Goal: Transaction & Acquisition: Purchase product/service

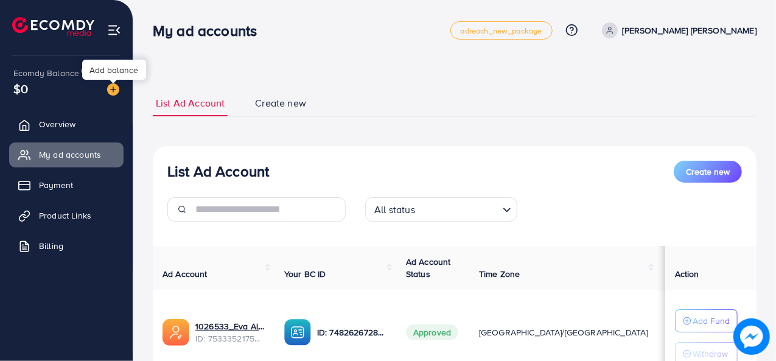
click at [112, 89] on img at bounding box center [113, 89] width 12 height 12
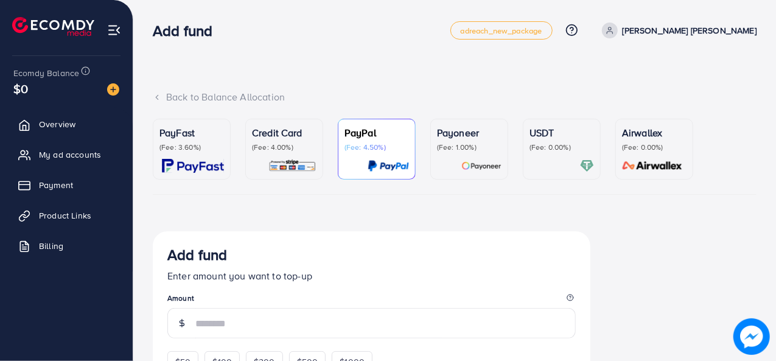
click at [203, 149] on p "(Fee: 3.60%)" at bounding box center [191, 147] width 65 height 10
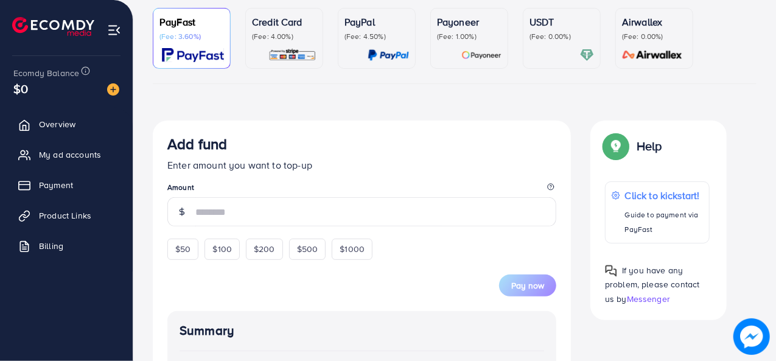
scroll to position [113, 0]
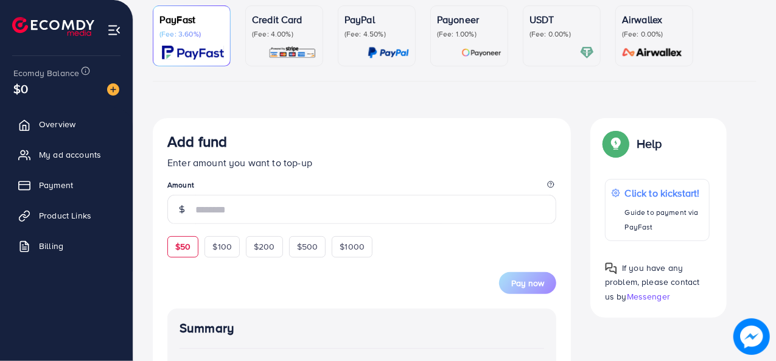
click at [191, 240] on div "$50" at bounding box center [182, 246] width 31 height 21
type input "**"
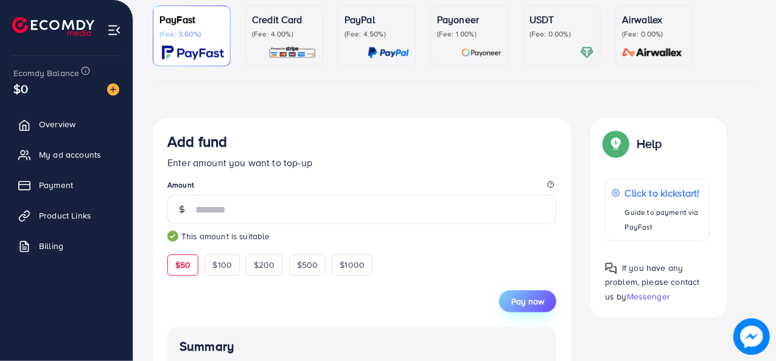
click at [527, 299] on span "Pay now" at bounding box center [527, 301] width 33 height 12
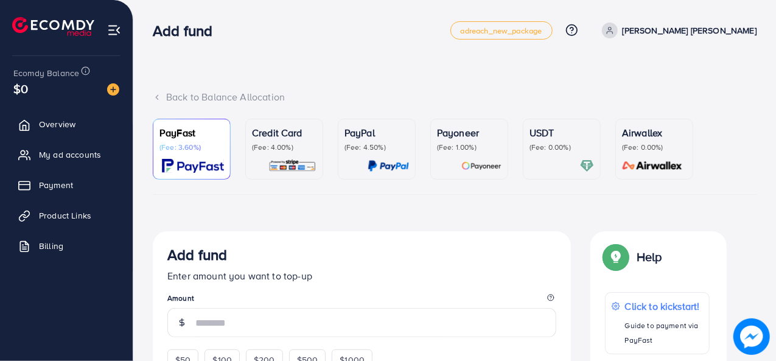
click at [193, 152] on p "(Fee: 3.60%)" at bounding box center [191, 147] width 65 height 10
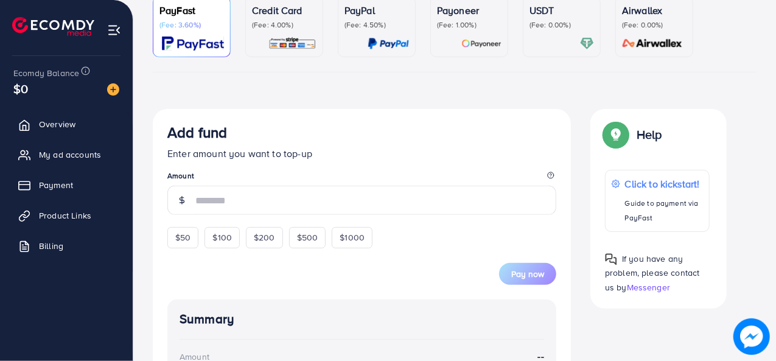
scroll to position [123, 0]
click at [204, 197] on input "number" at bounding box center [375, 199] width 361 height 29
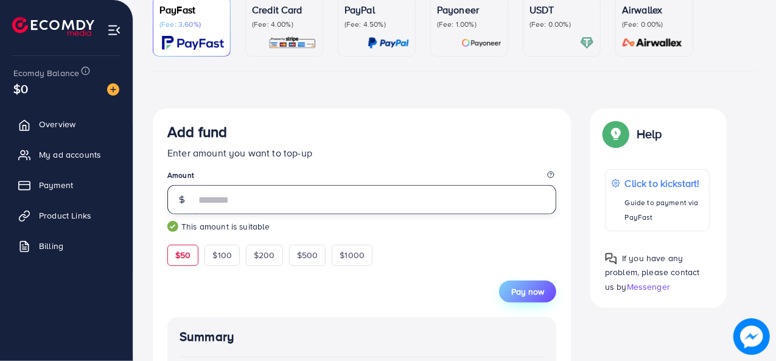
type input "**"
click at [522, 292] on span "Pay now" at bounding box center [527, 291] width 33 height 12
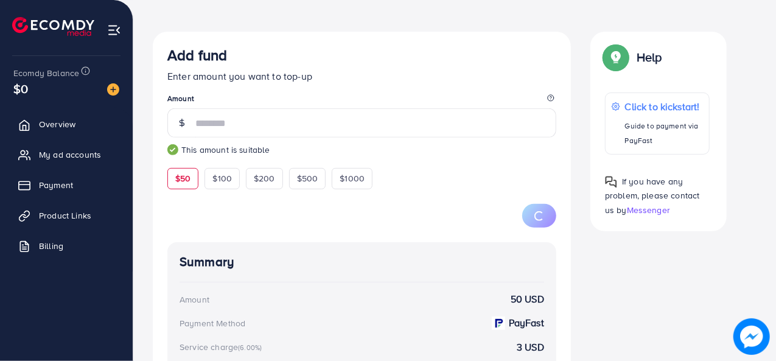
scroll to position [198, 0]
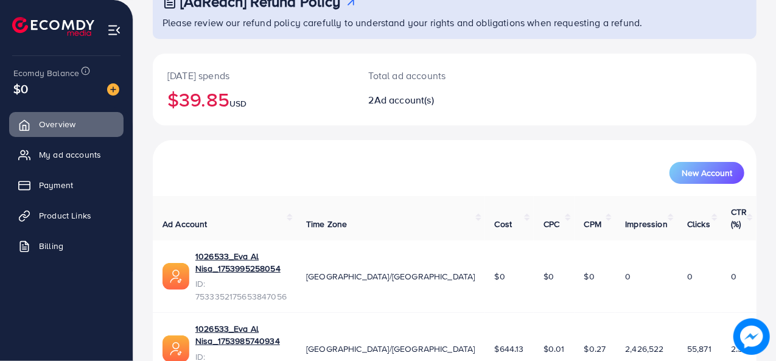
scroll to position [105, 0]
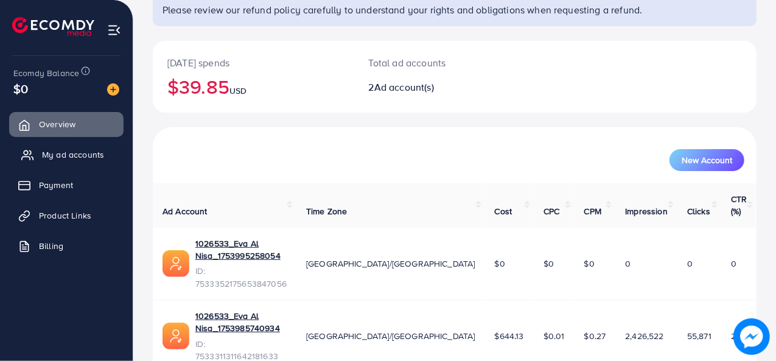
click at [58, 156] on span "My ad accounts" at bounding box center [73, 154] width 62 height 12
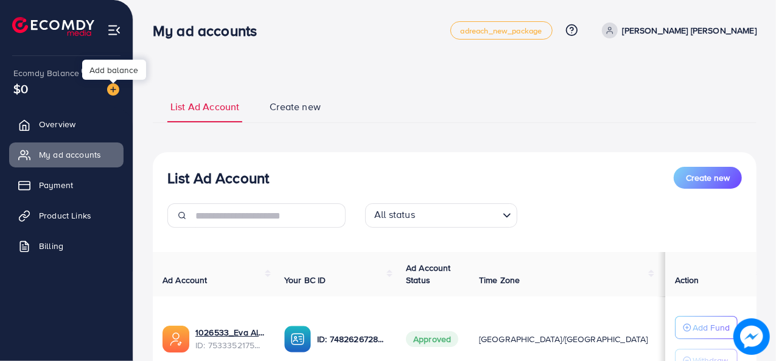
click at [112, 89] on img at bounding box center [113, 89] width 12 height 12
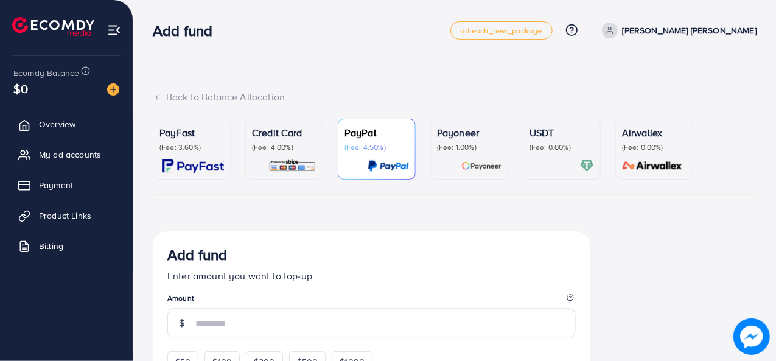
click at [170, 166] on img at bounding box center [193, 166] width 62 height 14
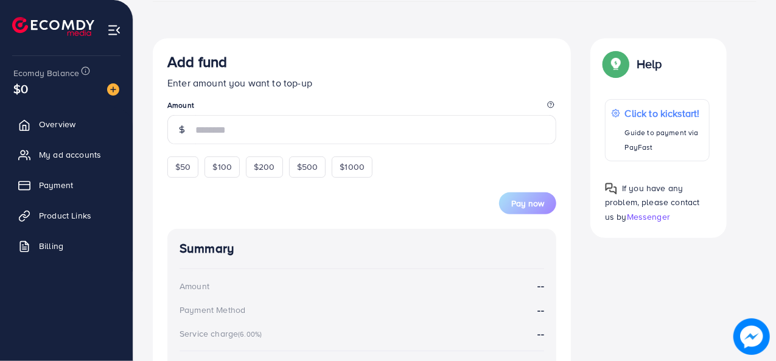
scroll to position [194, 0]
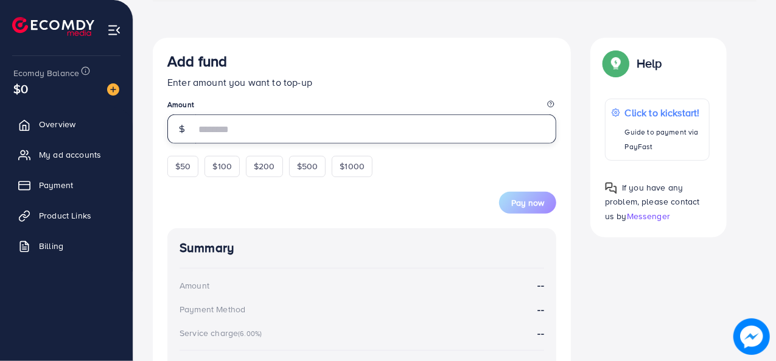
click at [283, 134] on input "number" at bounding box center [375, 128] width 361 height 29
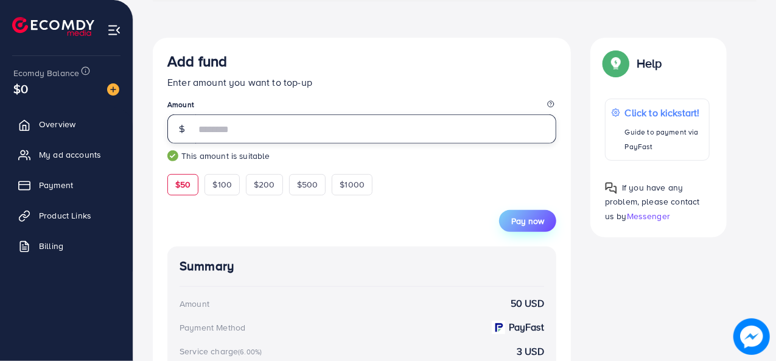
type input "**"
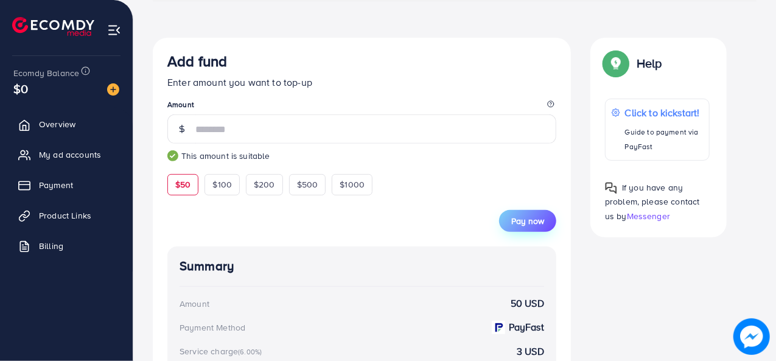
click at [536, 221] on span "Pay now" at bounding box center [527, 221] width 33 height 12
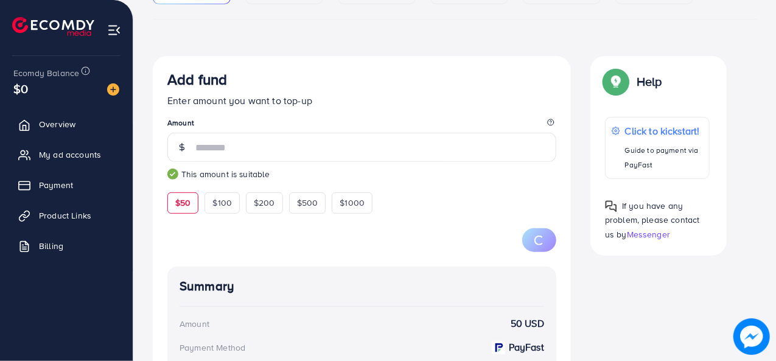
scroll to position [174, 0]
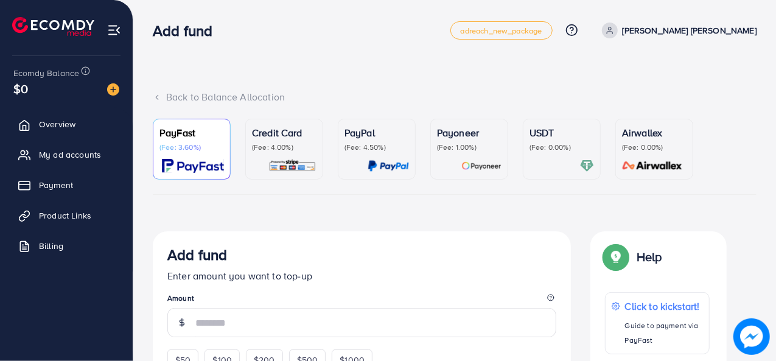
click at [186, 159] on img at bounding box center [193, 166] width 62 height 14
click at [65, 25] on img at bounding box center [53, 26] width 82 height 19
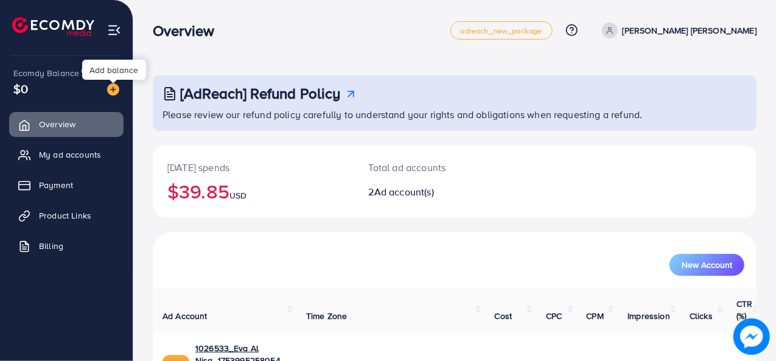
click at [116, 88] on img at bounding box center [113, 89] width 12 height 12
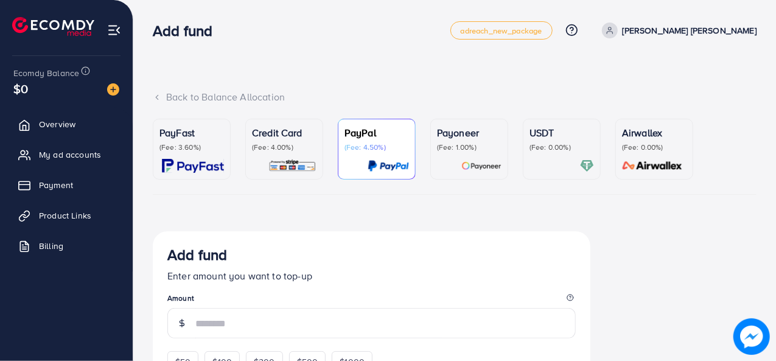
click at [172, 124] on link "PayFast (Fee: 3.60%)" at bounding box center [192, 149] width 78 height 61
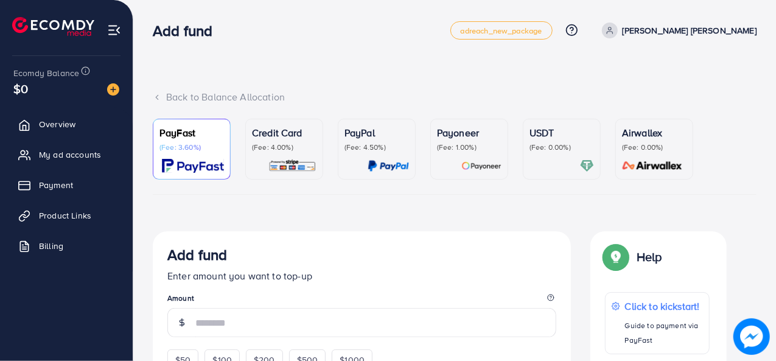
scroll to position [109, 0]
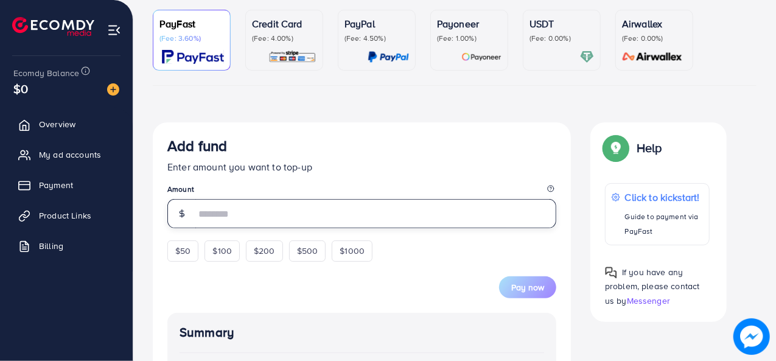
click at [282, 214] on input "number" at bounding box center [375, 213] width 361 height 29
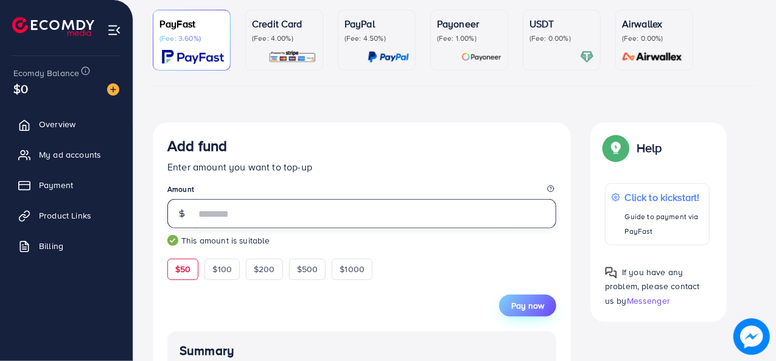
type input "**"
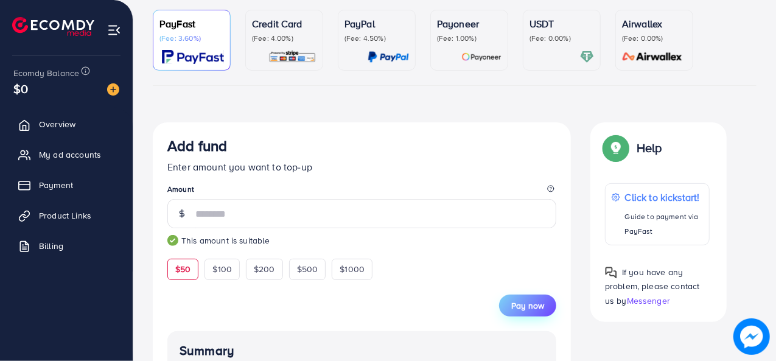
click at [500, 307] on button "Pay now" at bounding box center [527, 306] width 57 height 22
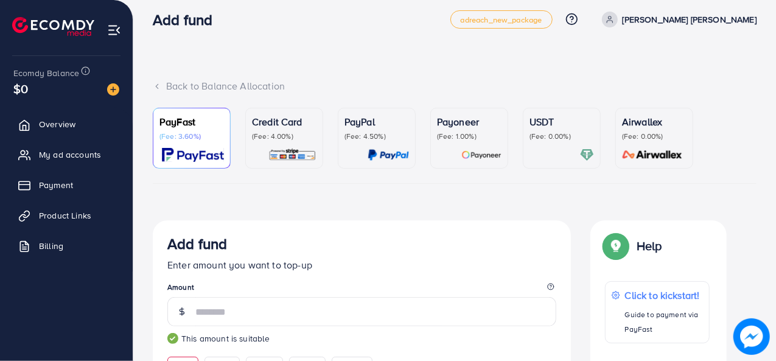
scroll to position [0, 0]
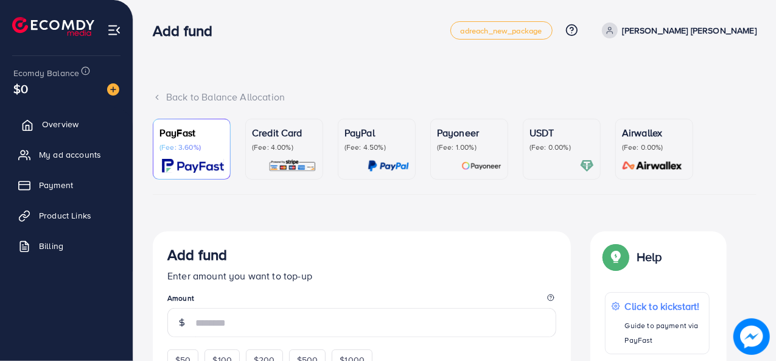
click at [66, 124] on span "Overview" at bounding box center [60, 124] width 37 height 12
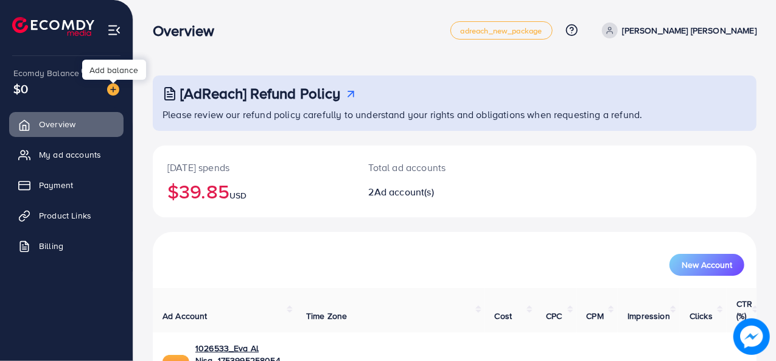
click at [116, 85] on img at bounding box center [113, 89] width 12 height 12
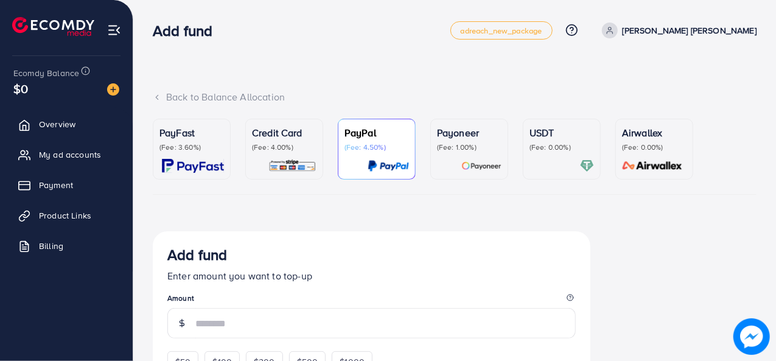
click at [192, 164] on img at bounding box center [193, 166] width 62 height 14
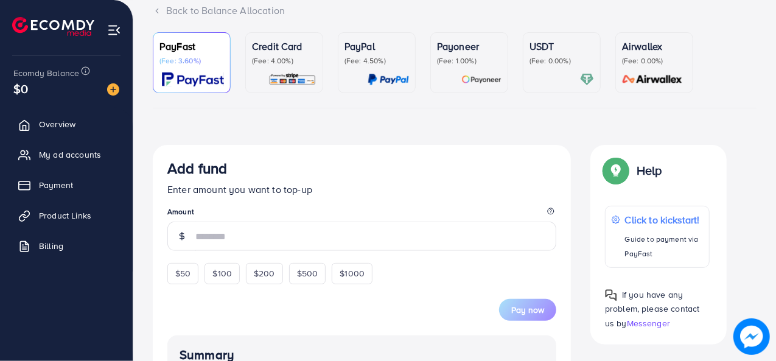
scroll to position [88, 0]
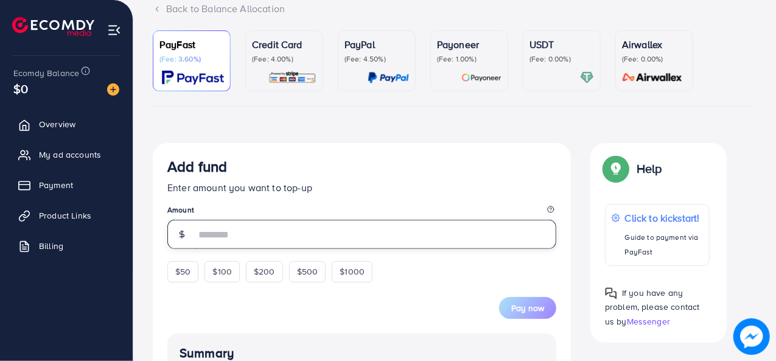
click at [281, 243] on input "number" at bounding box center [375, 234] width 361 height 29
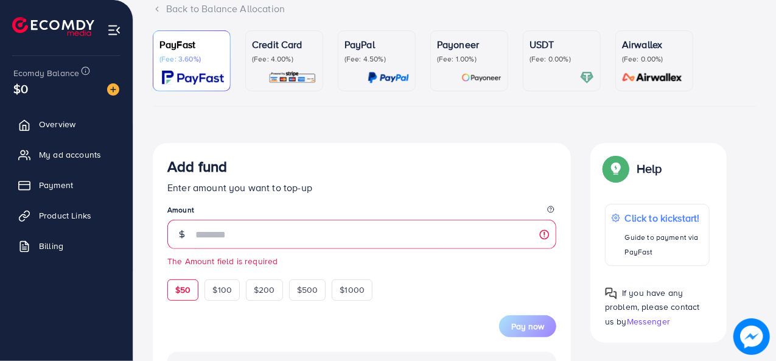
click at [180, 272] on form "Add fund Enter amount you want to top-up Amount The Amount field is required $5…" at bounding box center [361, 247] width 389 height 179
click at [185, 290] on span "$50" at bounding box center [182, 290] width 15 height 12
type input "**"
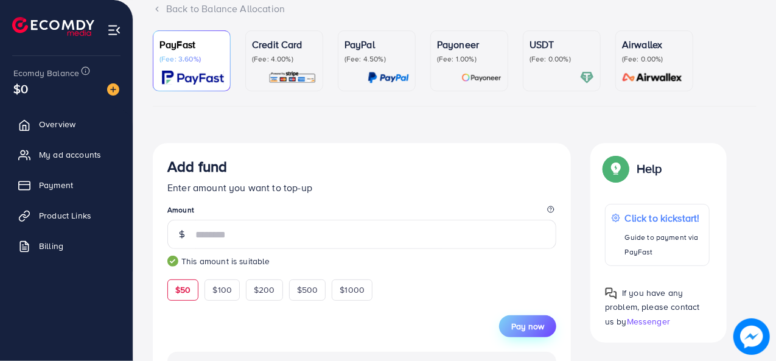
click at [515, 322] on span "Pay now" at bounding box center [527, 326] width 33 height 12
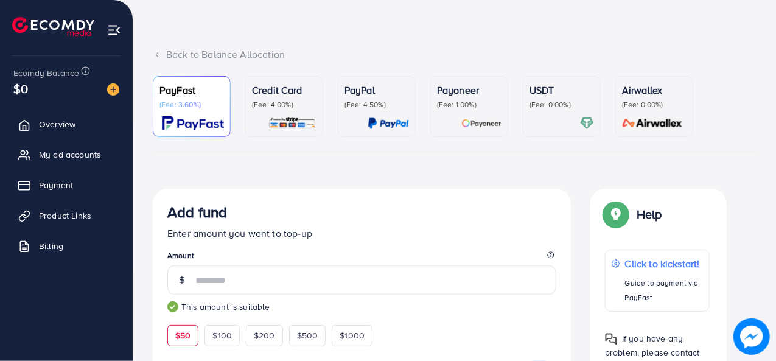
scroll to position [43, 0]
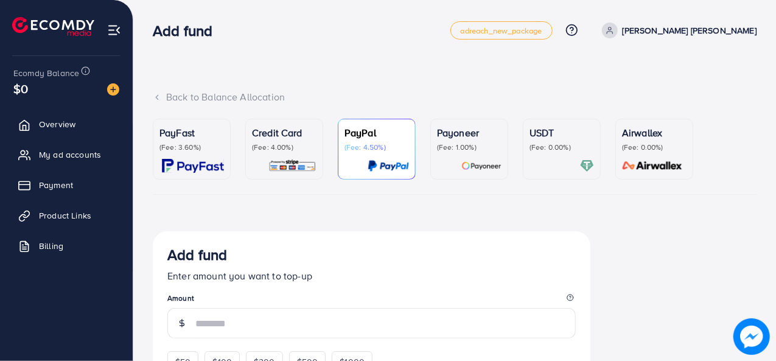
click at [166, 153] on div "PayFast (Fee: 3.60%)" at bounding box center [191, 148] width 65 height 47
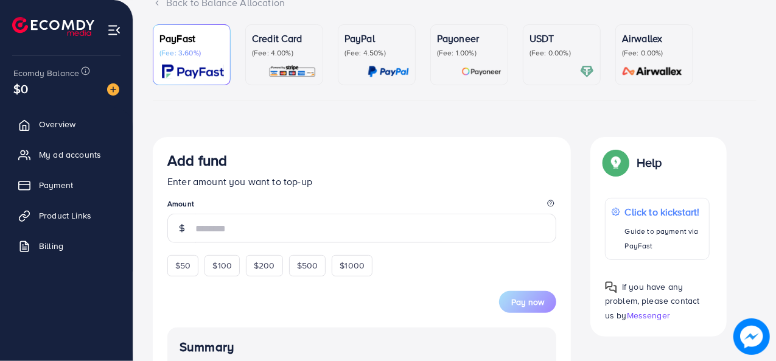
scroll to position [97, 0]
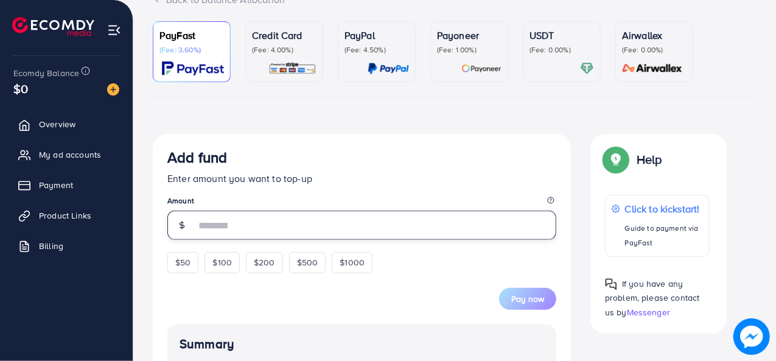
click at [268, 217] on input "number" at bounding box center [375, 225] width 361 height 29
click at [218, 220] on input "number" at bounding box center [375, 225] width 361 height 29
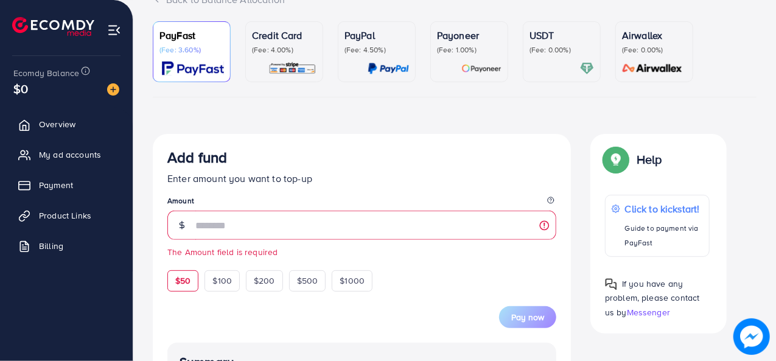
click at [196, 261] on form "Add fund Enter amount you want to top-up Amount The Amount field is required $5…" at bounding box center [361, 237] width 389 height 179
click at [188, 271] on div "$50" at bounding box center [182, 280] width 31 height 21
type input "**"
click at [531, 316] on span "Pay now" at bounding box center [527, 317] width 33 height 12
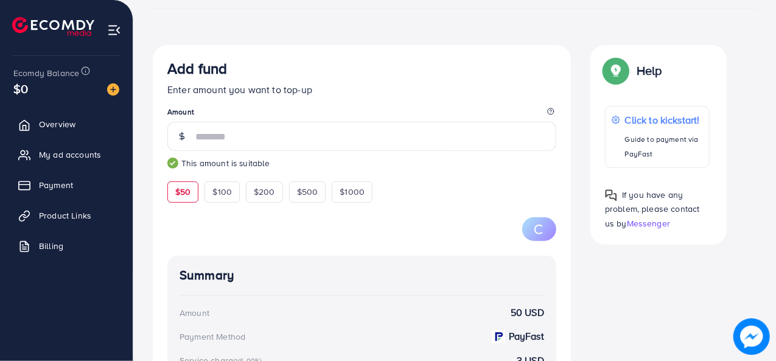
scroll to position [0, 0]
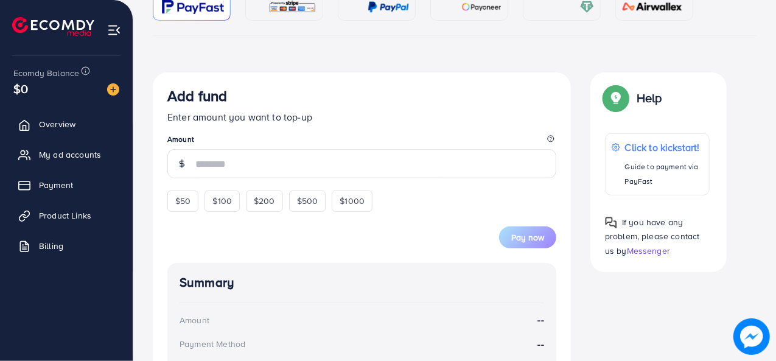
scroll to position [159, 0]
click at [178, 201] on span "$50" at bounding box center [182, 200] width 15 height 12
type input "**"
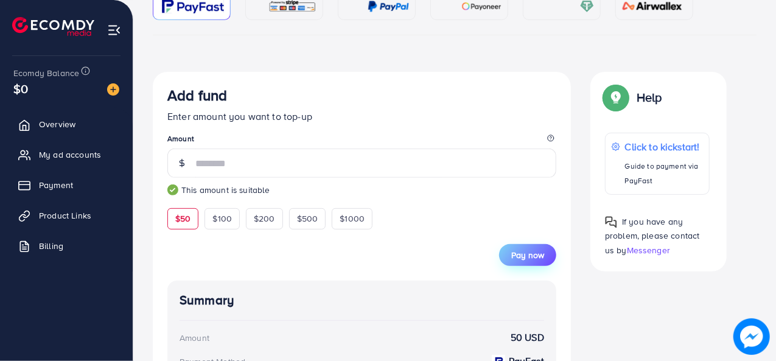
click at [517, 251] on span "Pay now" at bounding box center [527, 255] width 33 height 12
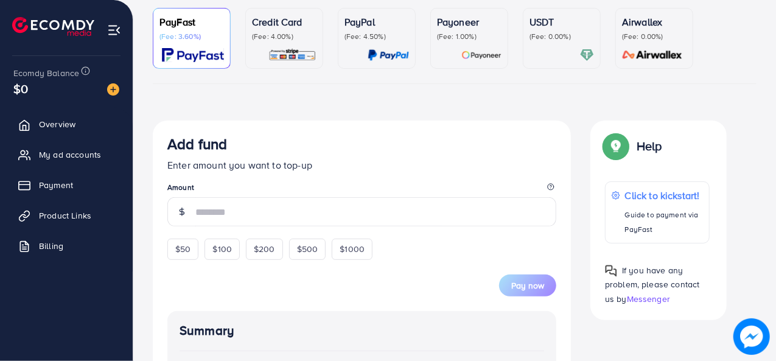
scroll to position [108, 0]
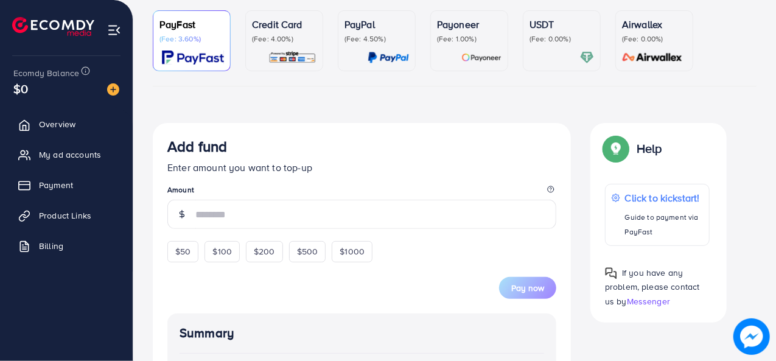
click at [267, 229] on form "Add fund Enter amount you want to top-up Amount $50 $100 $200 $500 $1000 Pay now" at bounding box center [361, 218] width 389 height 161
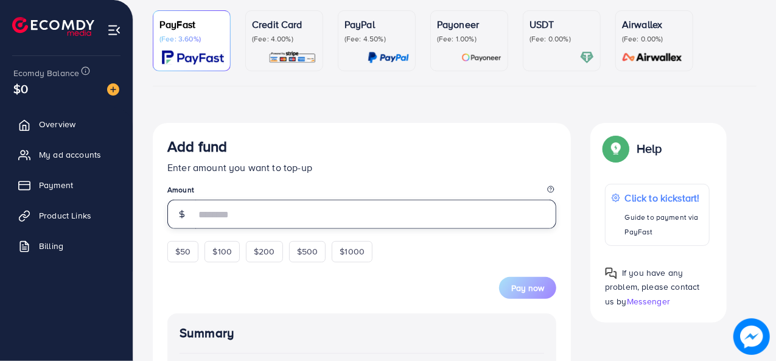
click at [240, 220] on input "number" at bounding box center [375, 214] width 361 height 29
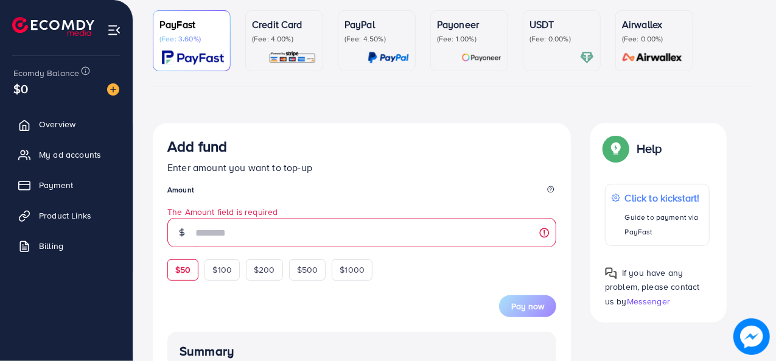
click at [189, 253] on form "Add fund Enter amount you want to top-up Amount The Amount field is required $5…" at bounding box center [361, 227] width 389 height 179
click at [186, 267] on span "$50" at bounding box center [182, 270] width 15 height 12
type input "**"
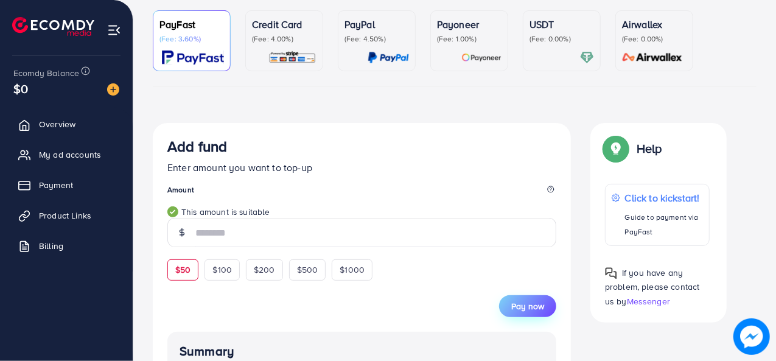
click at [520, 307] on span "Pay now" at bounding box center [527, 306] width 33 height 12
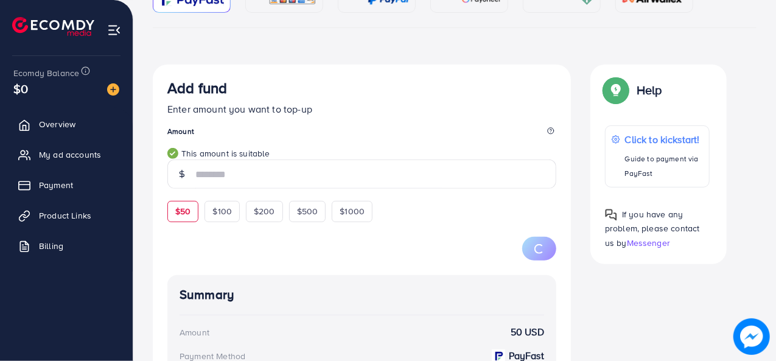
scroll to position [167, 0]
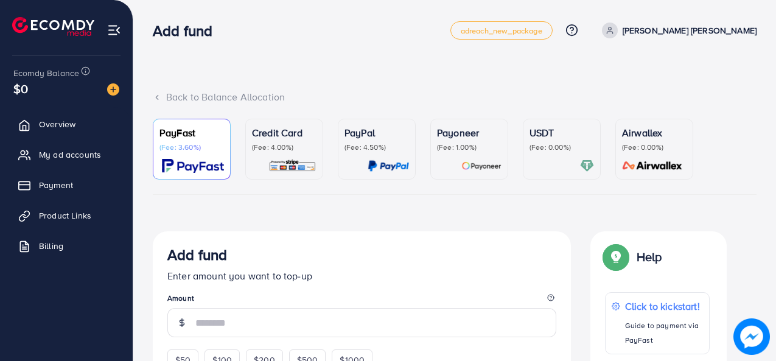
click at [60, 27] on img at bounding box center [53, 26] width 82 height 19
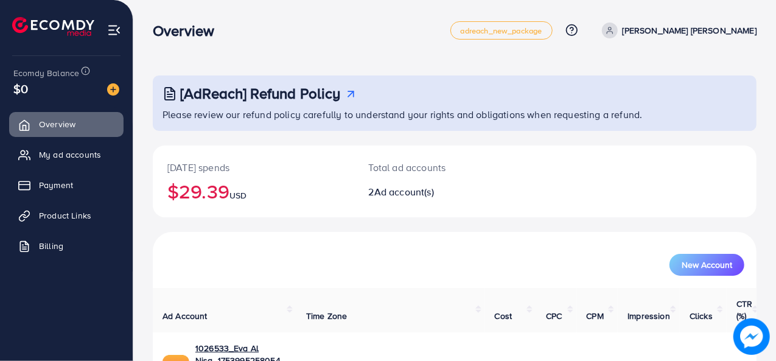
scroll to position [105, 0]
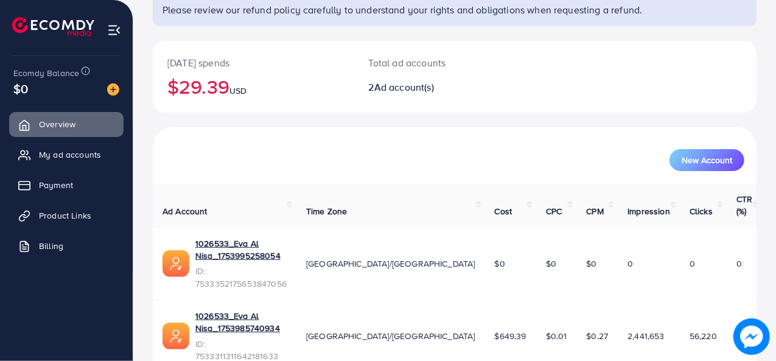
click at [108, 96] on div "$0" at bounding box center [66, 89] width 106 height 18
click at [110, 92] on img at bounding box center [113, 89] width 12 height 12
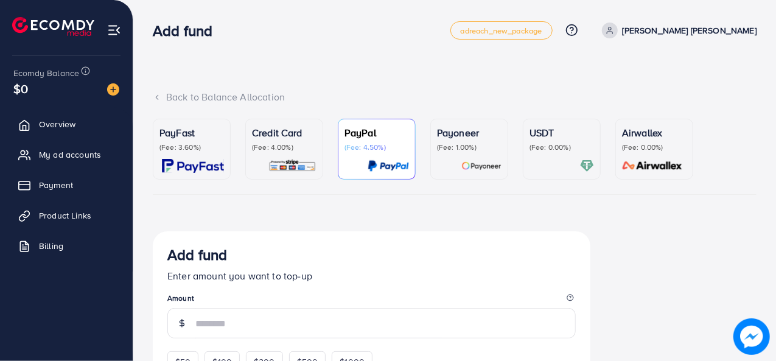
click at [208, 152] on p "(Fee: 3.60%)" at bounding box center [191, 147] width 65 height 10
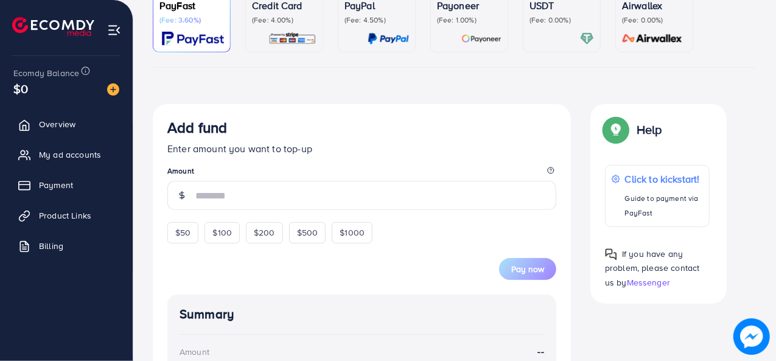
scroll to position [128, 0]
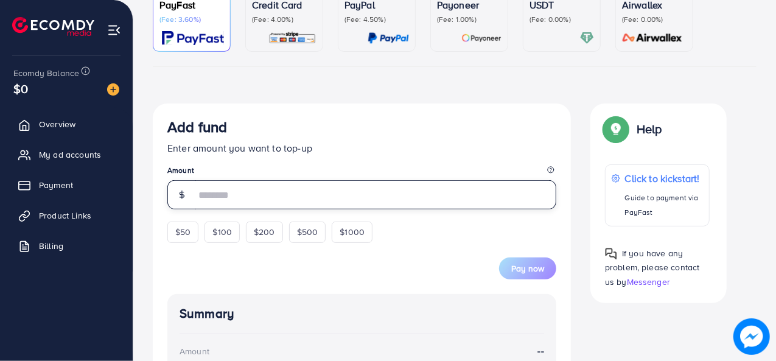
click at [281, 204] on input "number" at bounding box center [375, 194] width 361 height 29
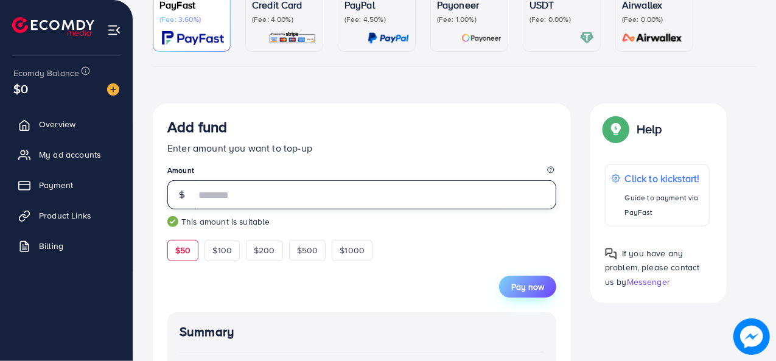
type input "**"
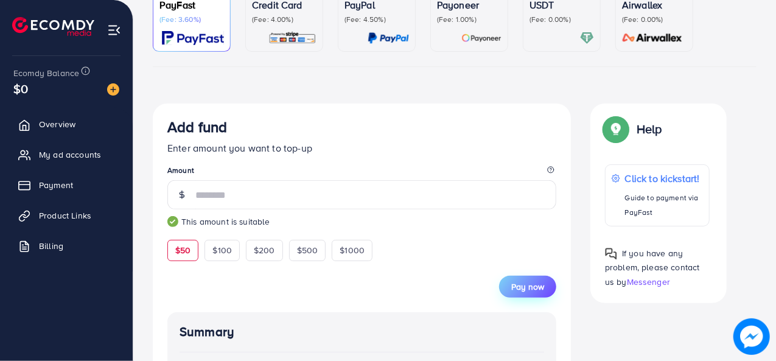
click at [535, 289] on span "Pay now" at bounding box center [527, 287] width 33 height 12
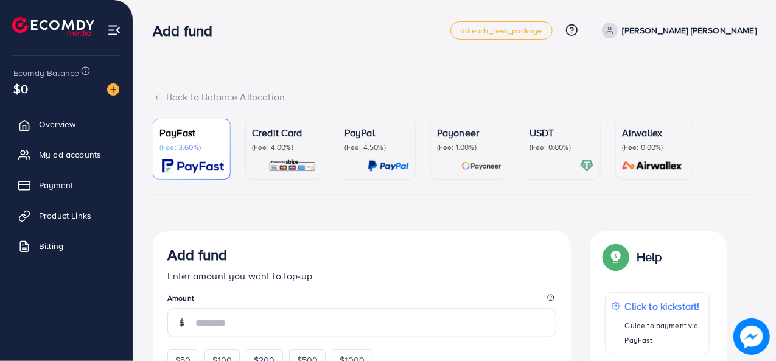
click at [69, 19] on img at bounding box center [53, 26] width 82 height 19
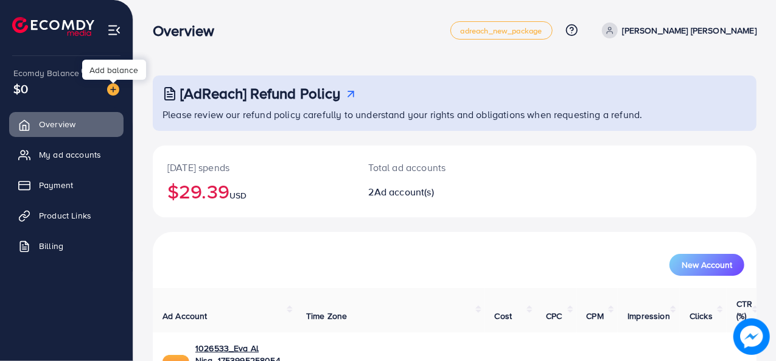
click at [108, 85] on img at bounding box center [113, 89] width 12 height 12
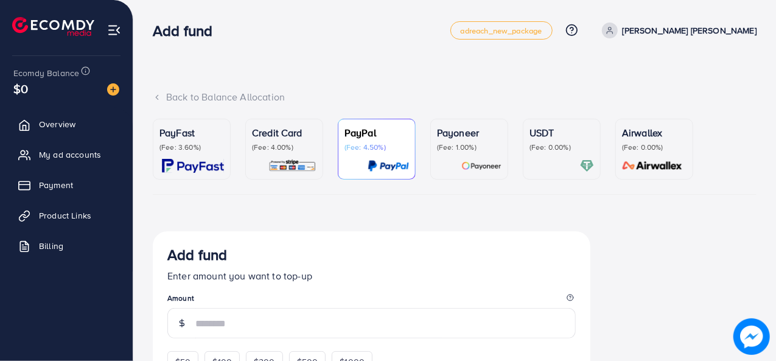
click at [175, 144] on p "(Fee: 3.60%)" at bounding box center [191, 147] width 65 height 10
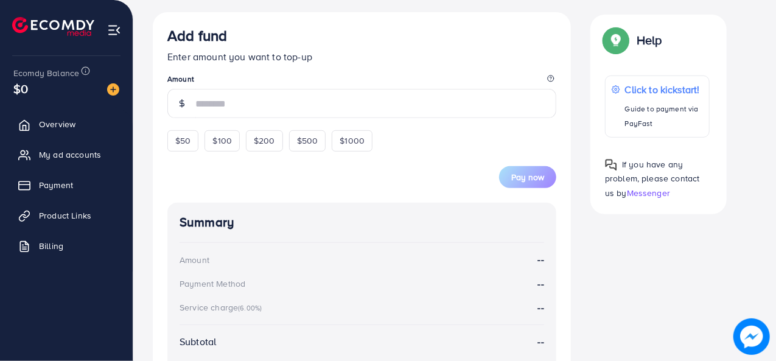
scroll to position [236, 0]
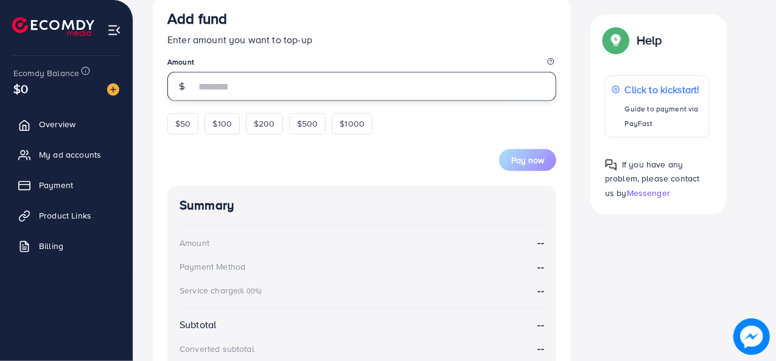
click at [240, 83] on input "number" at bounding box center [375, 86] width 361 height 29
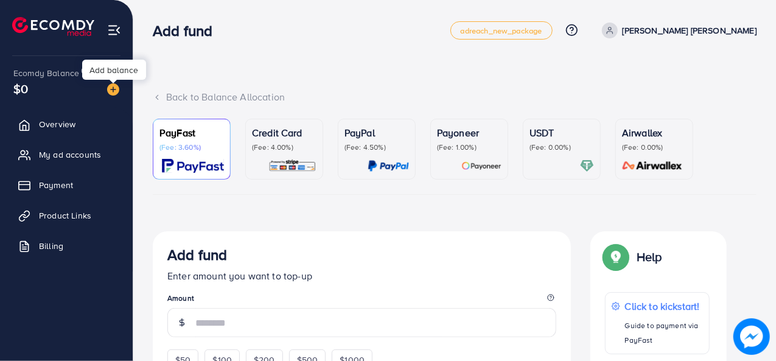
click at [116, 89] on img at bounding box center [113, 89] width 12 height 12
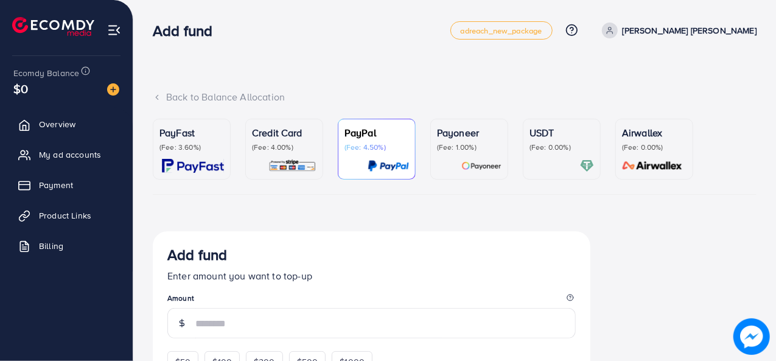
click at [168, 146] on p "(Fee: 3.60%)" at bounding box center [191, 147] width 65 height 10
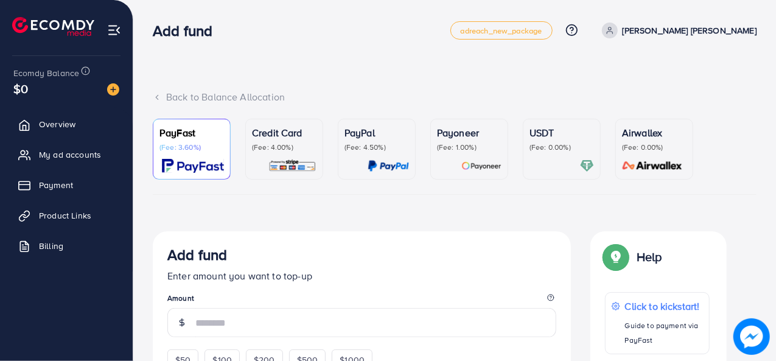
click at [168, 146] on p "(Fee: 3.60%)" at bounding box center [191, 147] width 65 height 10
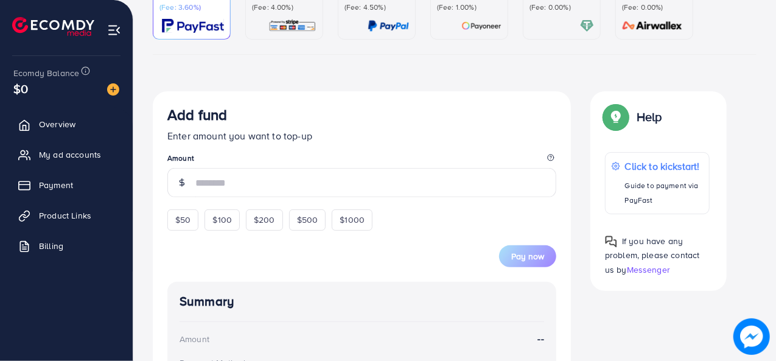
scroll to position [141, 0]
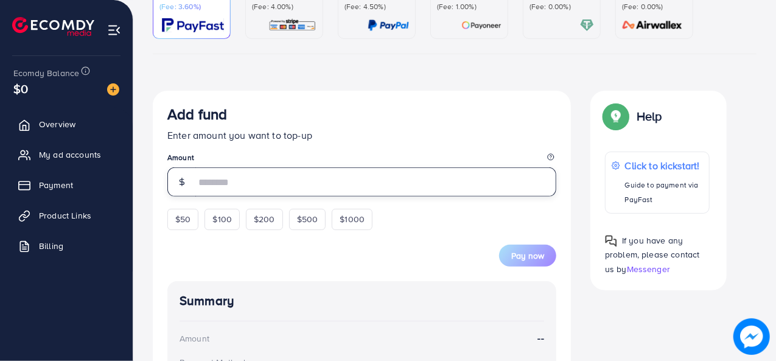
click at [245, 183] on input "number" at bounding box center [375, 181] width 361 height 29
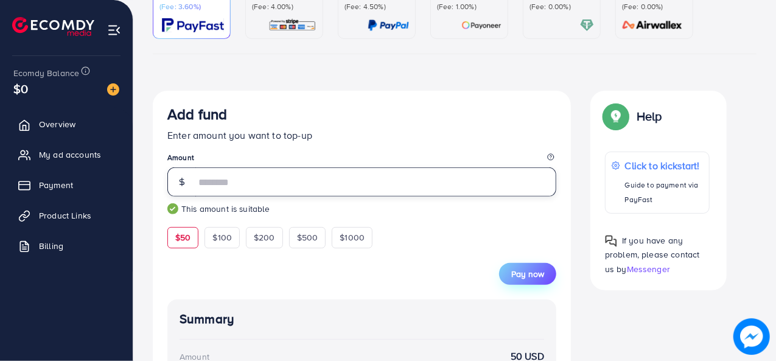
type input "**"
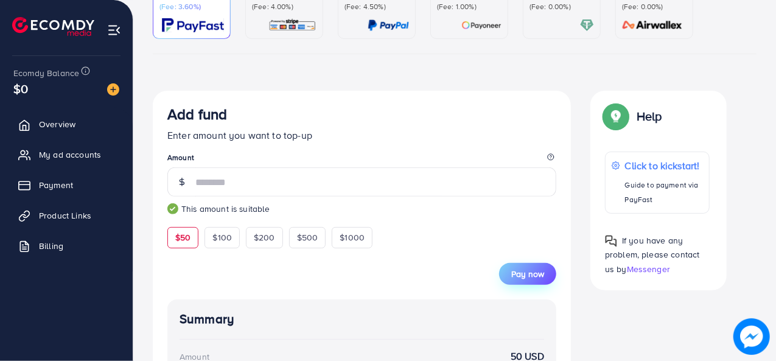
click at [525, 268] on span "Pay now" at bounding box center [527, 274] width 33 height 12
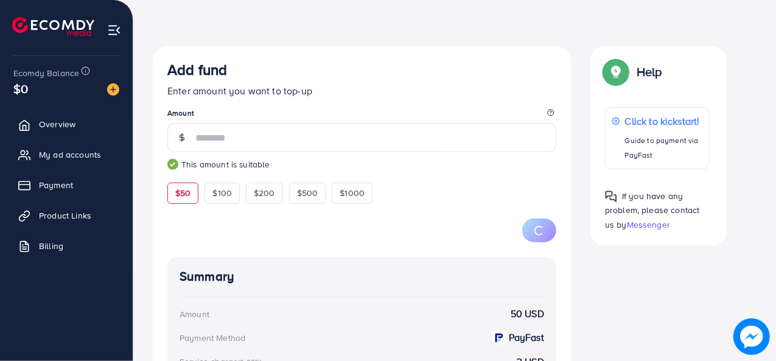
scroll to position [183, 0]
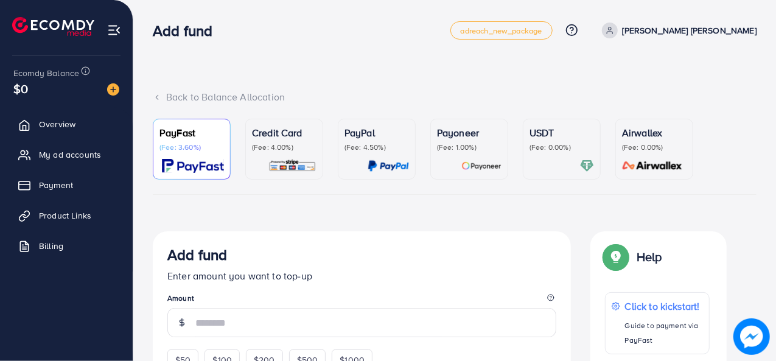
click at [169, 138] on p "PayFast" at bounding box center [191, 132] width 65 height 15
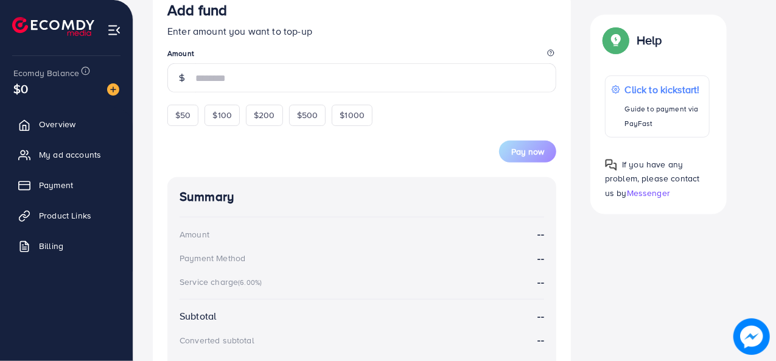
scroll to position [252, 0]
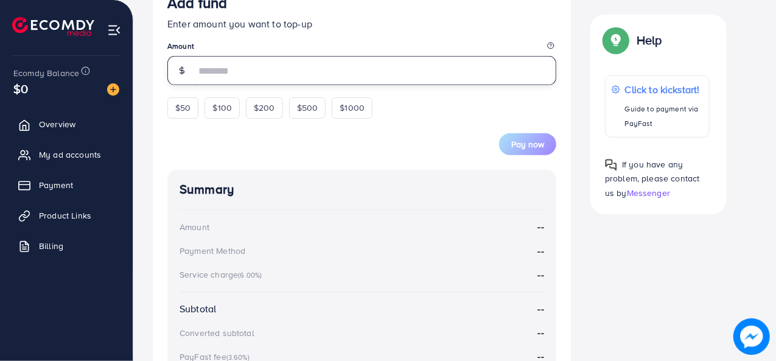
click at [246, 63] on input "number" at bounding box center [375, 70] width 361 height 29
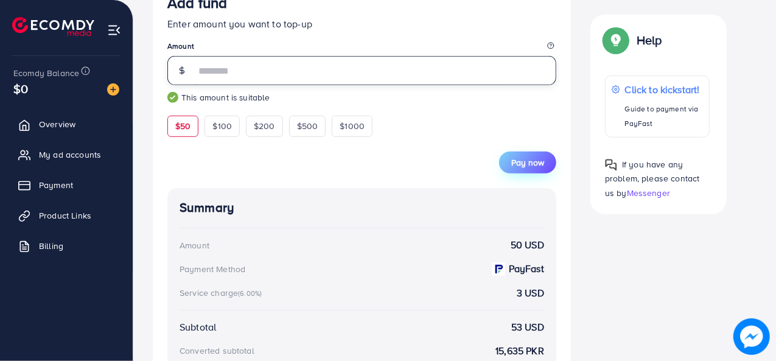
type input "**"
click at [536, 162] on span "Pay now" at bounding box center [527, 162] width 33 height 12
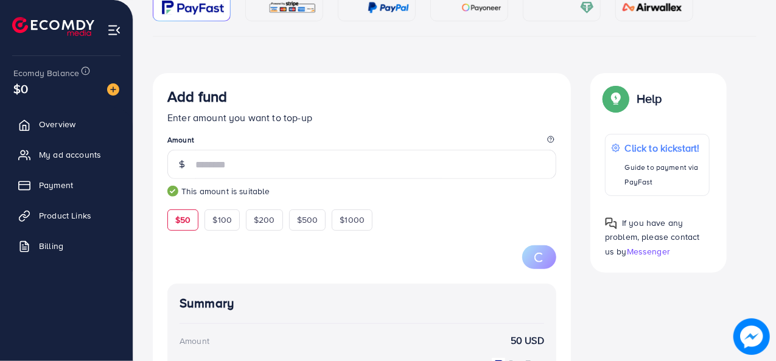
scroll to position [0, 0]
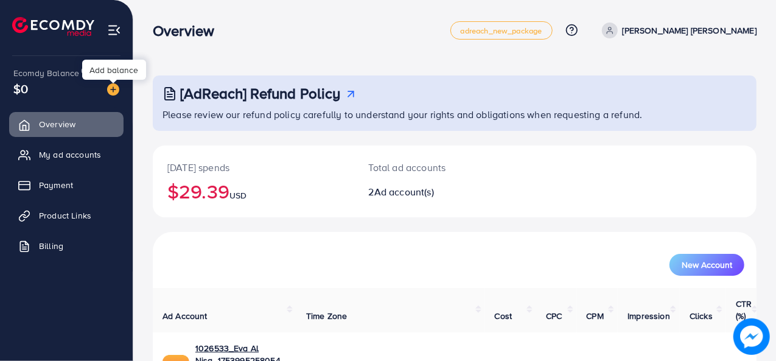
click at [114, 89] on img at bounding box center [113, 89] width 12 height 12
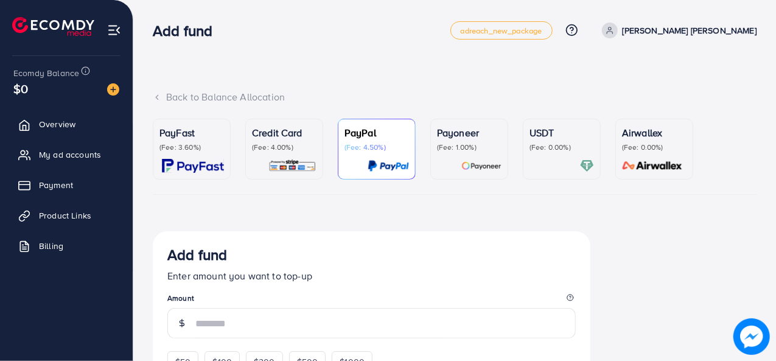
click at [194, 140] on div "PayFast (Fee: 3.60%)" at bounding box center [191, 138] width 65 height 27
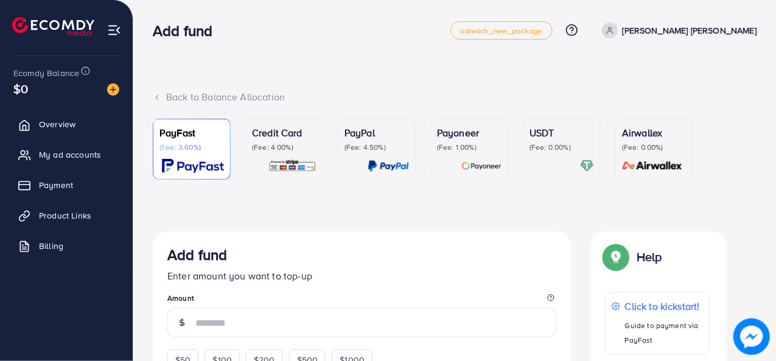
scroll to position [176, 0]
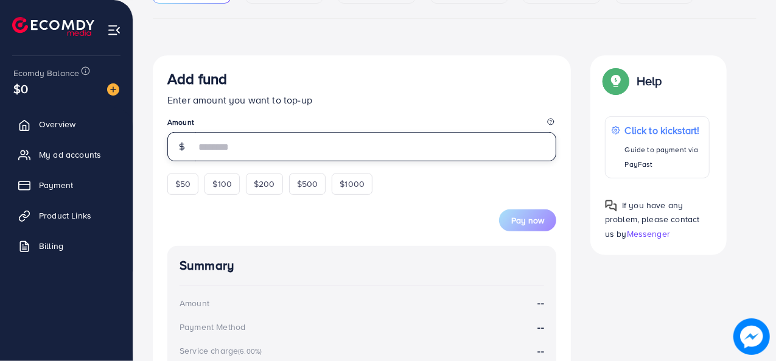
click at [244, 137] on input "number" at bounding box center [375, 146] width 361 height 29
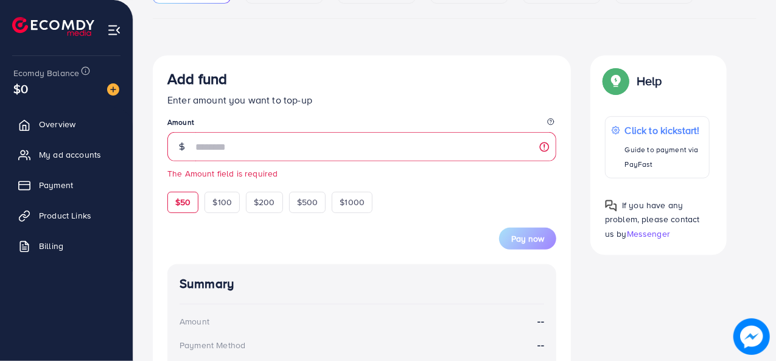
click at [184, 179] on form "Add fund Enter amount you want to top-up Amount The Amount field is required $5…" at bounding box center [361, 159] width 389 height 179
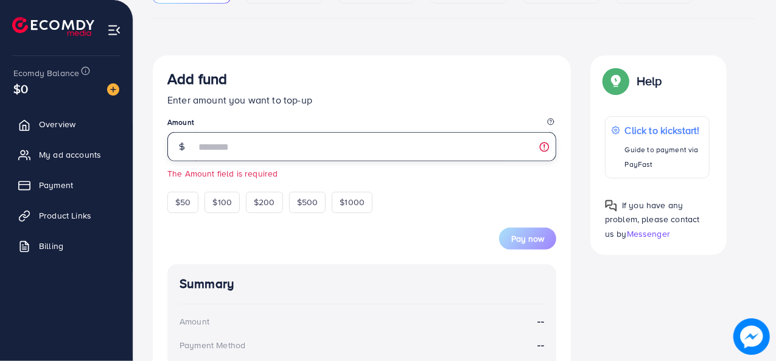
click at [240, 152] on input "number" at bounding box center [375, 146] width 361 height 29
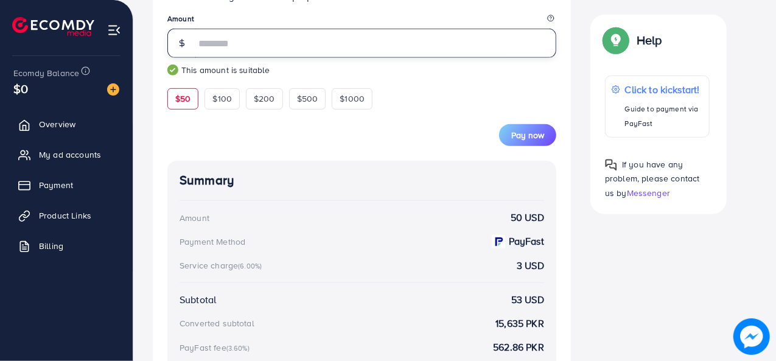
scroll to position [282, 0]
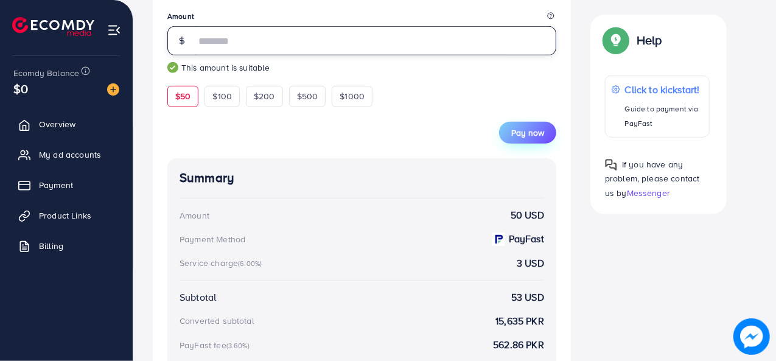
type input "**"
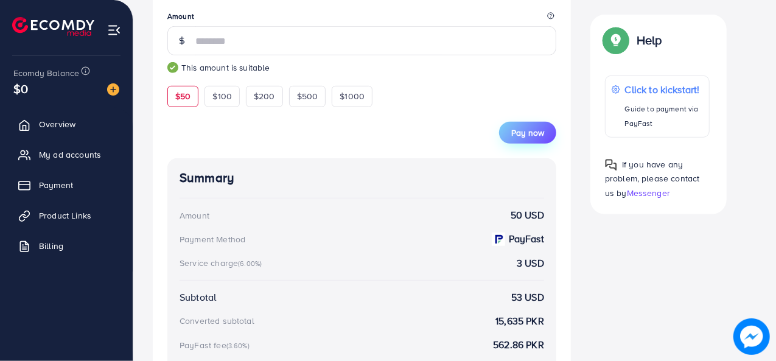
click at [520, 136] on span "Pay now" at bounding box center [527, 133] width 33 height 12
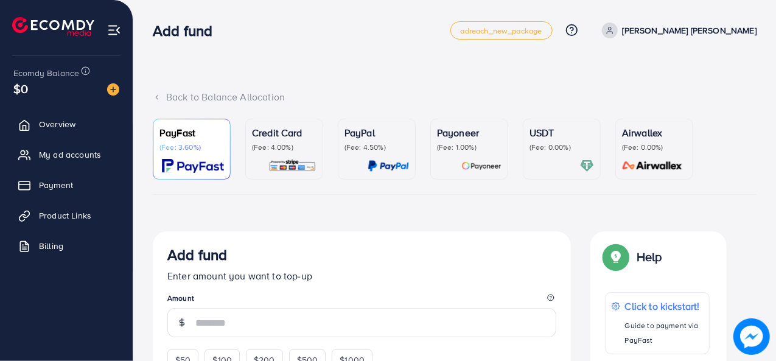
click at [554, 141] on div "USDT (Fee: 0.00%)" at bounding box center [561, 138] width 65 height 27
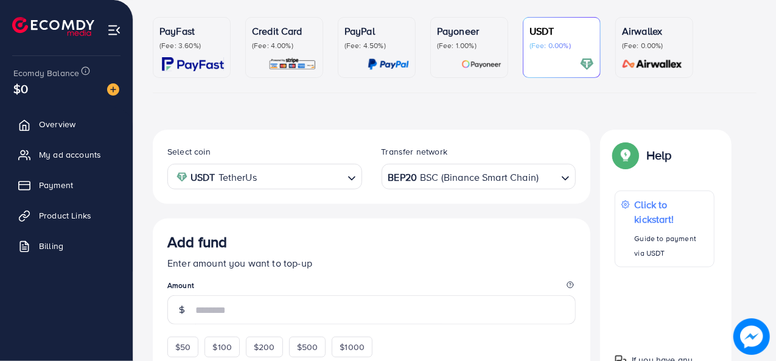
scroll to position [102, 0]
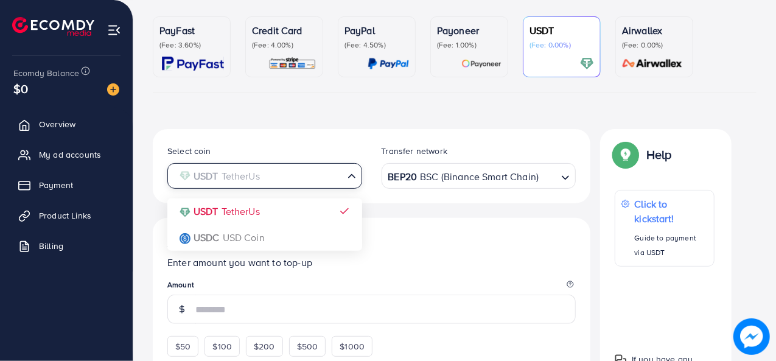
click at [305, 181] on input "Search for option" at bounding box center [258, 176] width 170 height 19
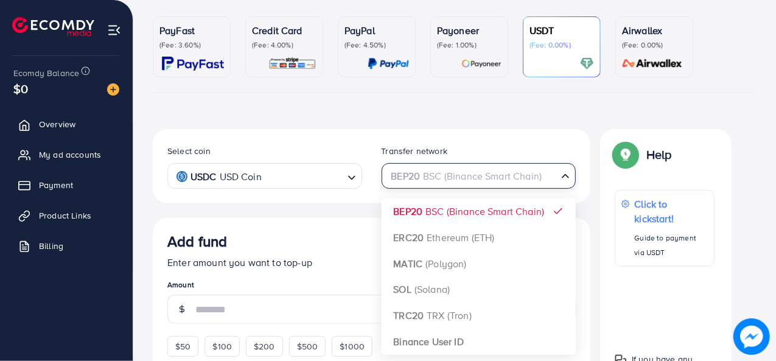
click at [422, 177] on div "BEP20 BSC (Binance Smart Chain)" at bounding box center [472, 174] width 172 height 21
click at [422, 177] on input "Search for option" at bounding box center [472, 176] width 170 height 19
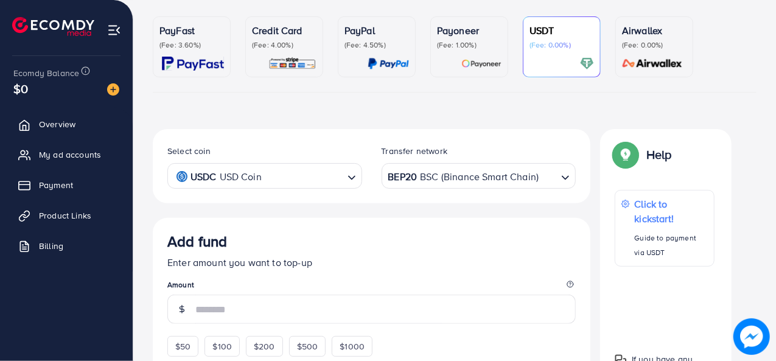
click at [372, 194] on div "Select coin USDC USD Coin Loading... Transfer network BEP20 BSC (Binance Smart …" at bounding box center [372, 166] width 438 height 74
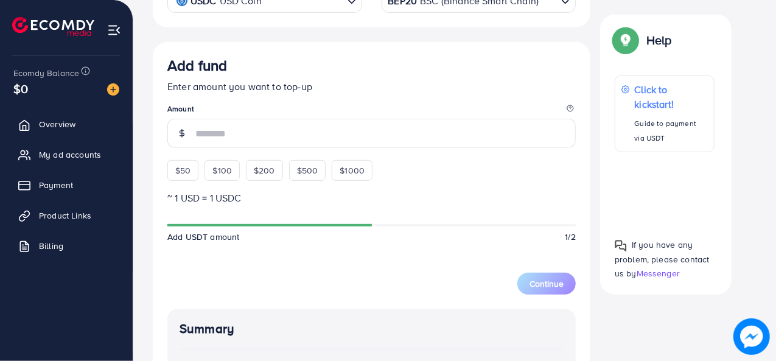
scroll to position [279, 0]
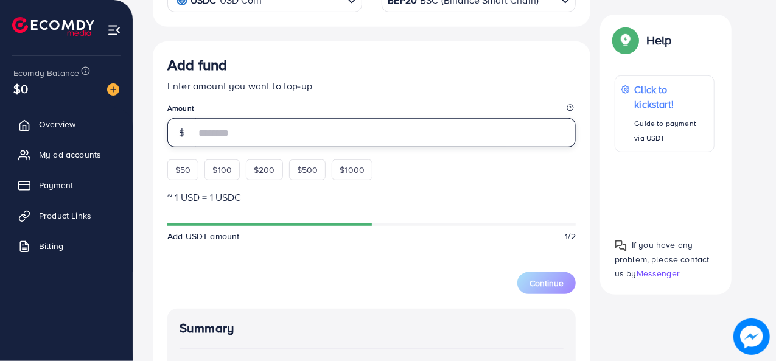
click at [251, 136] on input "number" at bounding box center [385, 132] width 380 height 29
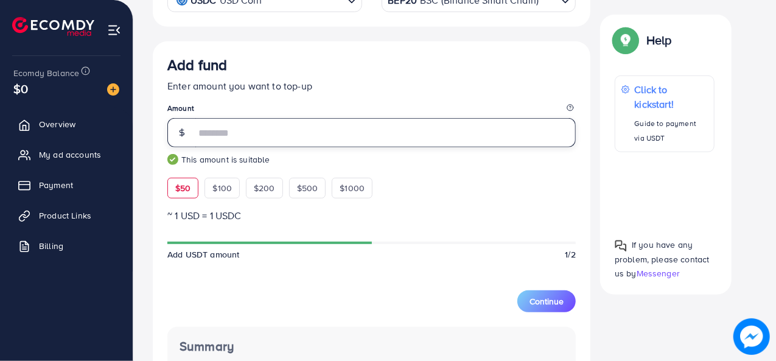
type input "**"
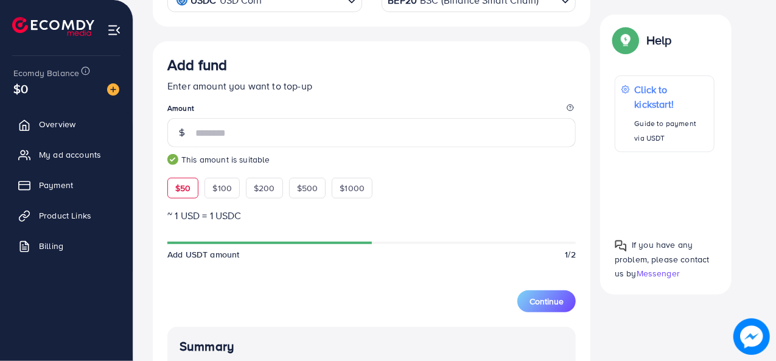
click at [436, 188] on div "Add fund Enter amount you want to top-up Amount ** This amount is suitable $50 …" at bounding box center [371, 127] width 408 height 142
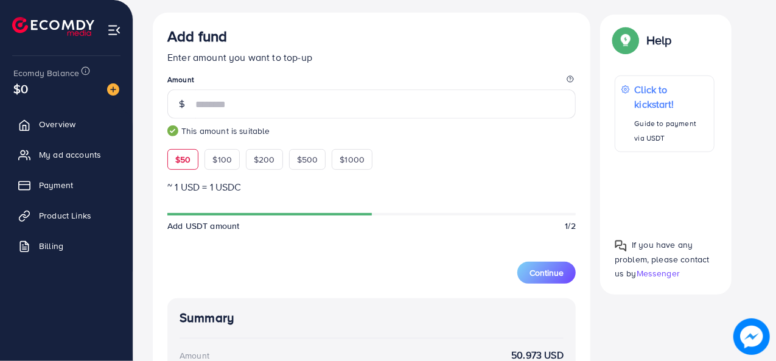
scroll to position [308, 0]
click at [540, 277] on button "Continue" at bounding box center [546, 272] width 58 height 22
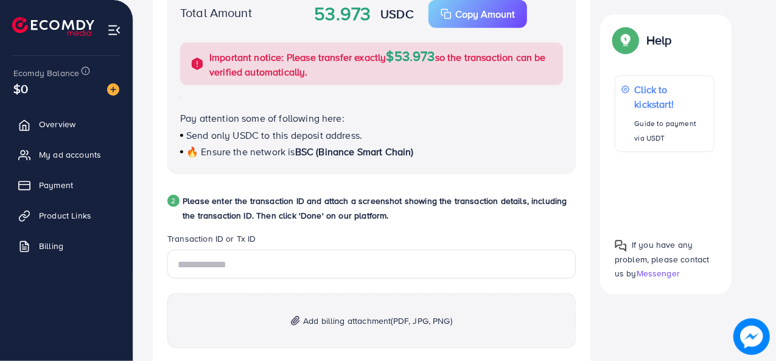
scroll to position [0, 0]
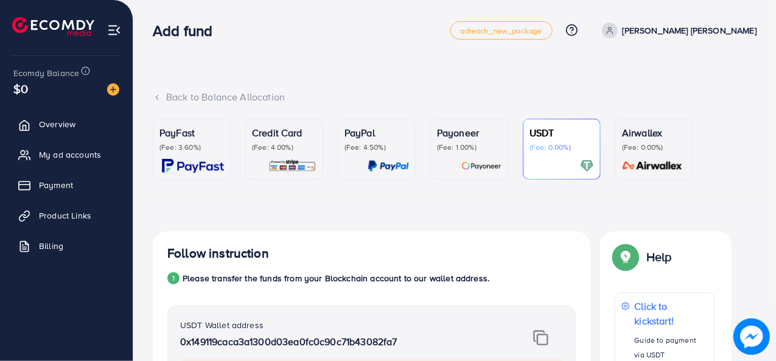
click at [166, 155] on div "PayFast (Fee: 3.60%)" at bounding box center [191, 148] width 65 height 47
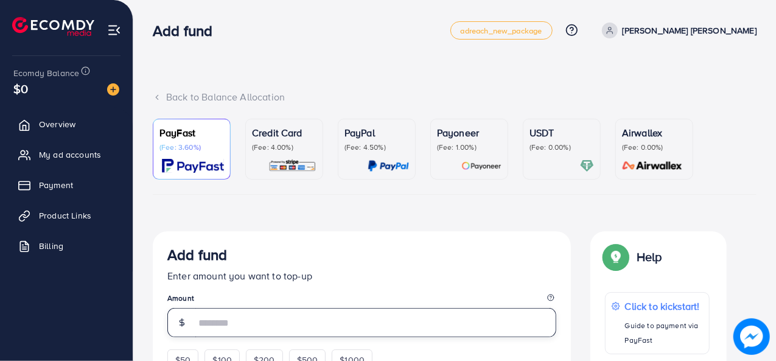
click at [232, 313] on input "number" at bounding box center [375, 322] width 361 height 29
type input "**"
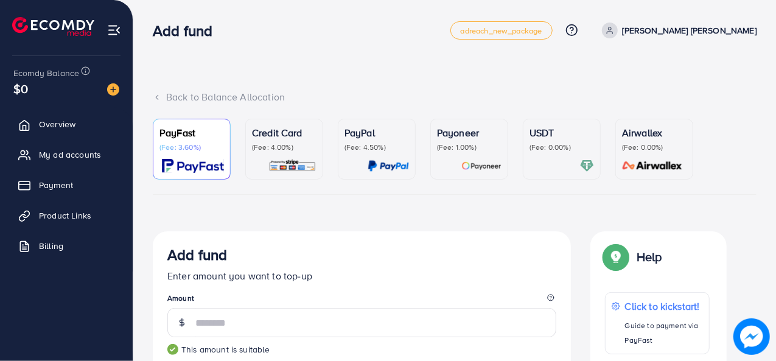
click at [466, 278] on p "Enter amount you want to top-up" at bounding box center [361, 275] width 389 height 15
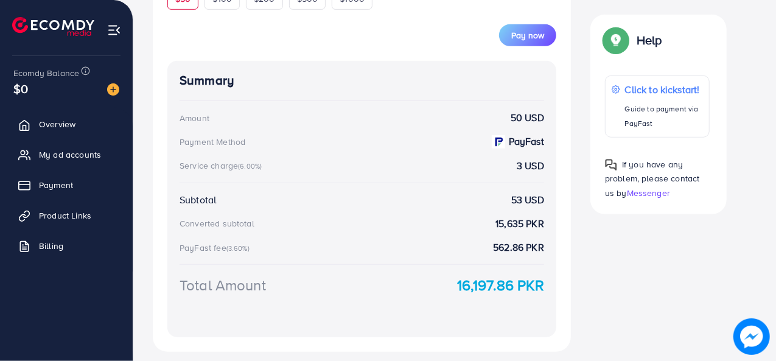
scroll to position [385, 0]
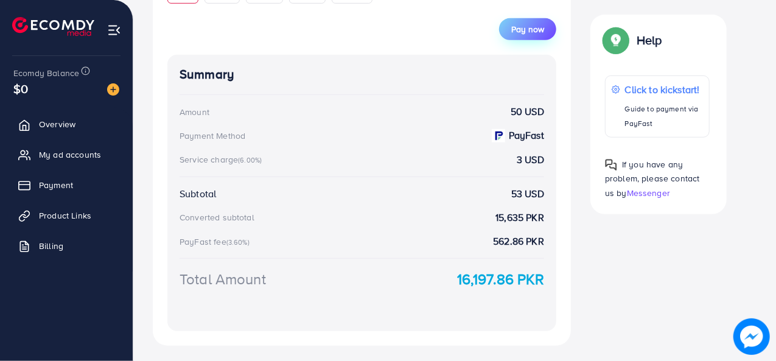
click at [534, 24] on span "Pay now" at bounding box center [527, 29] width 33 height 12
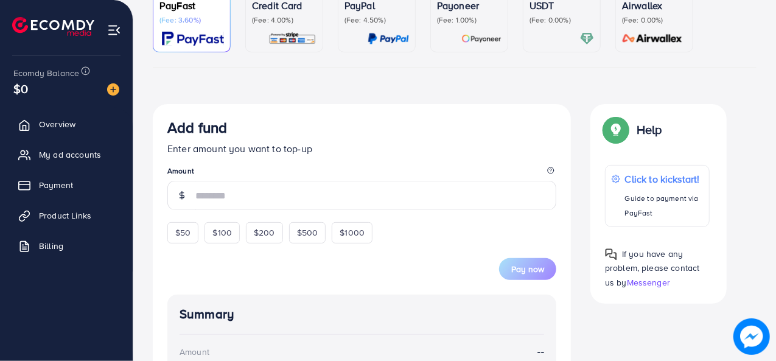
scroll to position [139, 0]
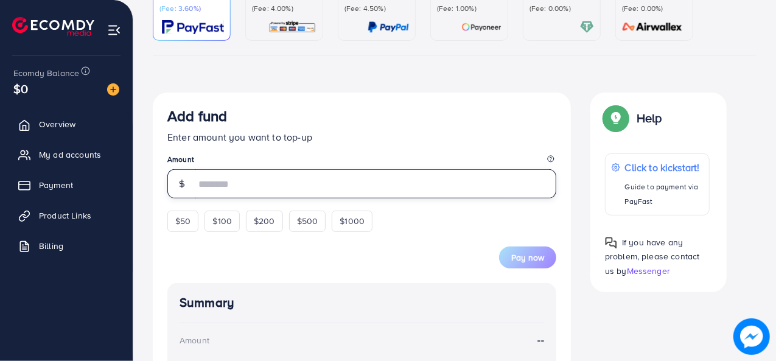
click at [249, 187] on input "number" at bounding box center [375, 183] width 361 height 29
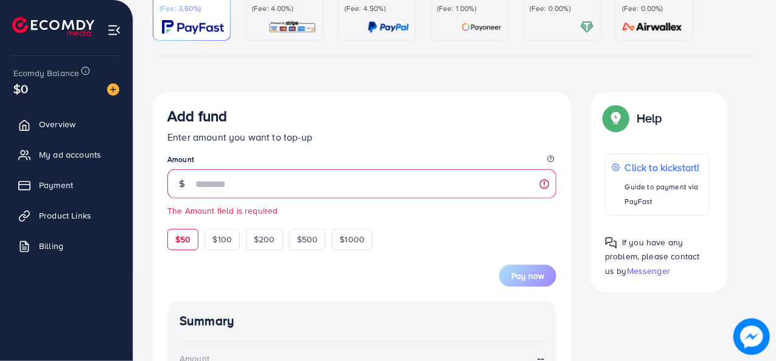
click at [186, 219] on form "Add fund Enter amount you want to top-up Amount The Amount field is required $5…" at bounding box center [361, 196] width 389 height 179
click at [183, 239] on span "$50" at bounding box center [182, 239] width 15 height 12
type input "**"
click at [456, 242] on form "Add fund Enter amount you want to top-up Amount ** This amount is suitable $50 …" at bounding box center [361, 196] width 389 height 179
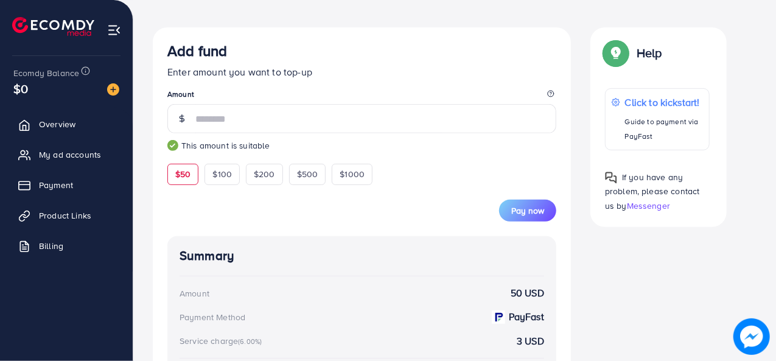
scroll to position [203, 0]
click at [541, 211] on span "Pay now" at bounding box center [527, 211] width 33 height 12
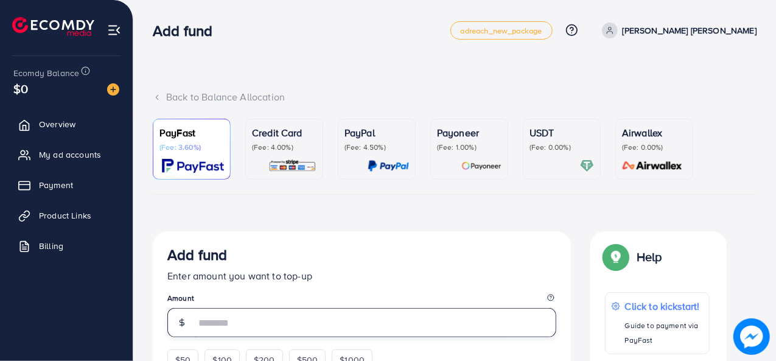
click at [243, 317] on input "number" at bounding box center [375, 322] width 361 height 29
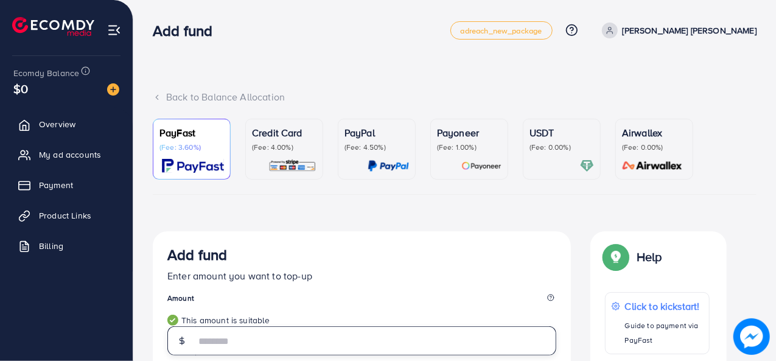
type input "**"
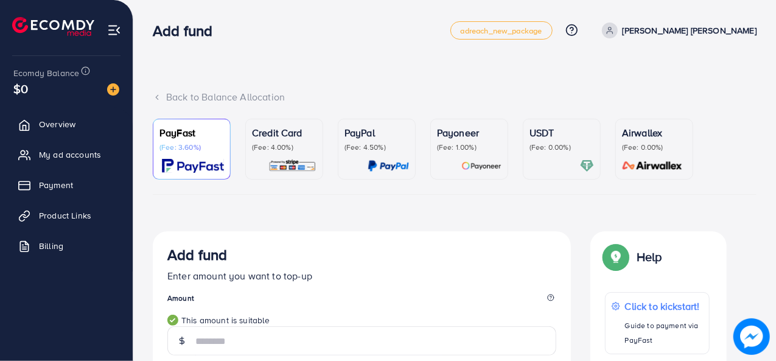
click at [198, 158] on div "PayFast (Fee: 3.60%)" at bounding box center [191, 148] width 65 height 47
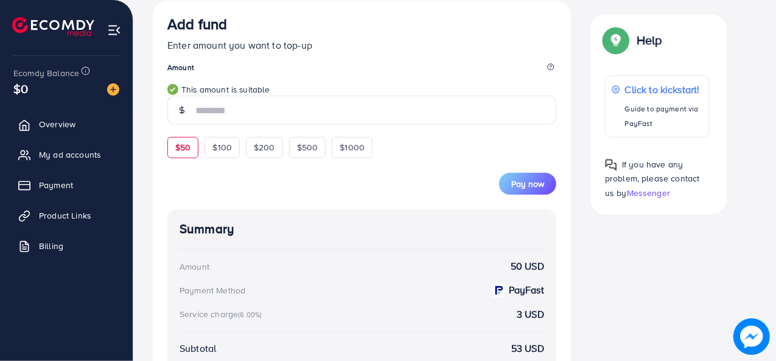
scroll to position [231, 0]
click at [518, 178] on span "Pay now" at bounding box center [527, 183] width 33 height 12
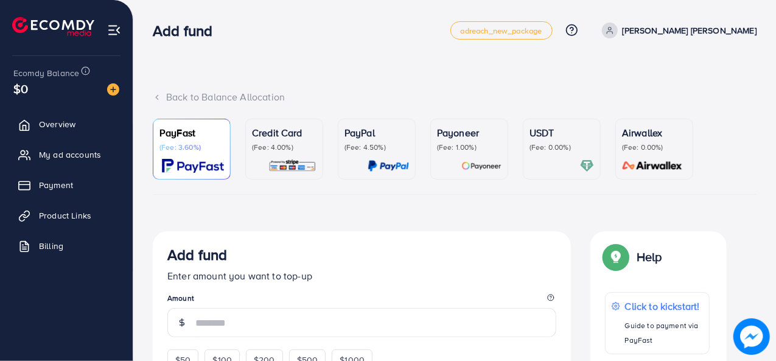
click at [186, 186] on ul "PayFast (Fee: 3.60%) Credit Card (Fee: 4.00%) PayPal (Fee: 4.50%) Payoneer (Fee…" at bounding box center [455, 157] width 604 height 76
click at [196, 161] on img at bounding box center [193, 166] width 62 height 14
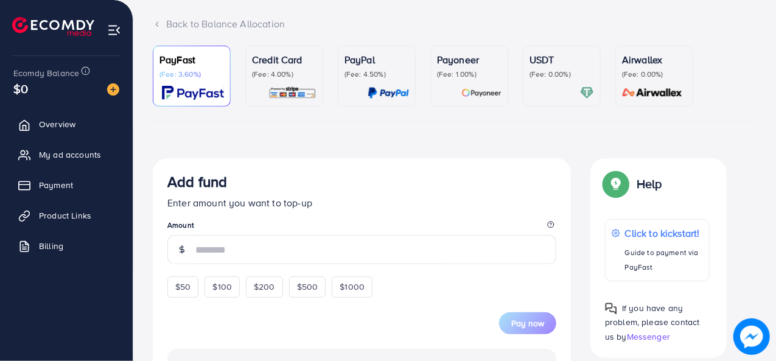
scroll to position [74, 0]
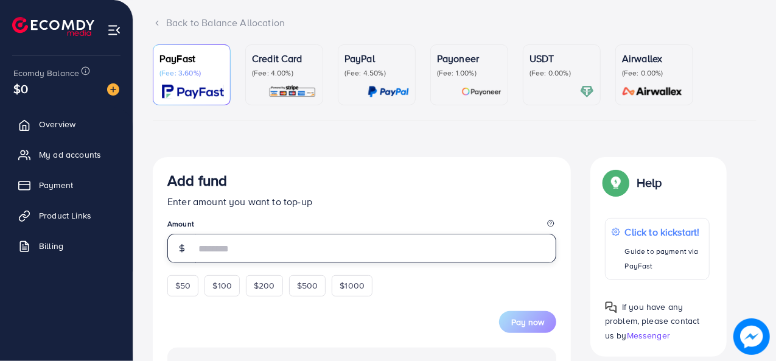
click at [226, 245] on input "number" at bounding box center [375, 248] width 361 height 29
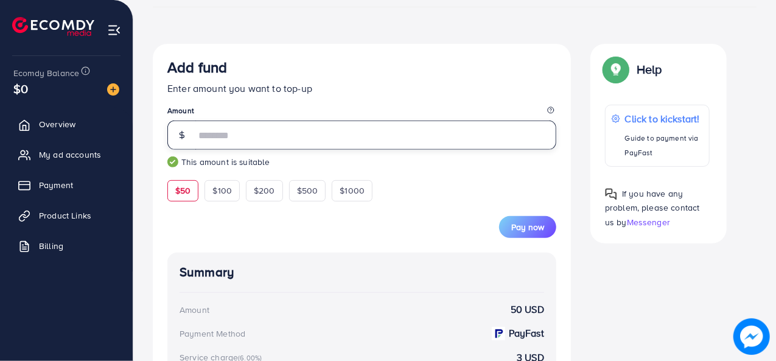
scroll to position [188, 0]
type input "**"
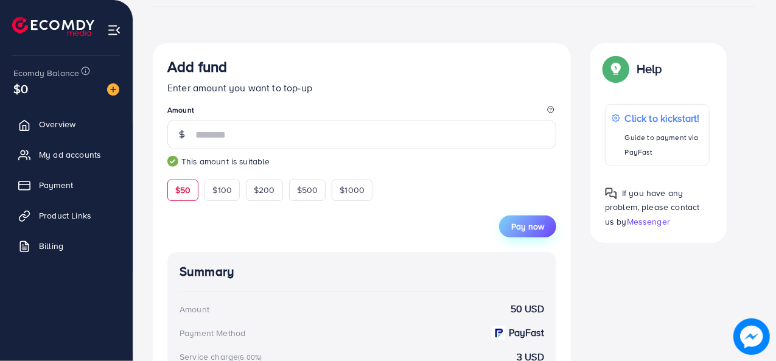
click at [517, 233] on button "Pay now" at bounding box center [527, 226] width 57 height 22
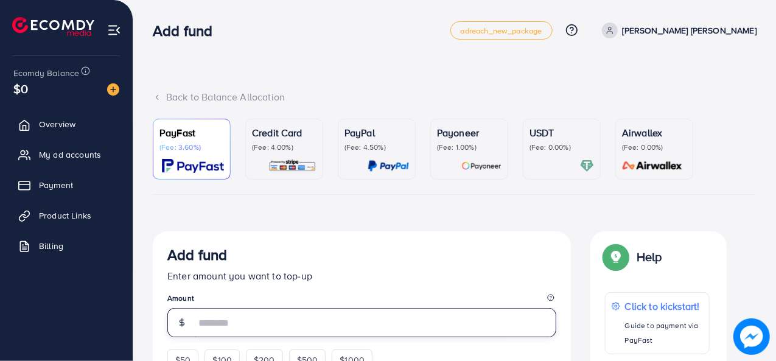
click at [237, 325] on input "number" at bounding box center [375, 322] width 361 height 29
type input "**"
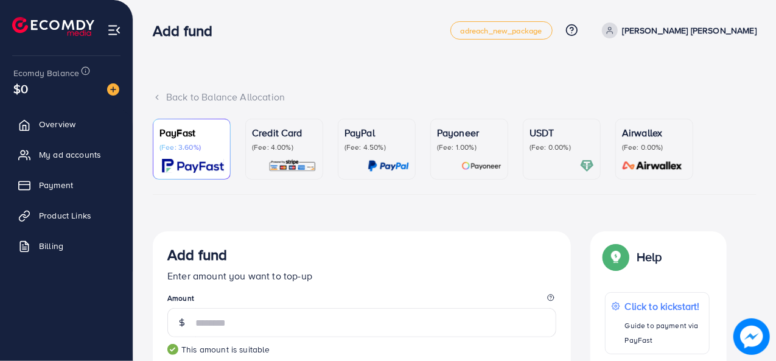
click at [394, 293] on legend "Amount" at bounding box center [361, 300] width 389 height 15
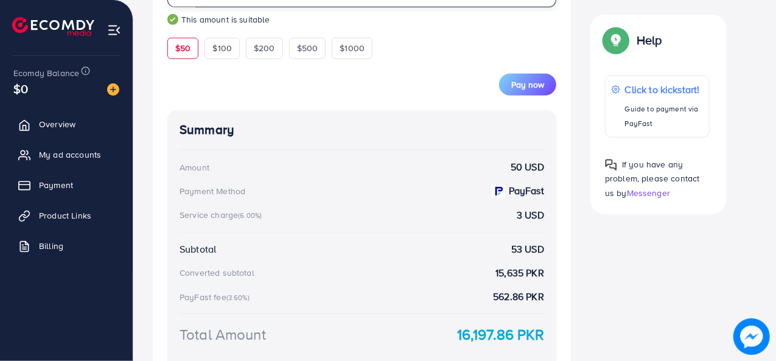
scroll to position [339, 0]
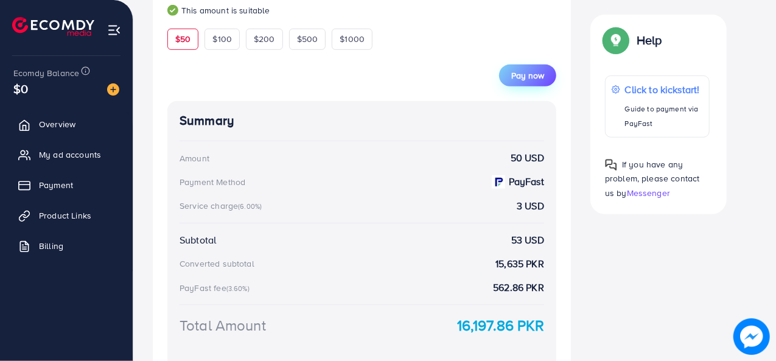
click at [534, 75] on span "Pay now" at bounding box center [527, 75] width 33 height 12
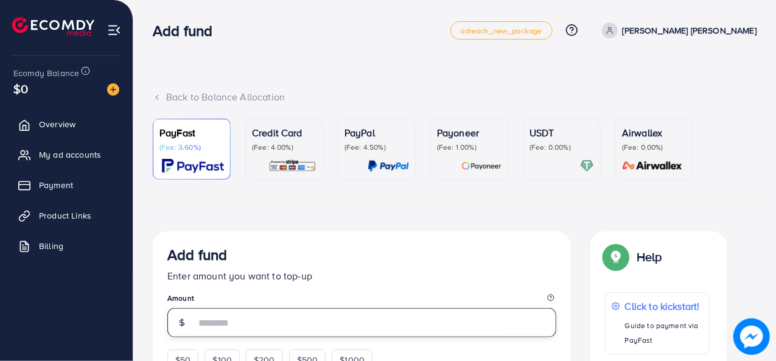
click at [222, 332] on input "number" at bounding box center [375, 322] width 361 height 29
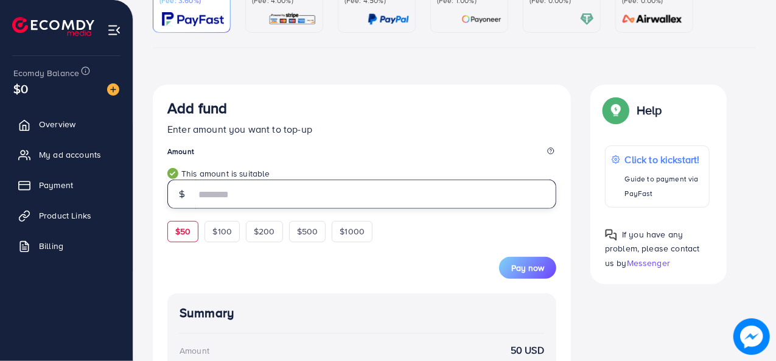
scroll to position [198, 0]
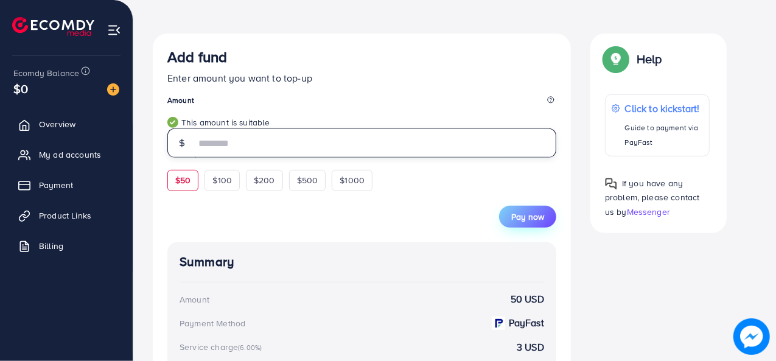
type input "**"
click at [534, 211] on span "Pay now" at bounding box center [527, 217] width 33 height 12
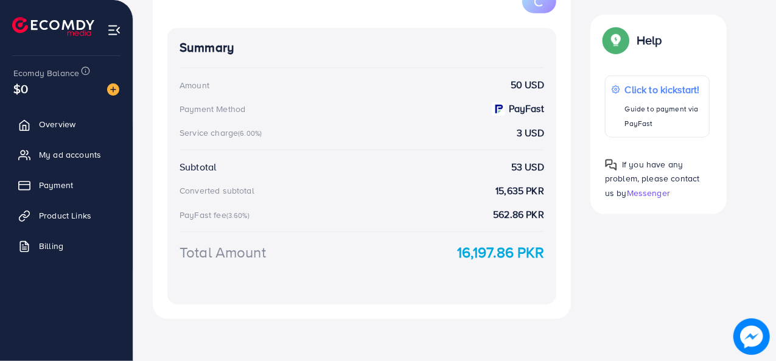
scroll to position [0, 0]
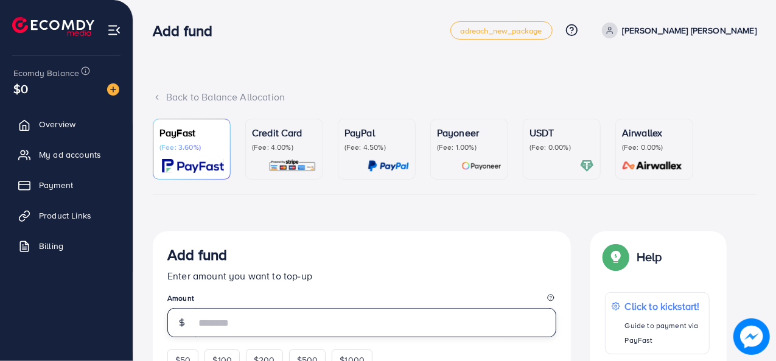
click at [252, 317] on input "number" at bounding box center [375, 322] width 361 height 29
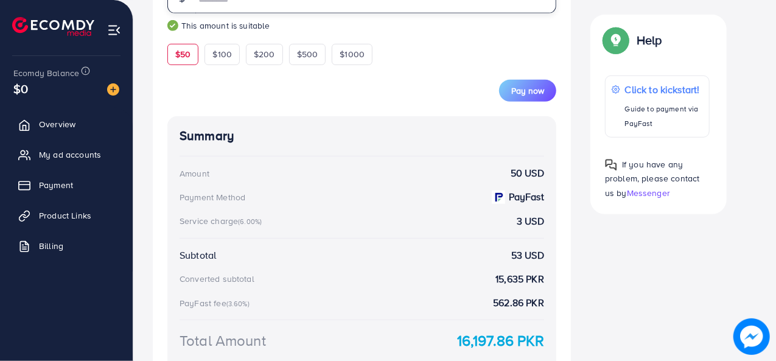
scroll to position [327, 0]
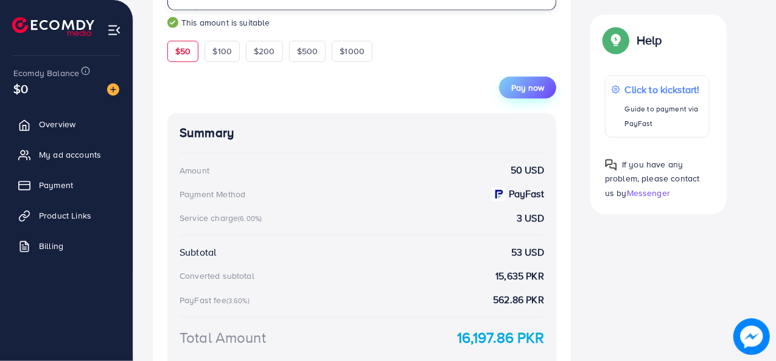
type input "**"
click at [522, 82] on span "Pay now" at bounding box center [527, 88] width 33 height 12
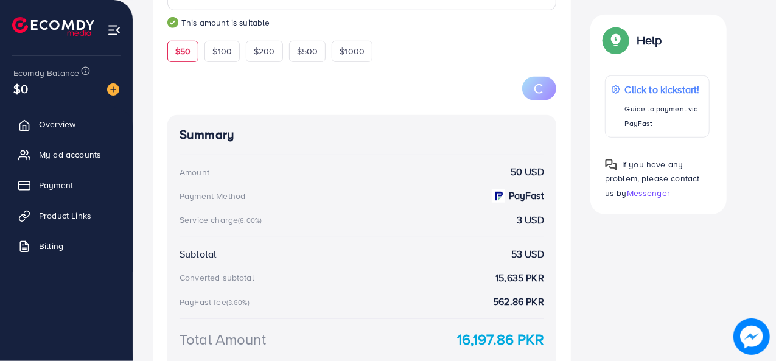
scroll to position [414, 0]
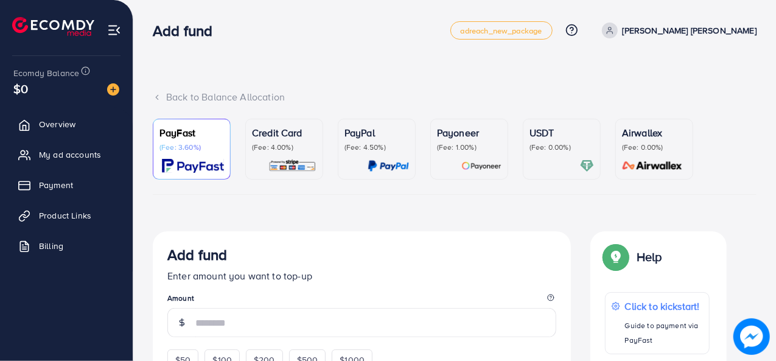
click at [195, 154] on div "PayFast (Fee: 3.60%)" at bounding box center [191, 148] width 65 height 47
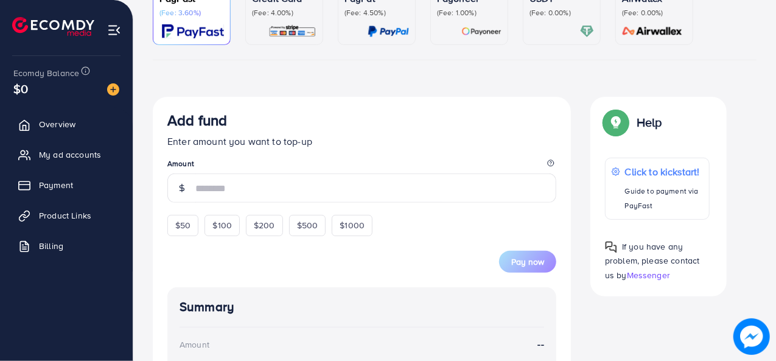
scroll to position [136, 0]
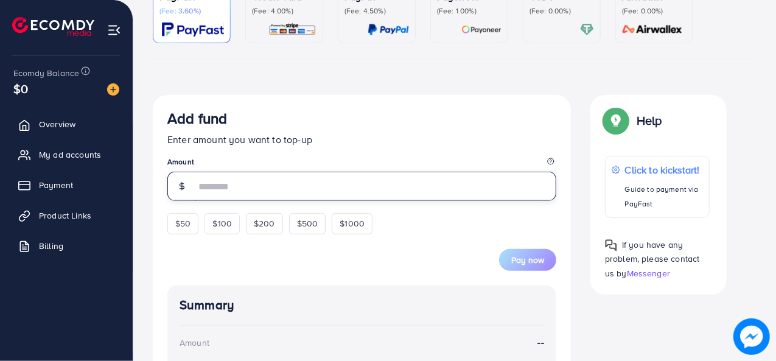
click at [241, 189] on input "number" at bounding box center [375, 186] width 361 height 29
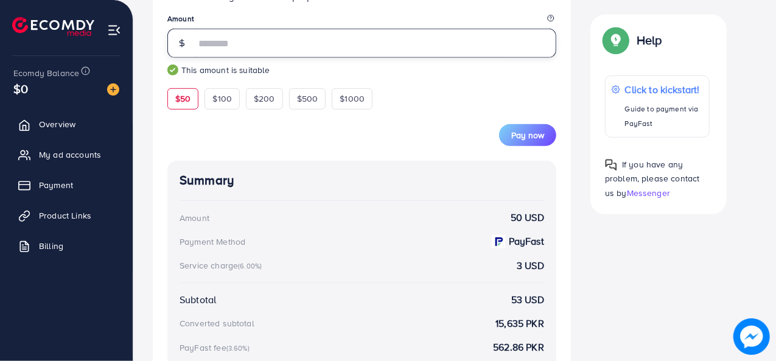
scroll to position [276, 0]
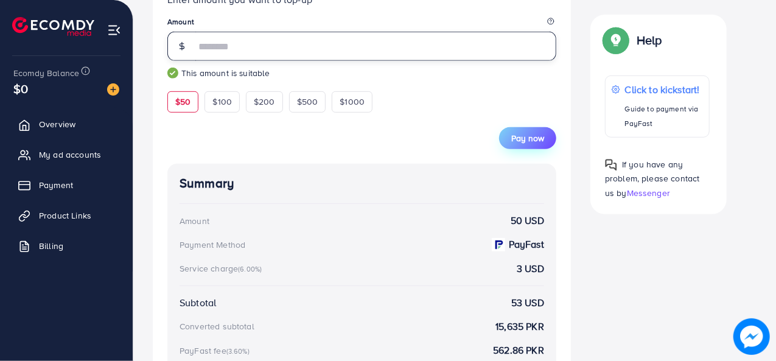
type input "**"
click at [537, 140] on span "Pay now" at bounding box center [527, 138] width 33 height 12
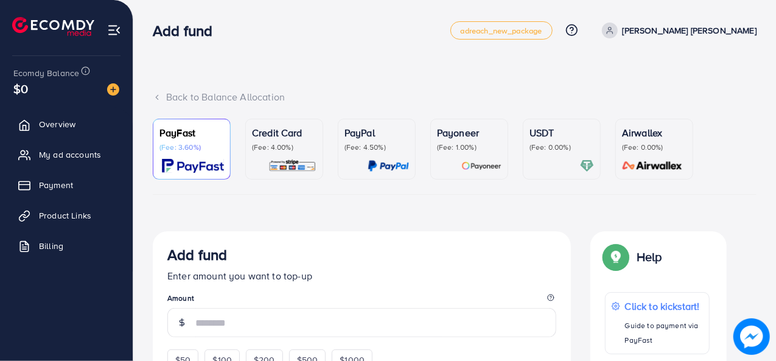
click at [207, 145] on p "(Fee: 3.60%)" at bounding box center [191, 147] width 65 height 10
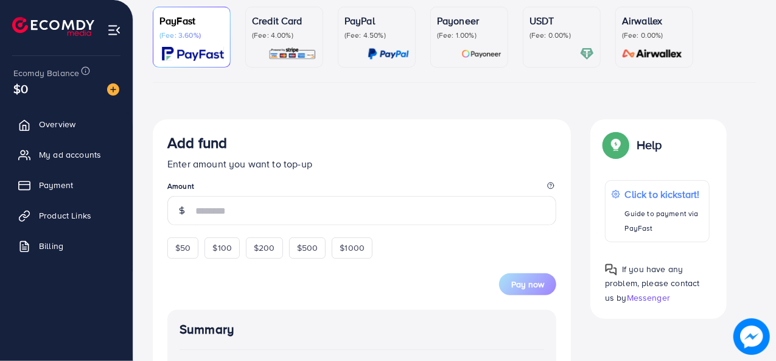
scroll to position [114, 0]
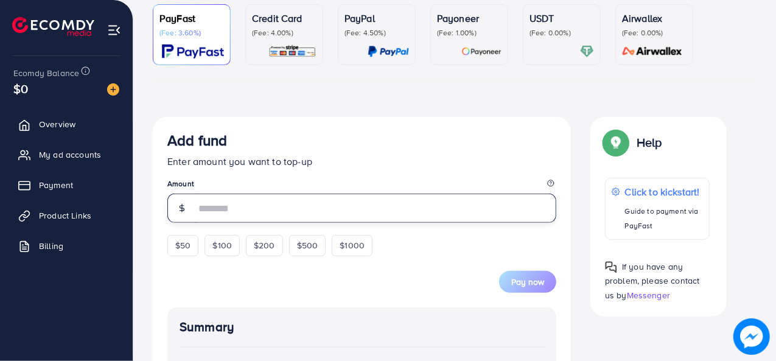
click at [270, 208] on input "number" at bounding box center [375, 208] width 361 height 29
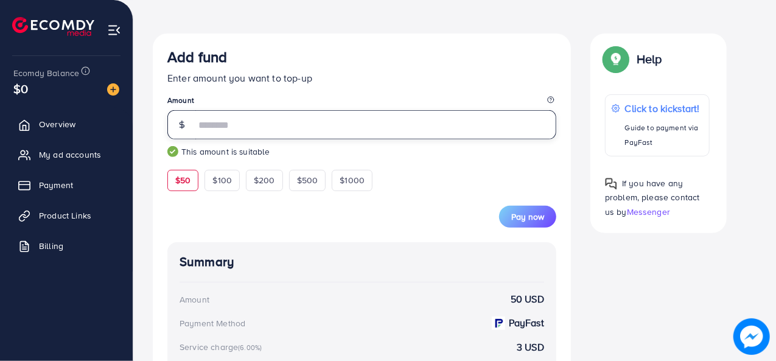
scroll to position [197, 0]
type input "**"
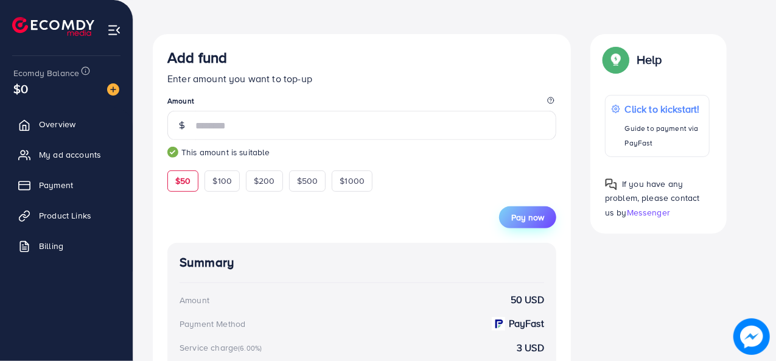
click at [523, 209] on button "Pay now" at bounding box center [527, 217] width 57 height 22
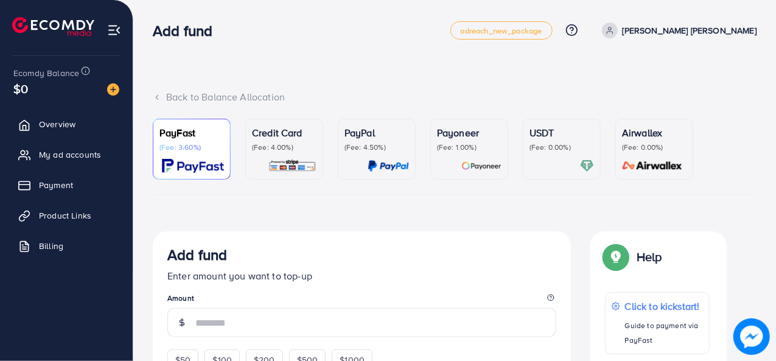
click at [184, 148] on p "(Fee: 3.60%)" at bounding box center [191, 147] width 65 height 10
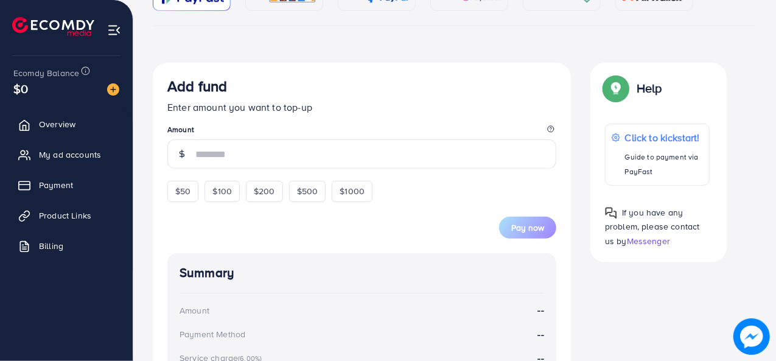
scroll to position [169, 0]
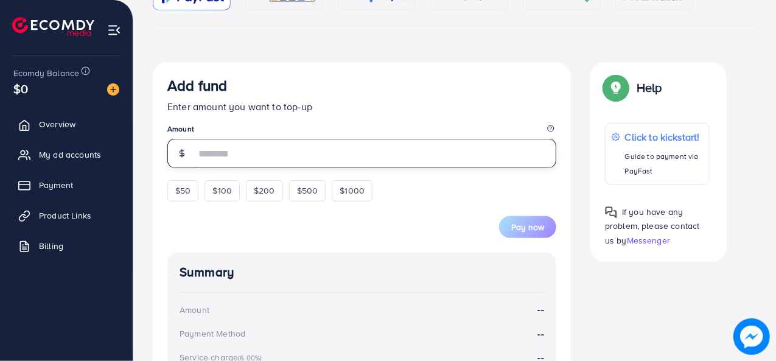
click at [315, 145] on input "number" at bounding box center [375, 153] width 361 height 29
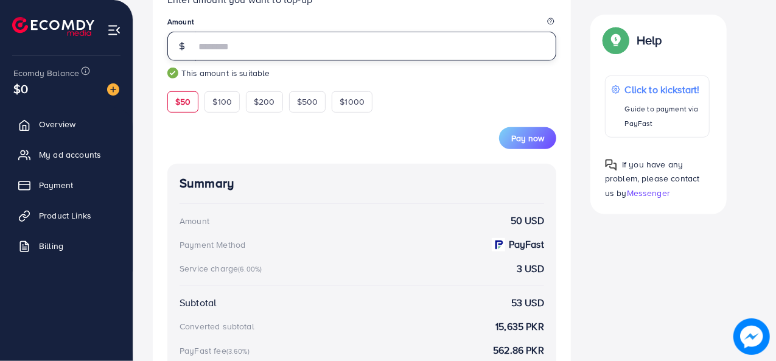
scroll to position [287, 0]
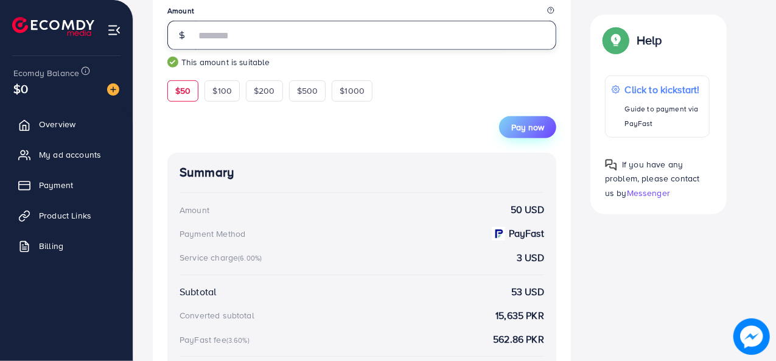
type input "**"
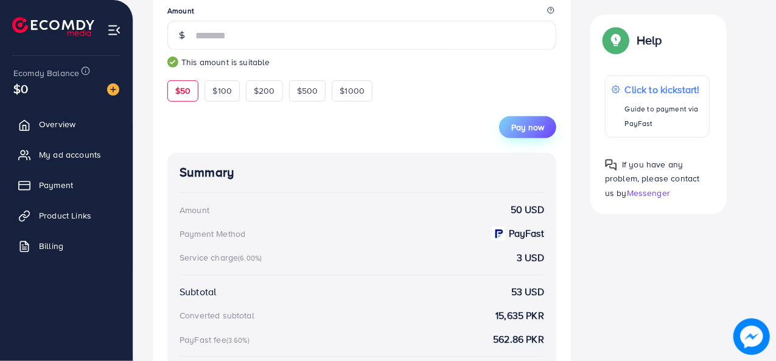
click at [534, 127] on span "Pay now" at bounding box center [527, 127] width 33 height 12
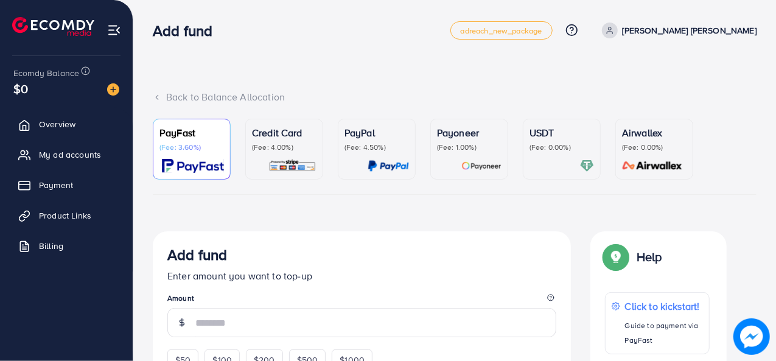
click at [191, 164] on img at bounding box center [193, 166] width 62 height 14
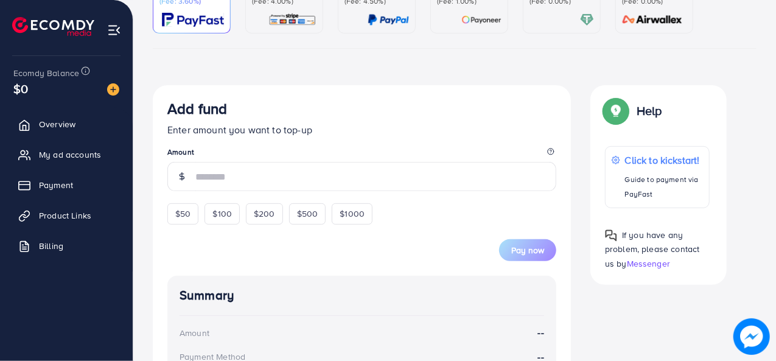
scroll to position [150, 0]
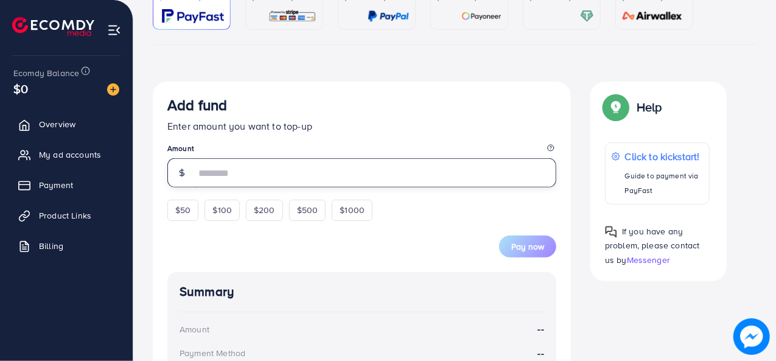
click at [276, 167] on input "number" at bounding box center [375, 172] width 361 height 29
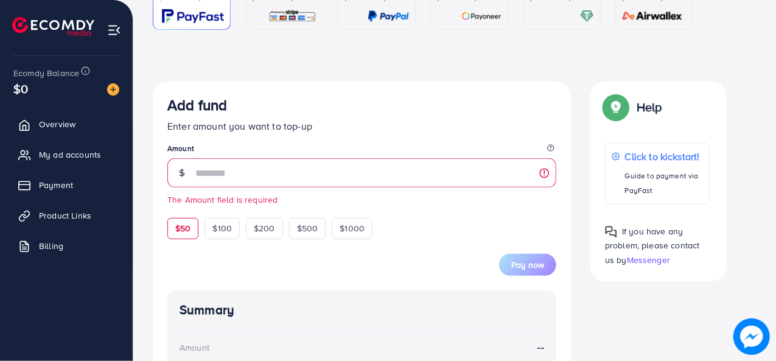
click at [181, 217] on div "$50 $100 $200 $500 $1000" at bounding box center [292, 225] width 250 height 27
click at [187, 234] on div "$50" at bounding box center [182, 228] width 31 height 21
type input "**"
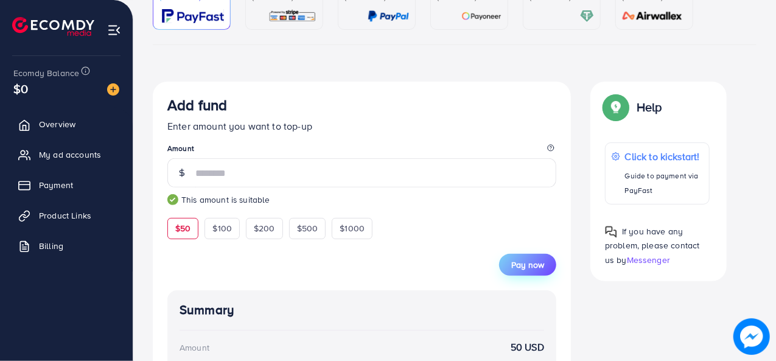
click at [538, 271] on button "Pay now" at bounding box center [527, 265] width 57 height 22
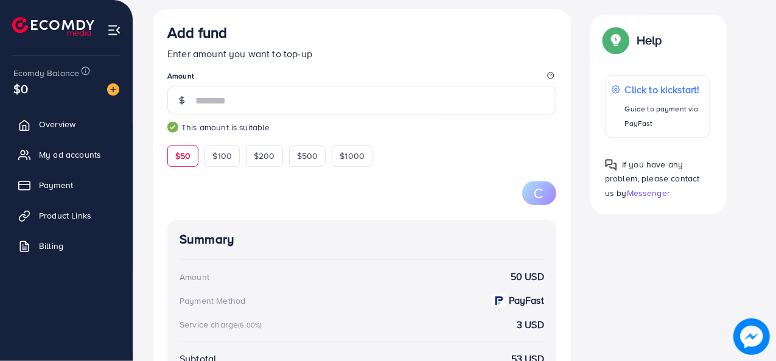
scroll to position [223, 0]
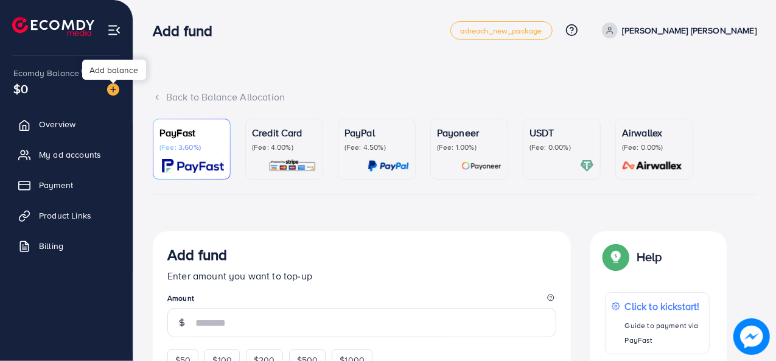
click at [114, 86] on img at bounding box center [113, 89] width 12 height 12
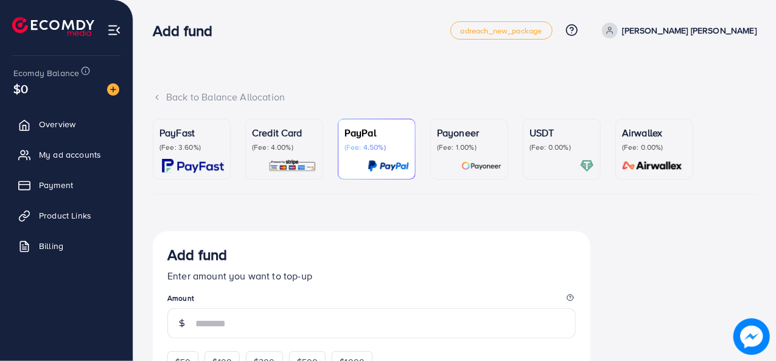
click at [190, 154] on div "PayFast (Fee: 3.60%)" at bounding box center [191, 148] width 65 height 47
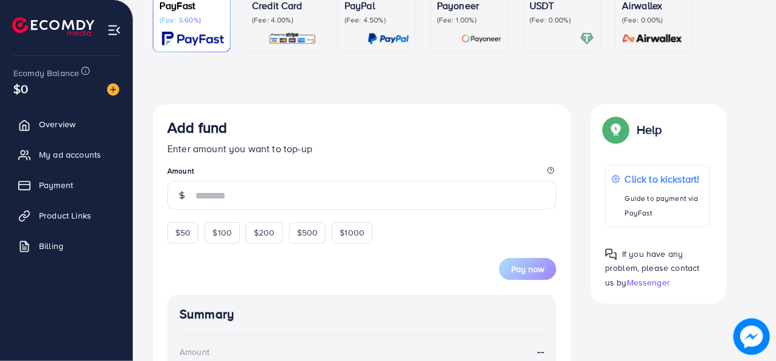
scroll to position [128, 0]
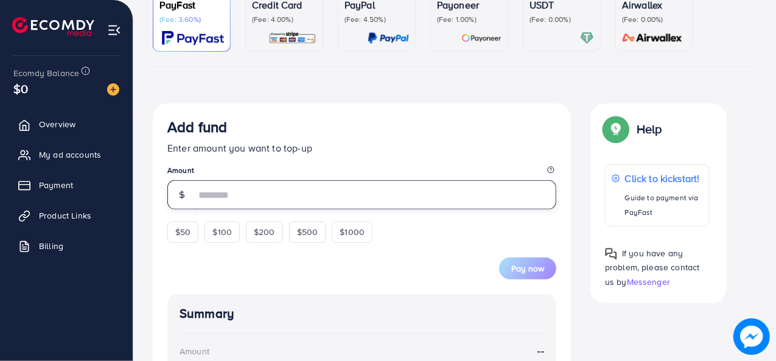
click at [351, 204] on input "number" at bounding box center [375, 194] width 361 height 29
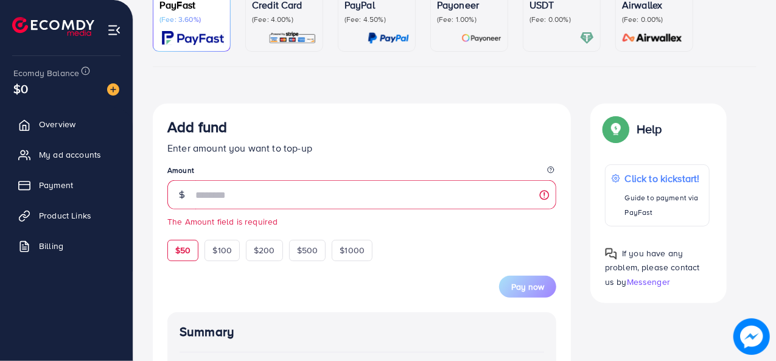
click at [191, 230] on form "Add fund Enter amount you want to top-up Amount The Amount field is required $5…" at bounding box center [361, 207] width 389 height 179
click at [188, 248] on span "$50" at bounding box center [182, 250] width 15 height 12
type input "**"
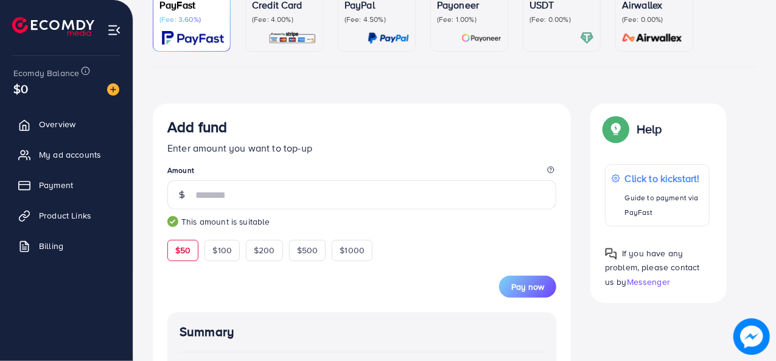
scroll to position [258, 0]
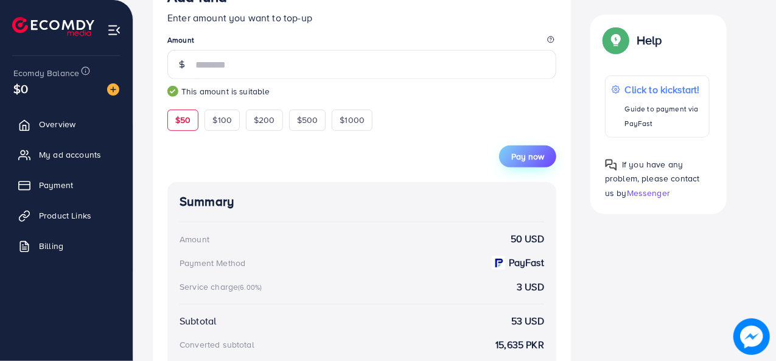
click at [525, 158] on span "Pay now" at bounding box center [527, 156] width 33 height 12
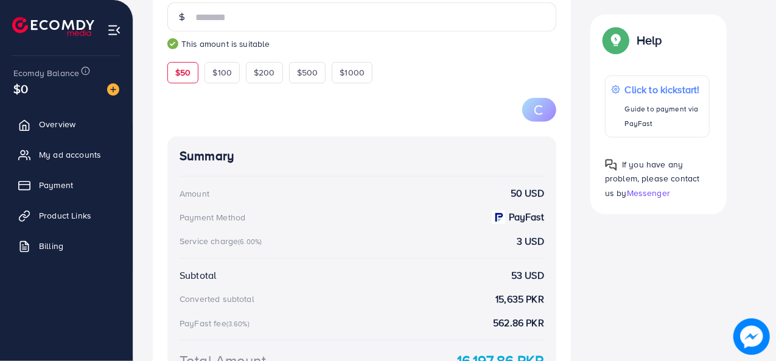
scroll to position [359, 0]
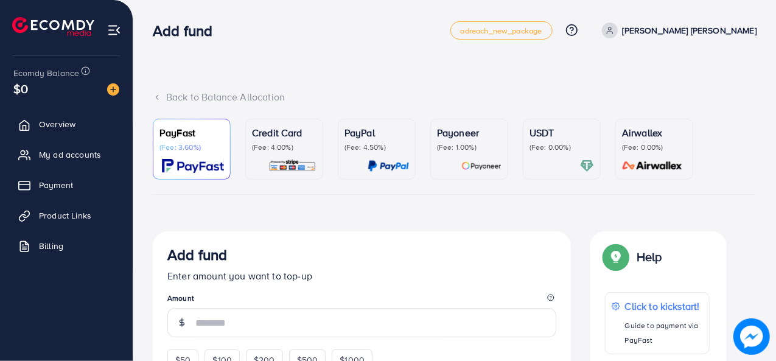
click at [185, 135] on p "PayFast" at bounding box center [191, 132] width 65 height 15
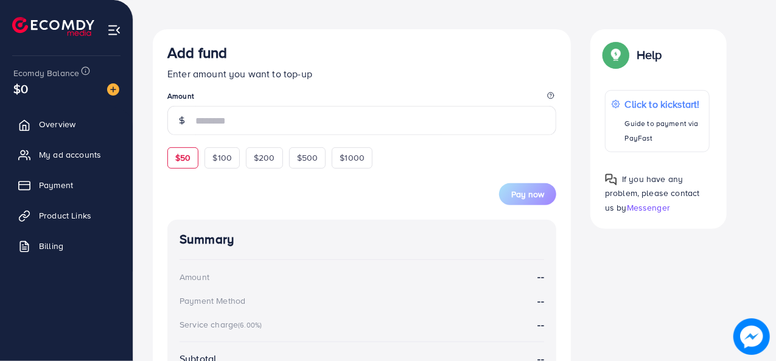
click at [180, 159] on span "$50" at bounding box center [182, 158] width 15 height 12
type input "**"
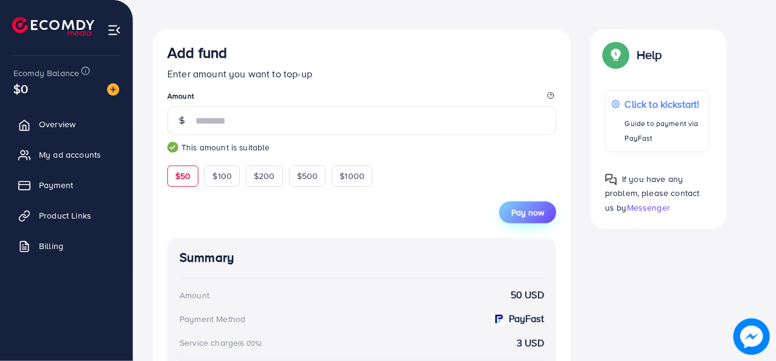
click at [516, 203] on button "Pay now" at bounding box center [527, 212] width 57 height 22
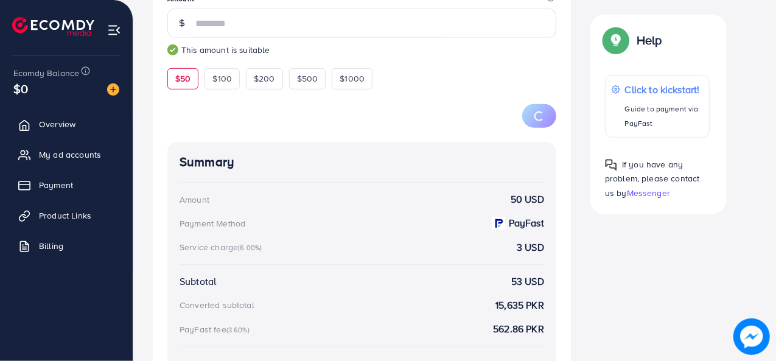
scroll to position [300, 0]
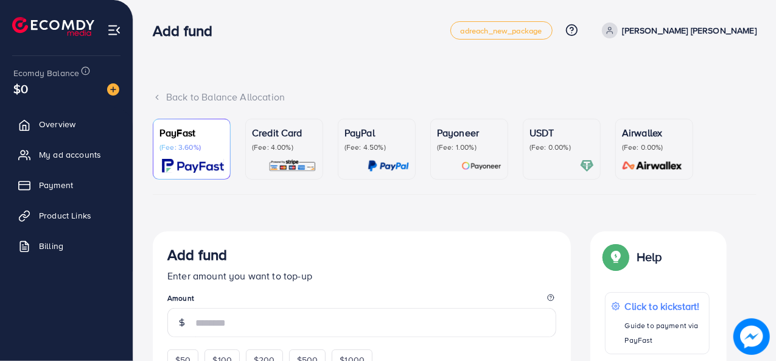
click at [63, 38] on li at bounding box center [58, 28] width 92 height 49
click at [64, 27] on img at bounding box center [53, 26] width 82 height 19
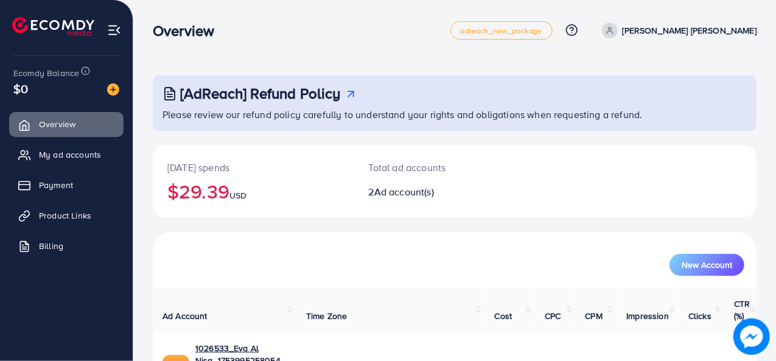
click at [47, 26] on img at bounding box center [53, 26] width 82 height 19
click at [111, 91] on img at bounding box center [113, 89] width 12 height 12
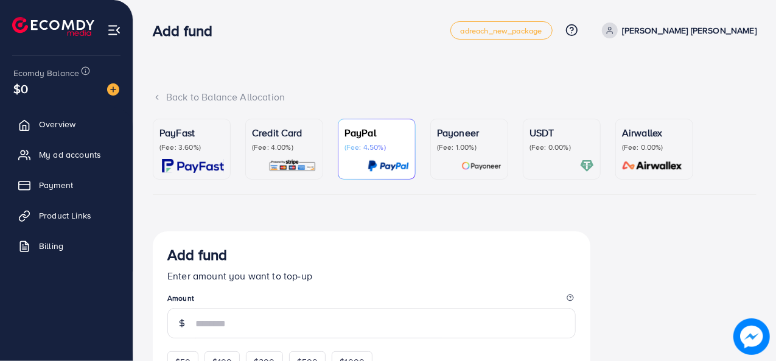
click at [156, 144] on link "PayFast (Fee: 3.60%)" at bounding box center [192, 149] width 78 height 61
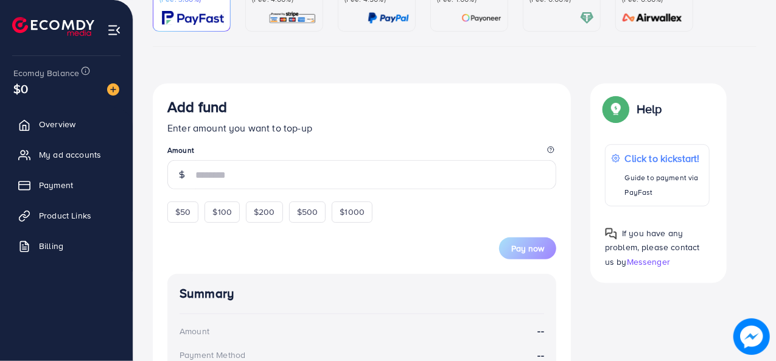
scroll to position [192, 0]
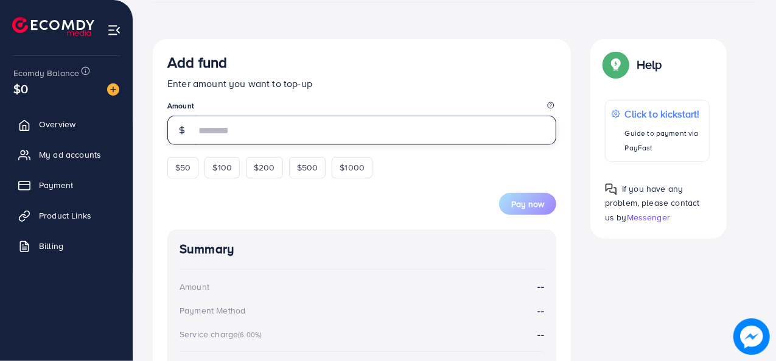
click at [237, 138] on input "number" at bounding box center [375, 130] width 361 height 29
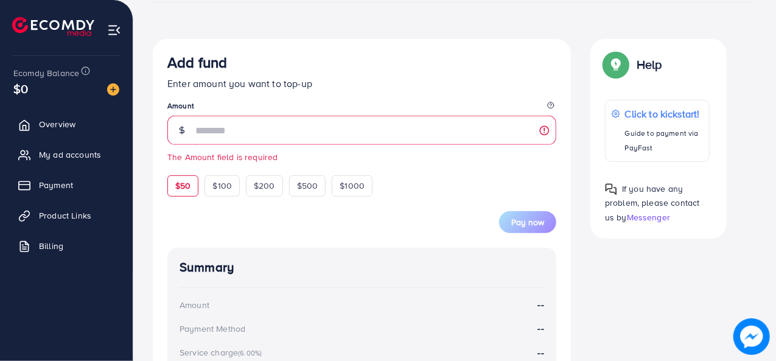
click at [191, 163] on form "Add fund Enter amount you want to top-up Amount The Amount field is required $5…" at bounding box center [361, 143] width 389 height 179
click at [180, 182] on span "$50" at bounding box center [182, 186] width 15 height 12
type input "**"
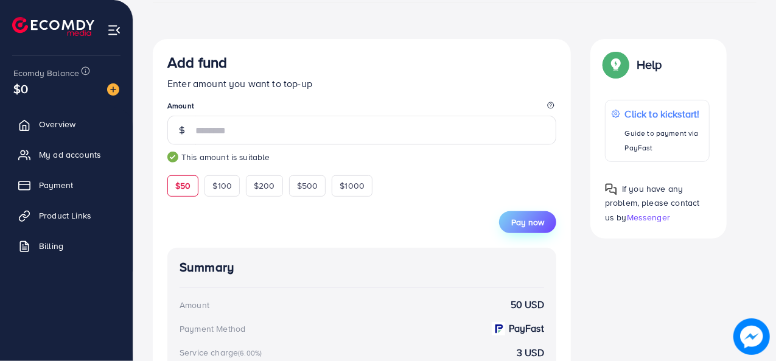
click at [525, 222] on span "Pay now" at bounding box center [527, 222] width 33 height 12
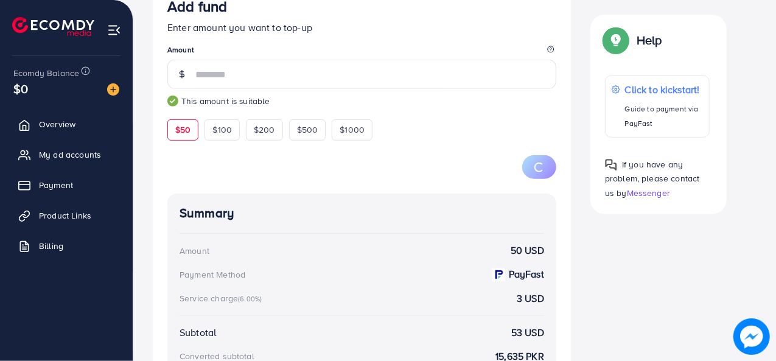
scroll to position [188, 0]
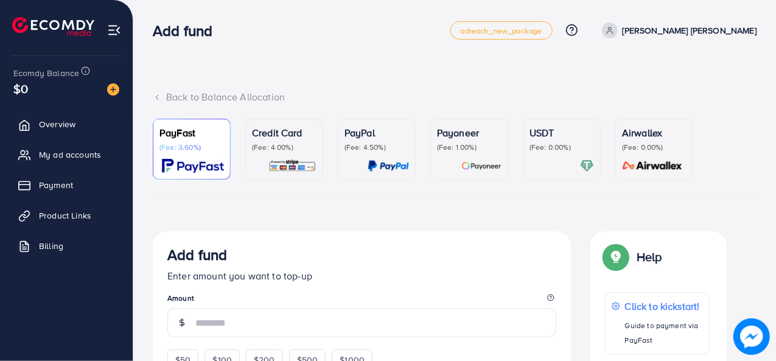
click at [198, 160] on img at bounding box center [193, 166] width 62 height 14
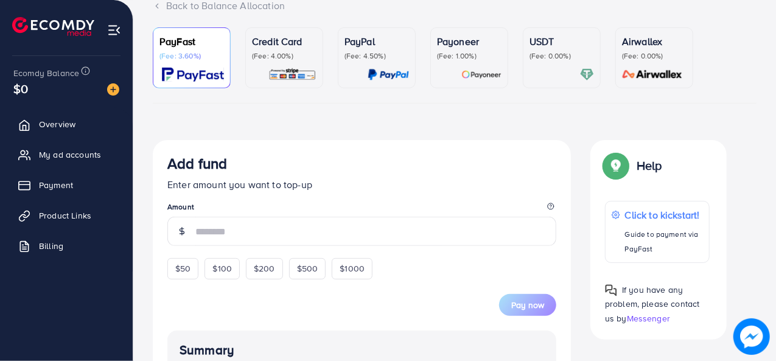
scroll to position [94, 0]
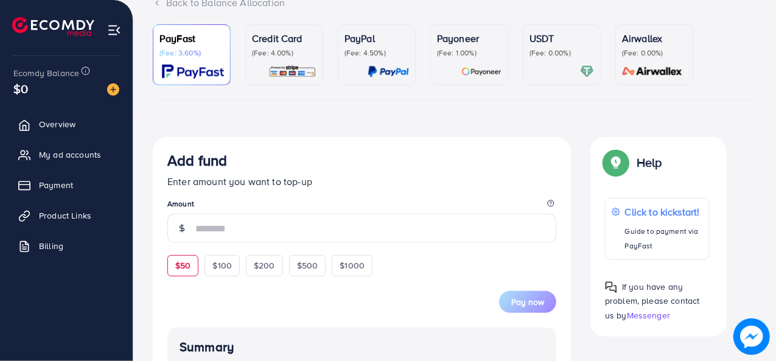
click at [187, 267] on span "$50" at bounding box center [182, 265] width 15 height 12
type input "**"
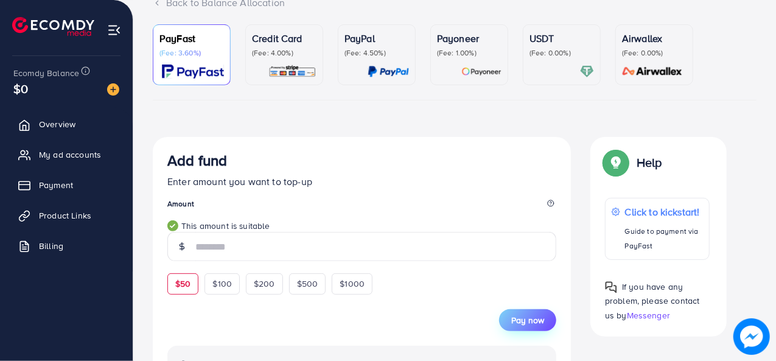
click at [529, 326] on button "Pay now" at bounding box center [527, 320] width 57 height 22
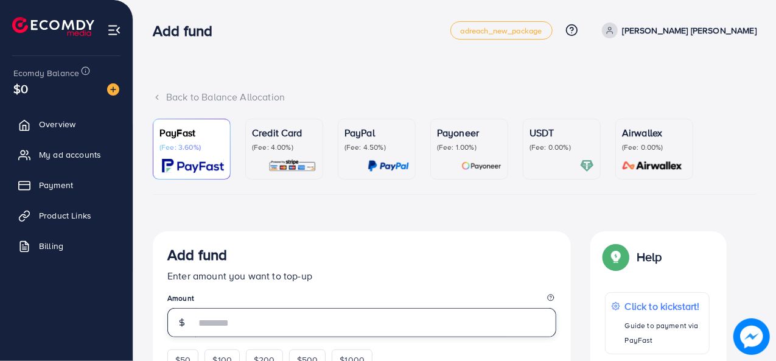
click at [237, 327] on input "number" at bounding box center [375, 322] width 361 height 29
type input "**"
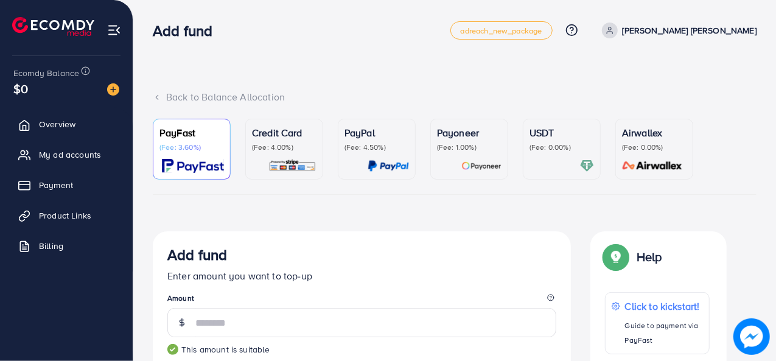
click at [475, 281] on p "Enter amount you want to top-up" at bounding box center [361, 275] width 389 height 15
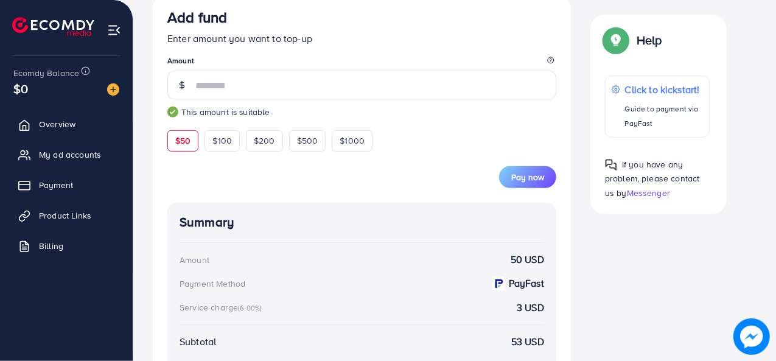
scroll to position [237, 0]
click at [525, 175] on span "Pay now" at bounding box center [527, 178] width 33 height 12
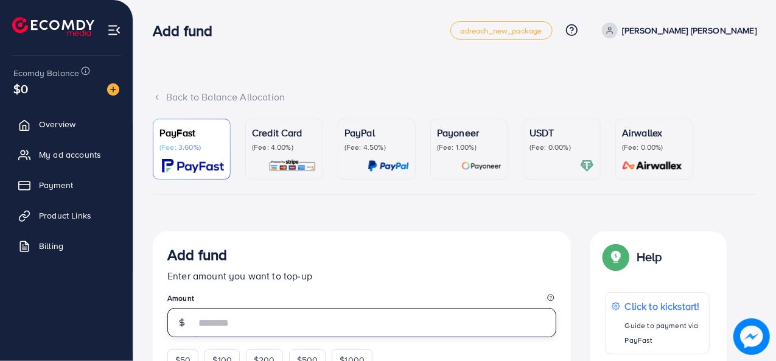
click at [254, 332] on input "number" at bounding box center [375, 322] width 361 height 29
type input "**"
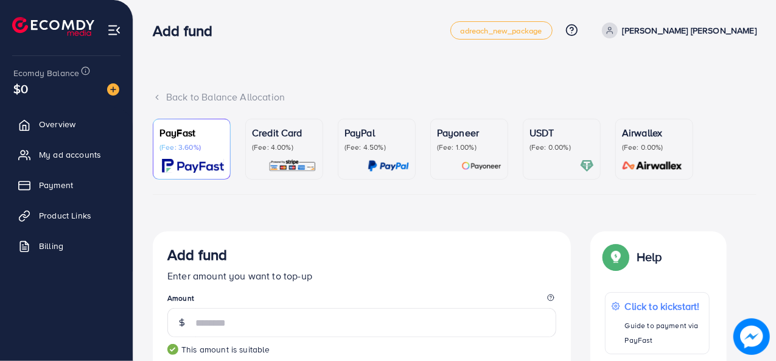
click at [390, 293] on legend "Amount" at bounding box center [361, 300] width 389 height 15
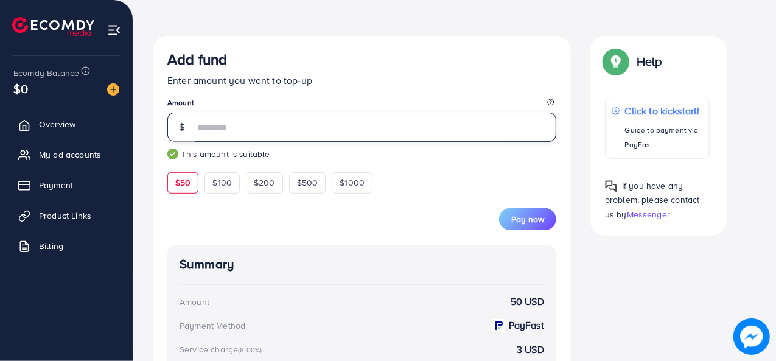
scroll to position [196, 0]
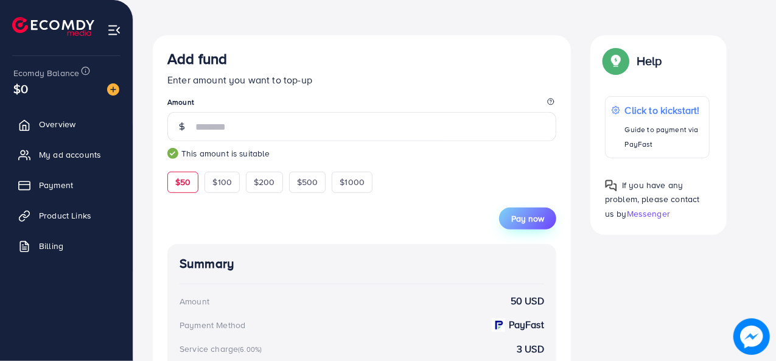
click at [529, 222] on span "Pay now" at bounding box center [527, 218] width 33 height 12
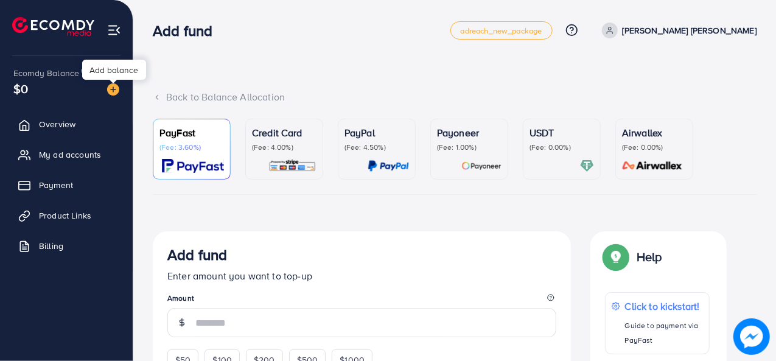
click at [111, 91] on img at bounding box center [113, 89] width 12 height 12
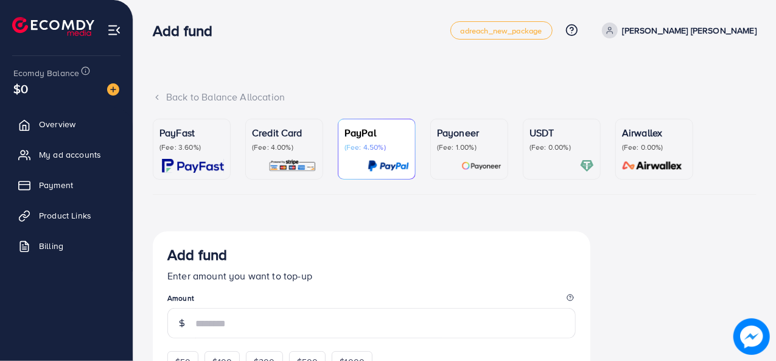
click at [190, 141] on div "PayFast (Fee: 3.60%)" at bounding box center [191, 138] width 65 height 27
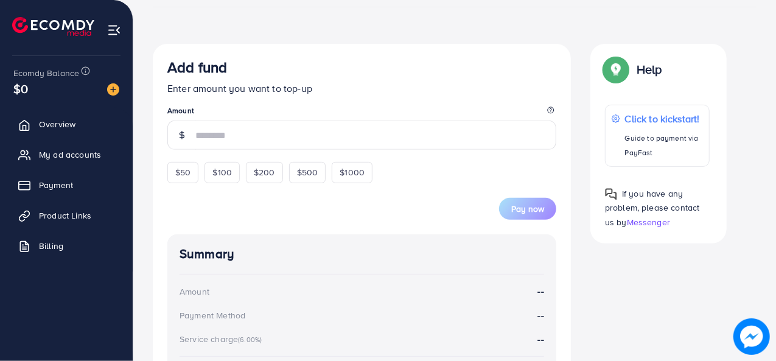
scroll to position [191, 0]
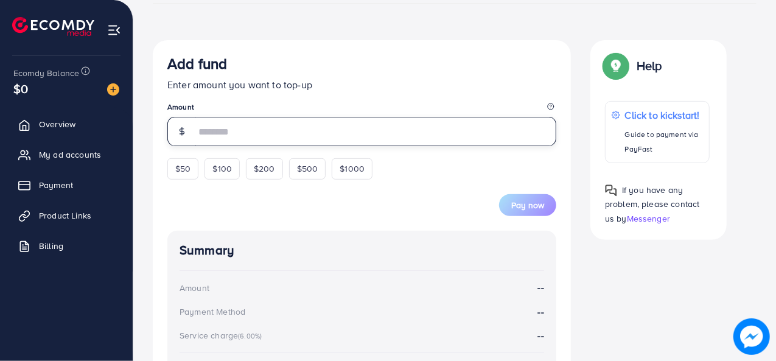
click at [253, 127] on input "number" at bounding box center [375, 131] width 361 height 29
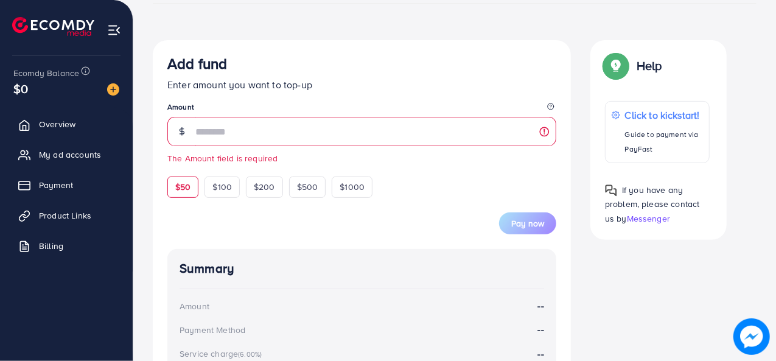
click at [187, 166] on form "Add fund Enter amount you want to top-up Amount The Amount field is required $5…" at bounding box center [361, 144] width 389 height 179
click at [172, 185] on div "$50" at bounding box center [182, 186] width 31 height 21
type input "**"
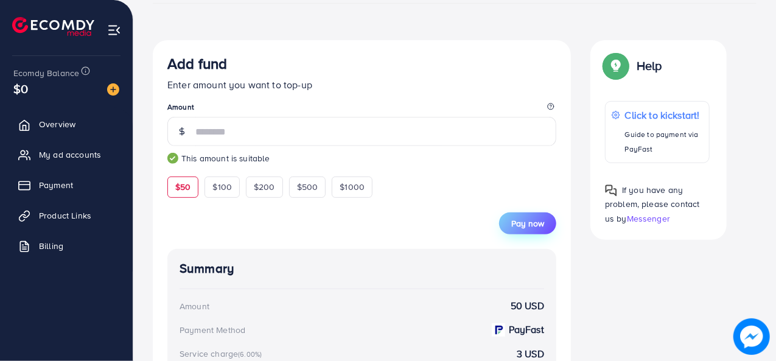
click at [536, 229] on button "Pay now" at bounding box center [527, 223] width 57 height 22
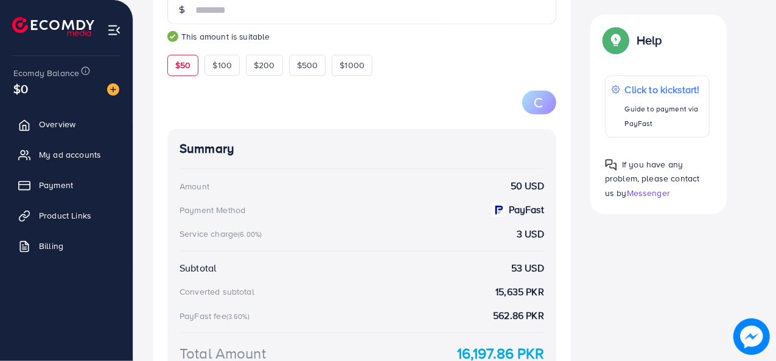
scroll to position [274, 0]
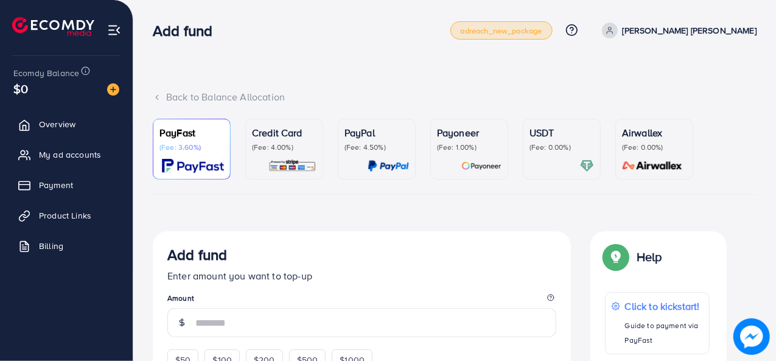
click at [542, 29] on span "adreach_new_package" at bounding box center [502, 31] width 82 height 8
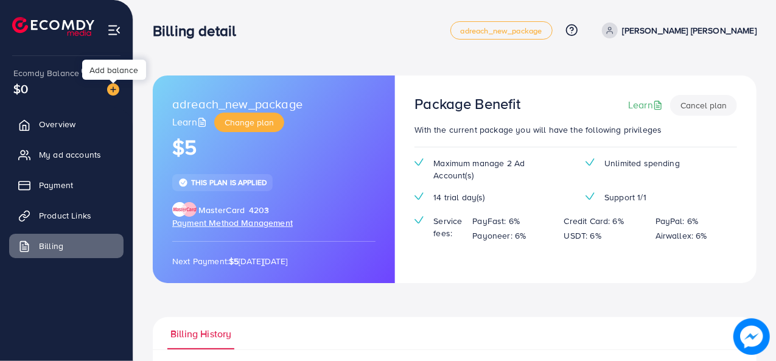
click at [112, 89] on img at bounding box center [113, 89] width 12 height 12
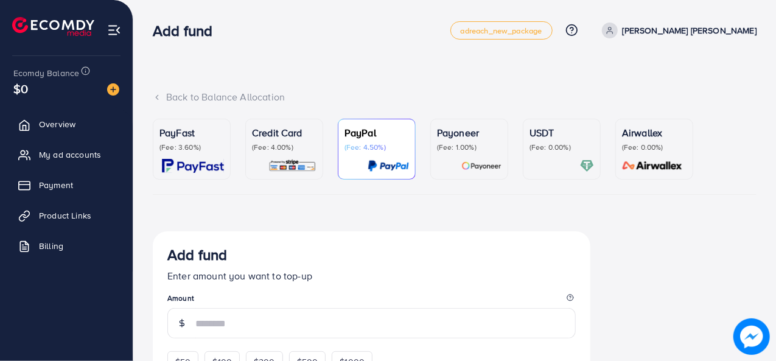
click at [215, 131] on p "PayFast" at bounding box center [191, 132] width 65 height 15
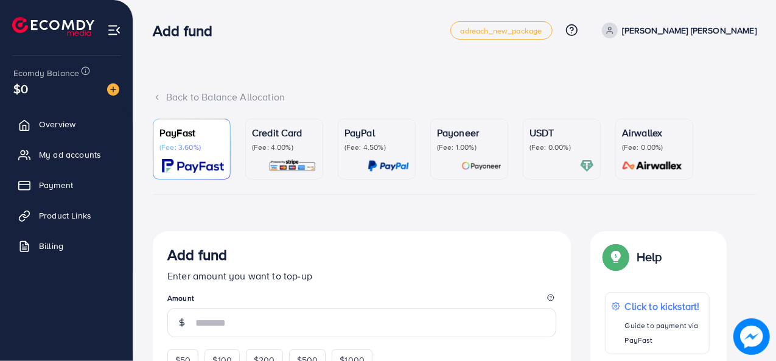
click at [317, 254] on div "Add fund" at bounding box center [361, 257] width 389 height 23
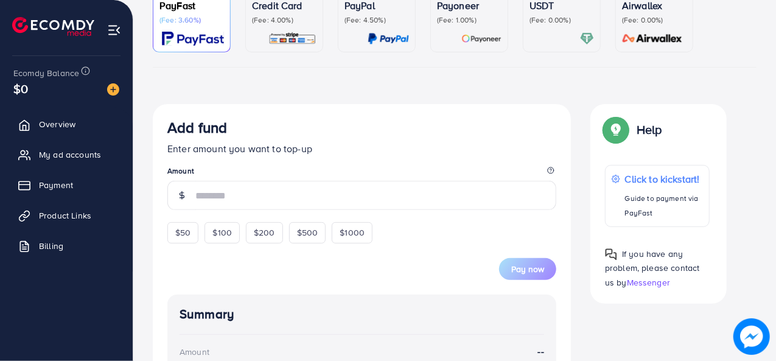
scroll to position [144, 0]
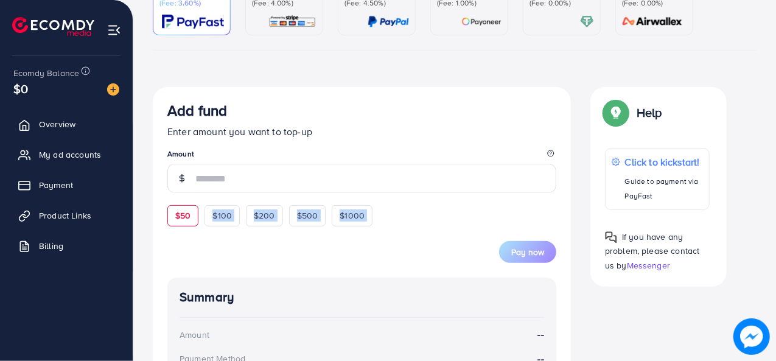
drag, startPoint x: 192, startPoint y: 226, endPoint x: 187, endPoint y: 222, distance: 6.5
click at [187, 222] on form "Add fund Enter amount you want to top-up Amount $50 $100 $200 $500 $1000 Pay now" at bounding box center [361, 182] width 389 height 161
click at [187, 222] on div "$50" at bounding box center [182, 215] width 31 height 21
type input "**"
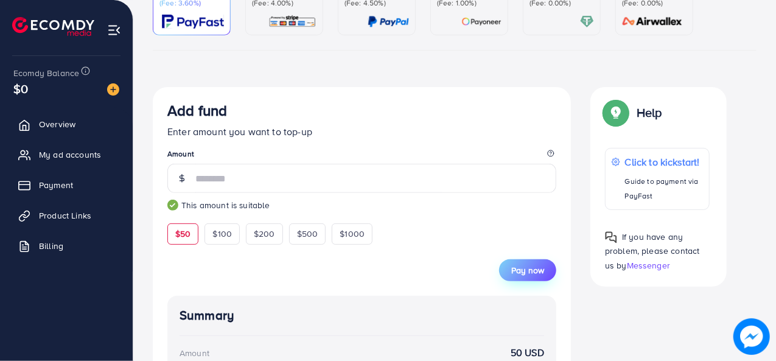
click at [533, 268] on span "Pay now" at bounding box center [527, 270] width 33 height 12
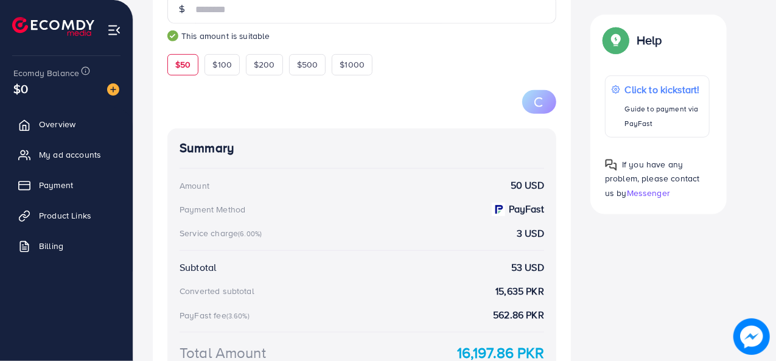
scroll to position [311, 0]
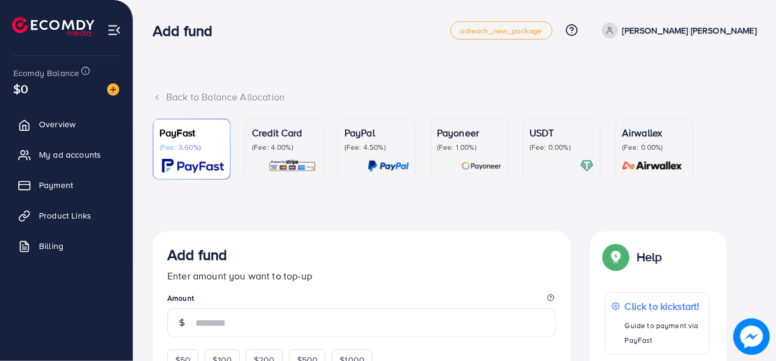
click at [184, 141] on div "PayFast (Fee: 3.60%)" at bounding box center [191, 138] width 65 height 27
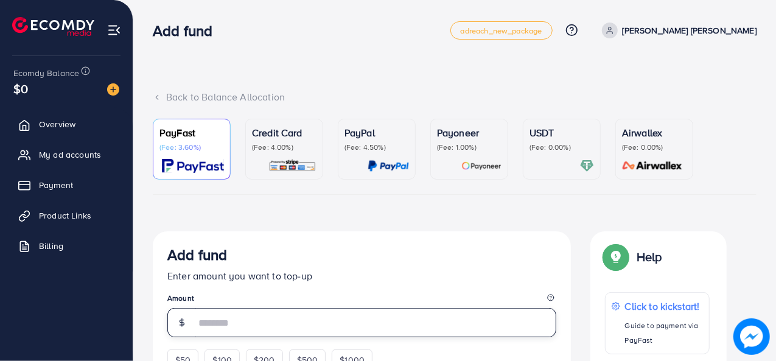
click at [251, 323] on input "number" at bounding box center [375, 322] width 361 height 29
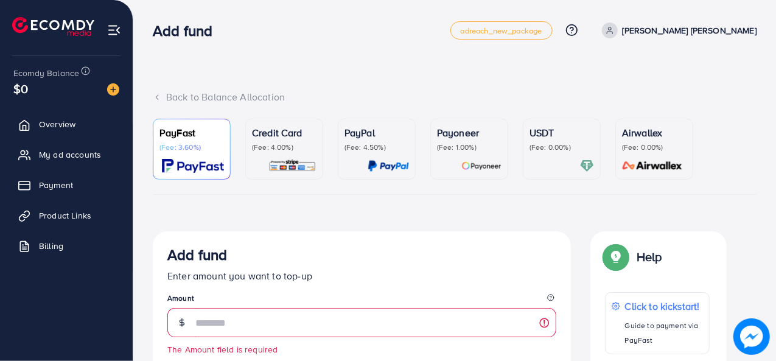
click at [190, 354] on form "Add fund Enter amount you want to top-up Amount The Amount field is required $5…" at bounding box center [361, 335] width 389 height 179
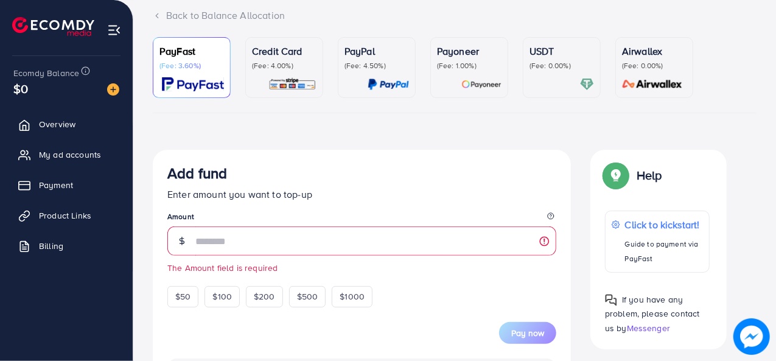
scroll to position [86, 0]
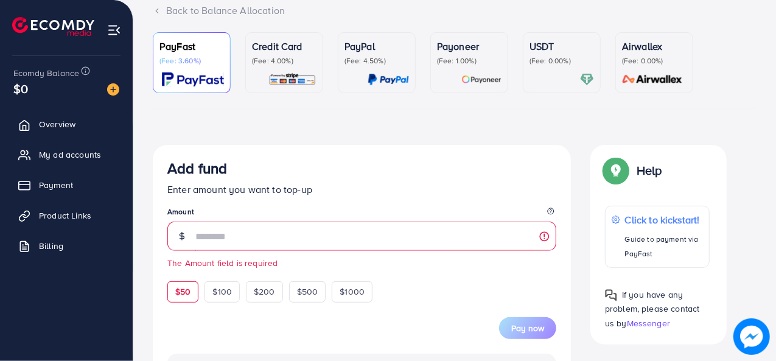
click at [176, 285] on span "$50" at bounding box center [182, 291] width 15 height 12
type input "**"
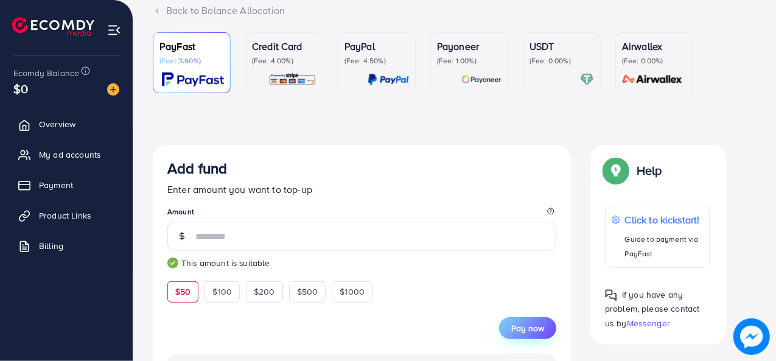
click at [529, 332] on span "Pay now" at bounding box center [527, 328] width 33 height 12
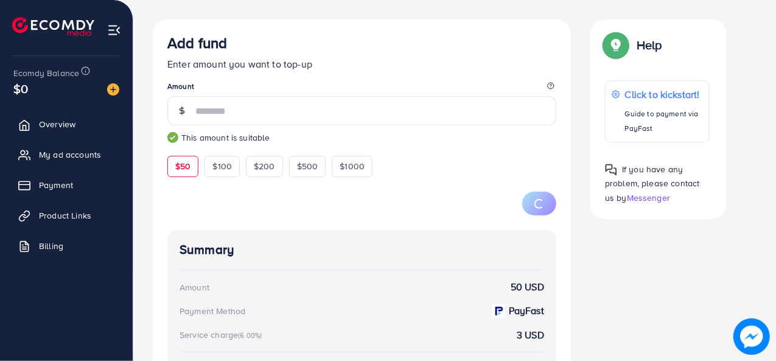
scroll to position [212, 0]
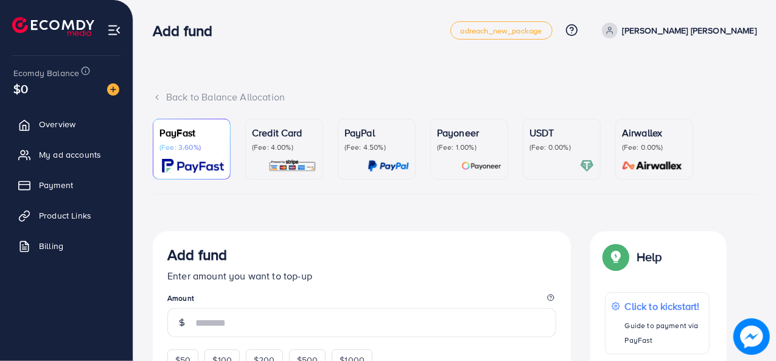
click at [181, 148] on p "(Fee: 3.60%)" at bounding box center [191, 147] width 65 height 10
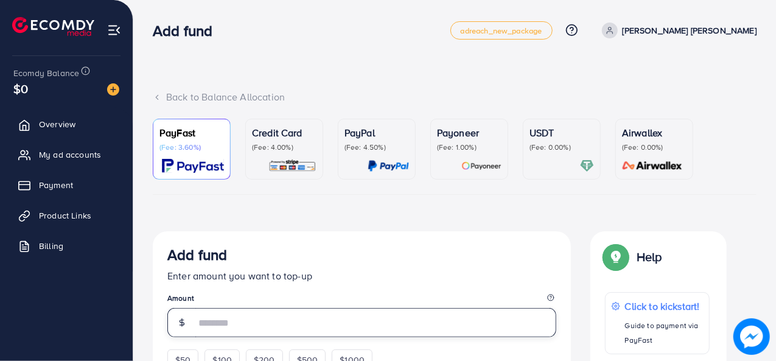
click at [255, 316] on input "number" at bounding box center [375, 322] width 361 height 29
type input "**"
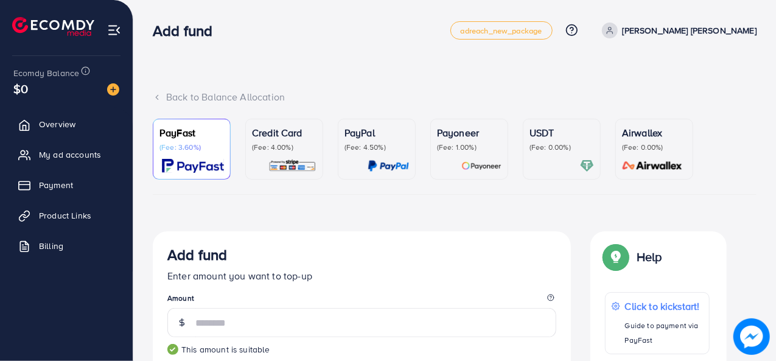
click at [330, 294] on legend "Amount" at bounding box center [361, 300] width 389 height 15
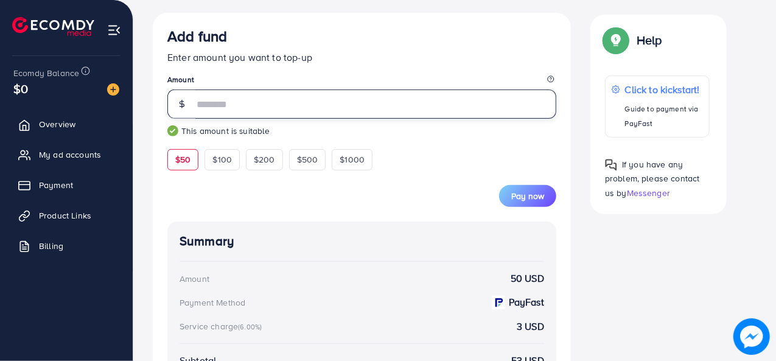
scroll to position [224, 0]
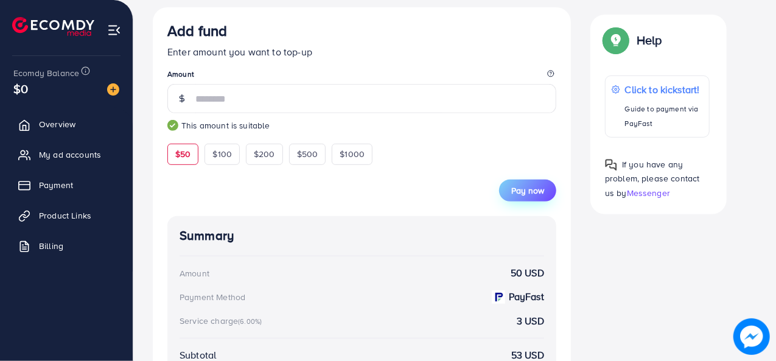
click at [523, 191] on span "Pay now" at bounding box center [527, 190] width 33 height 12
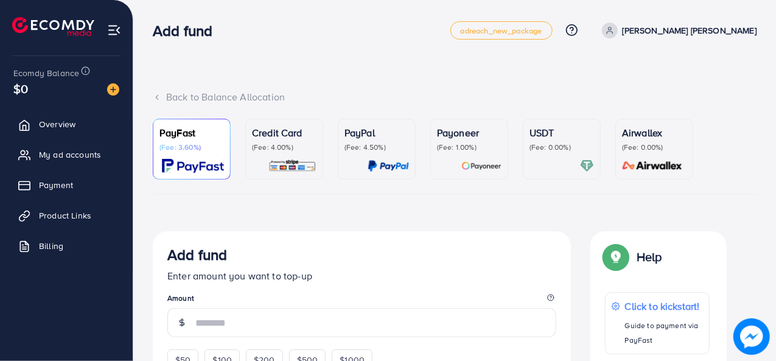
click at [186, 132] on p "PayFast" at bounding box center [191, 132] width 65 height 15
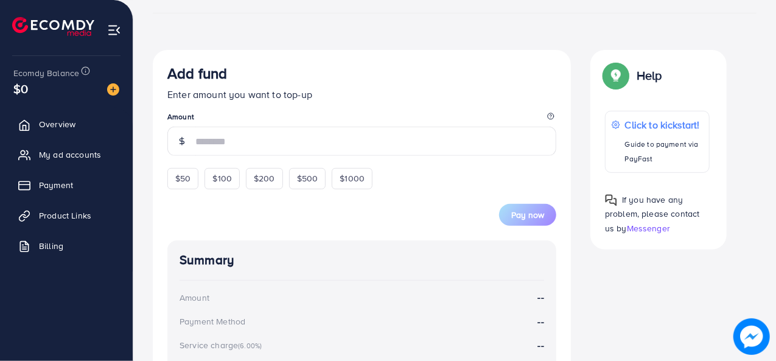
scroll to position [185, 0]
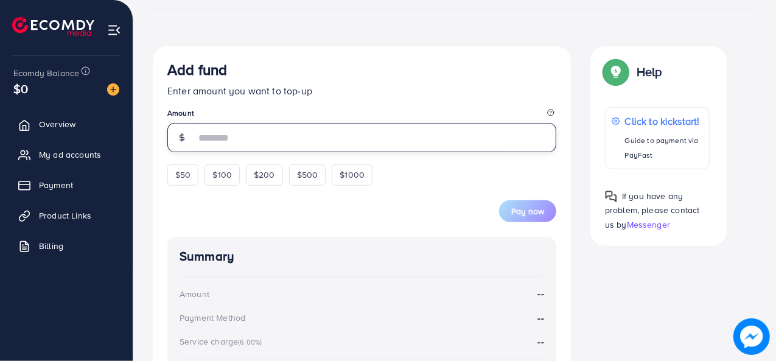
click at [318, 136] on input "number" at bounding box center [375, 137] width 361 height 29
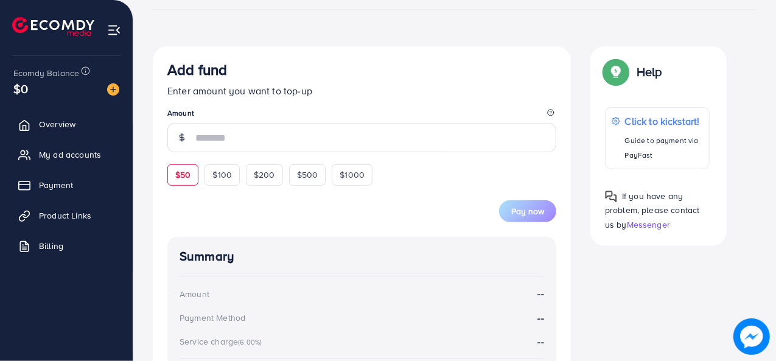
click at [180, 174] on form "Add fund Enter amount you want to top-up Amount $50 $100 $200 $500 $1000 Pay now" at bounding box center [361, 141] width 389 height 161
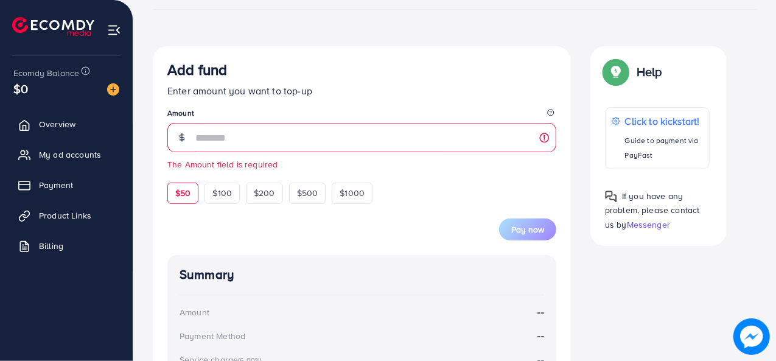
click at [173, 195] on div "$50" at bounding box center [182, 193] width 31 height 21
type input "**"
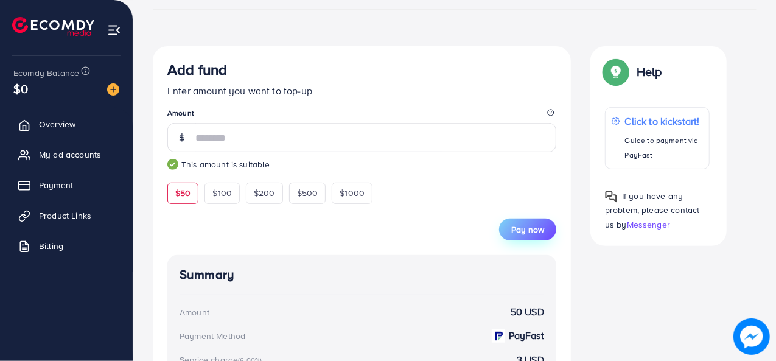
click at [523, 237] on button "Pay now" at bounding box center [527, 229] width 57 height 22
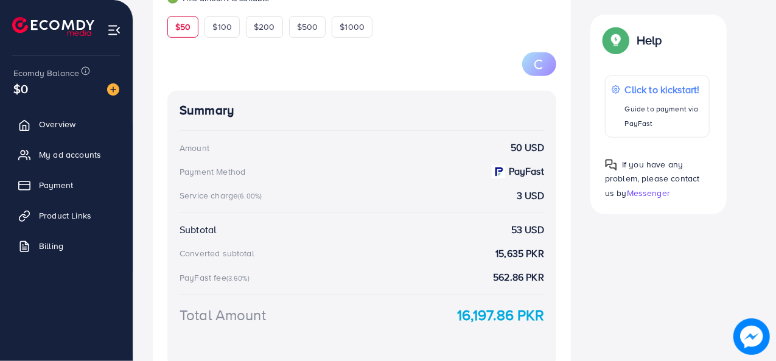
scroll to position [414, 0]
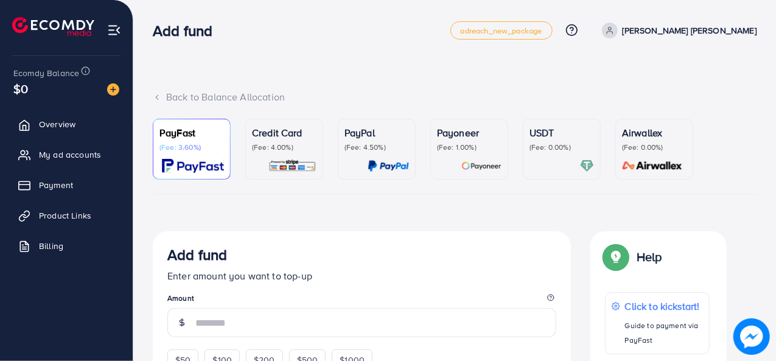
scroll to position [80, 0]
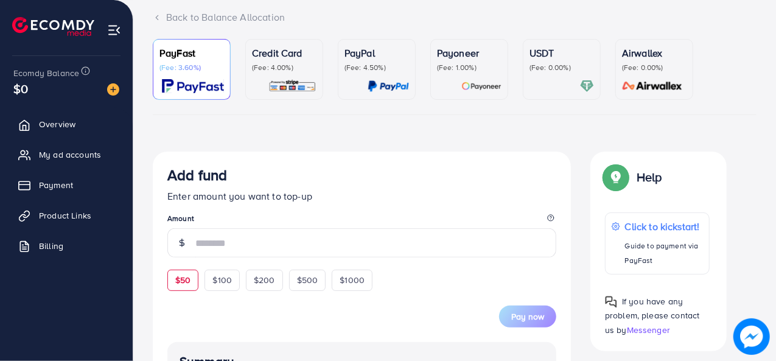
click at [185, 270] on div "$50" at bounding box center [182, 280] width 31 height 21
type input "**"
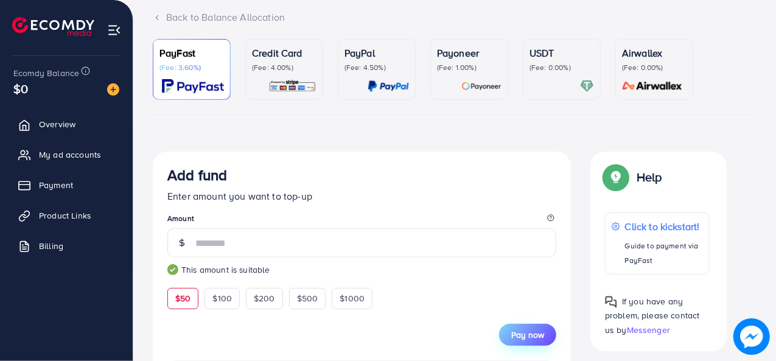
click at [517, 334] on span "Pay now" at bounding box center [527, 335] width 33 height 12
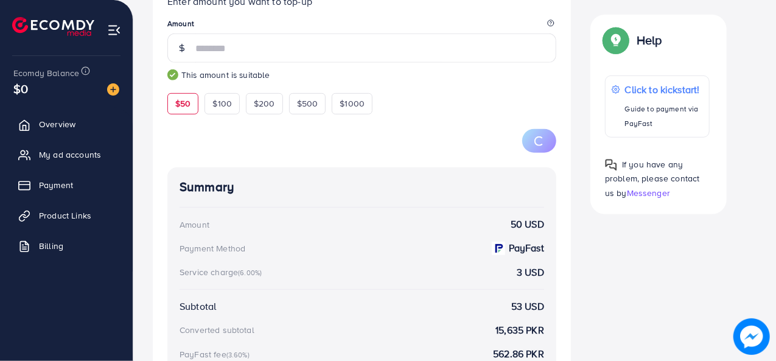
scroll to position [275, 0]
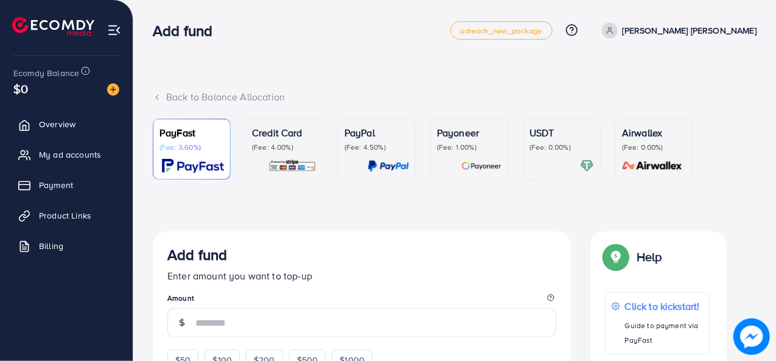
click at [222, 145] on p "(Fee: 3.60%)" at bounding box center [191, 147] width 65 height 10
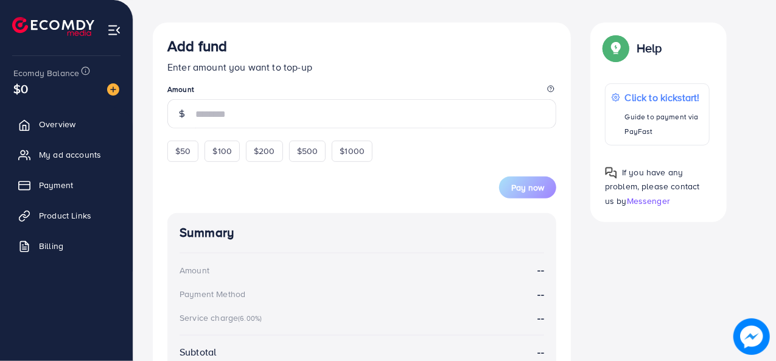
scroll to position [235, 0]
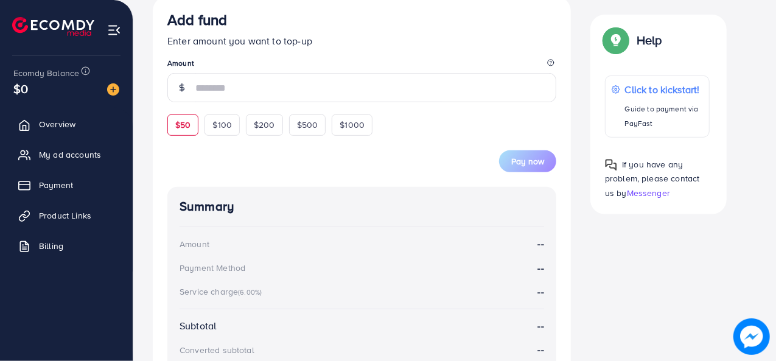
click at [193, 126] on div "$50" at bounding box center [182, 124] width 31 height 21
type input "**"
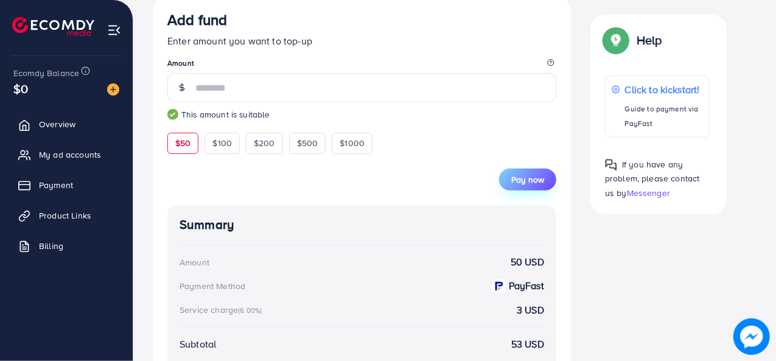
click at [535, 183] on span "Pay now" at bounding box center [527, 179] width 33 height 12
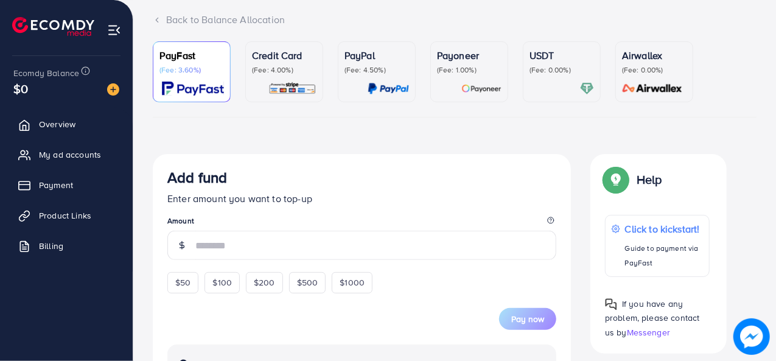
scroll to position [78, 0]
click at [192, 282] on div "$50" at bounding box center [182, 281] width 31 height 21
type input "**"
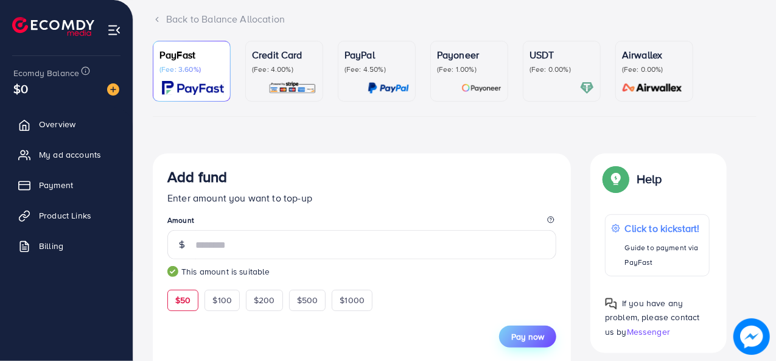
click at [518, 337] on span "Pay now" at bounding box center [527, 336] width 33 height 12
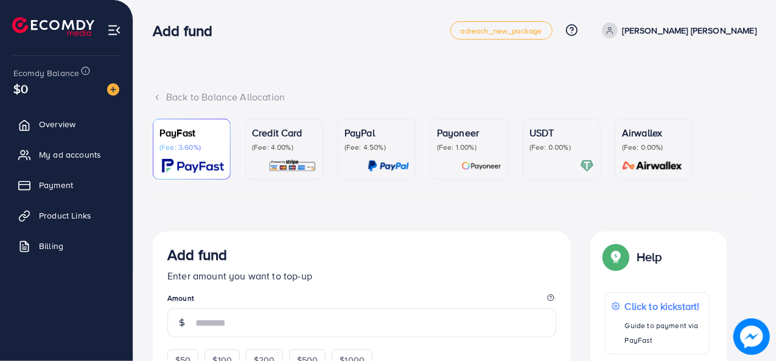
click at [200, 153] on div "PayFast (Fee: 3.60%)" at bounding box center [191, 148] width 65 height 47
click at [68, 23] on img at bounding box center [53, 26] width 82 height 19
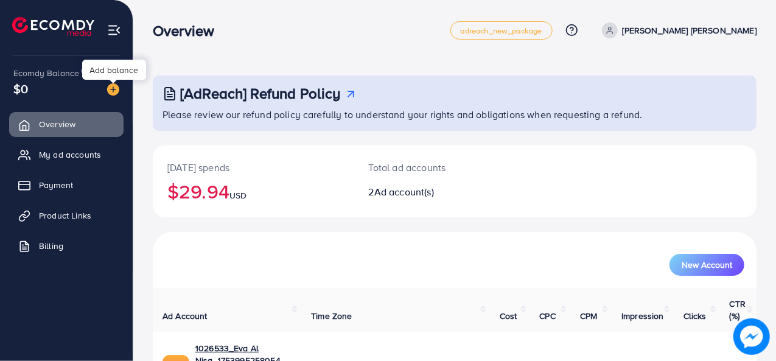
click at [114, 82] on div at bounding box center [114, 82] width 8 height 4
click at [114, 94] on img at bounding box center [113, 89] width 12 height 12
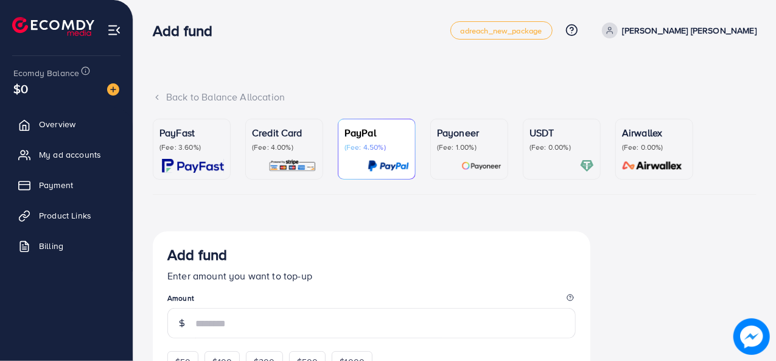
click at [197, 156] on div "PayFast (Fee: 3.60%)" at bounding box center [191, 148] width 65 height 47
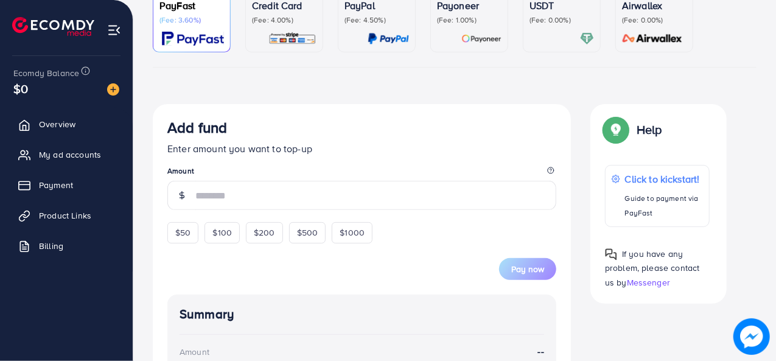
scroll to position [128, 0]
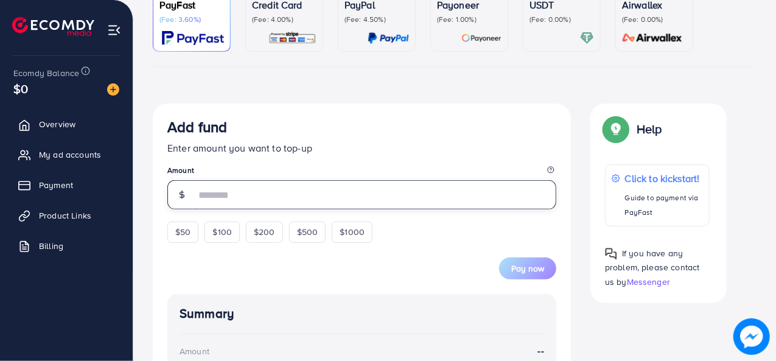
click at [262, 199] on input "number" at bounding box center [375, 194] width 361 height 29
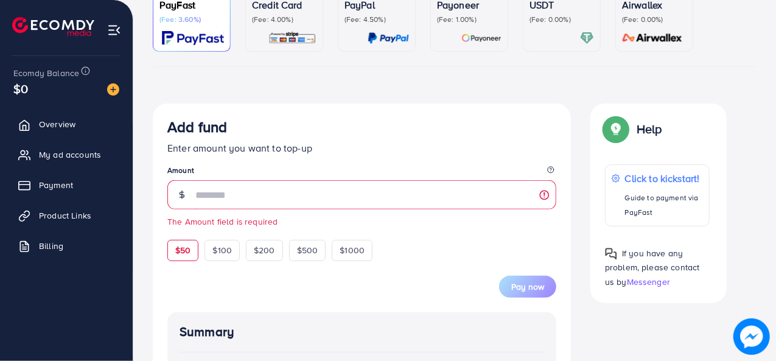
click at [187, 236] on div "$50 $100 $200 $500 $1000" at bounding box center [292, 247] width 250 height 27
click at [188, 254] on span "$50" at bounding box center [182, 250] width 15 height 12
type input "**"
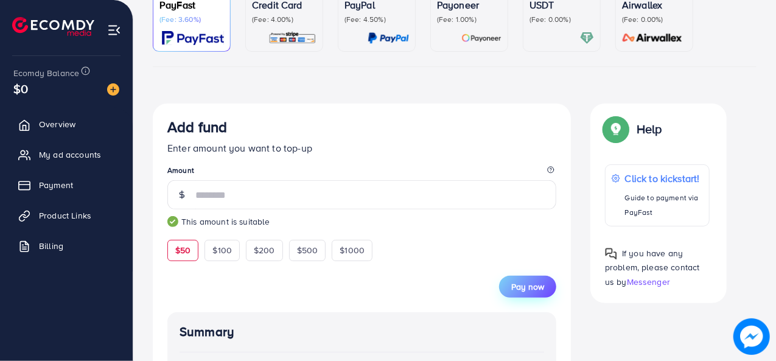
click at [515, 295] on button "Pay now" at bounding box center [527, 287] width 57 height 22
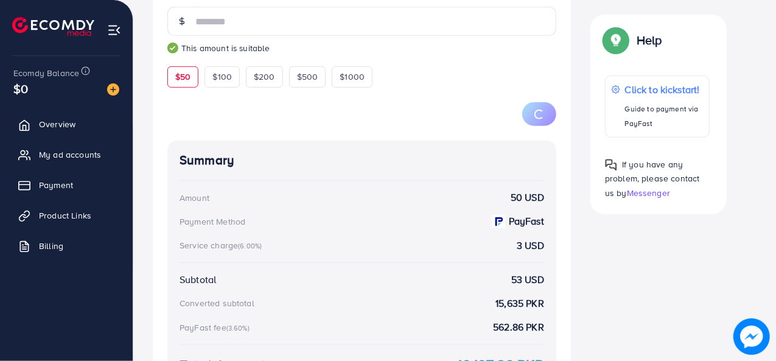
scroll to position [303, 0]
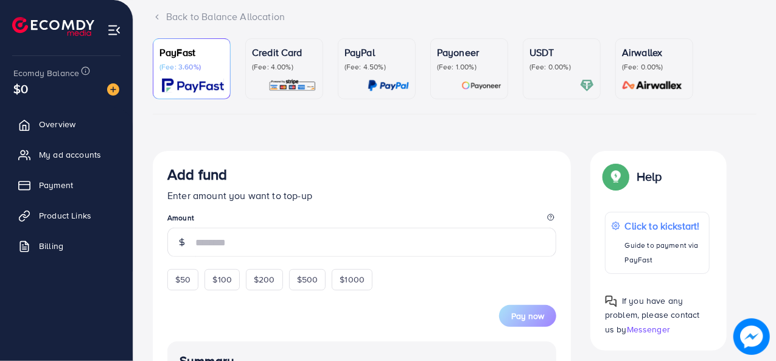
scroll to position [80, 0]
click at [310, 65] on p "(Fee: 4.00%)" at bounding box center [284, 68] width 65 height 10
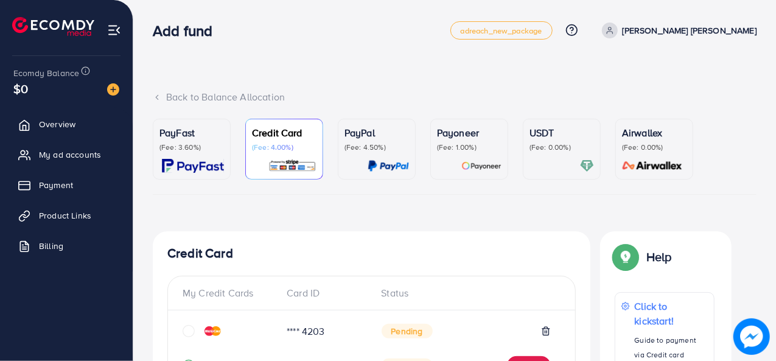
click at [174, 142] on p "(Fee: 3.60%)" at bounding box center [191, 147] width 65 height 10
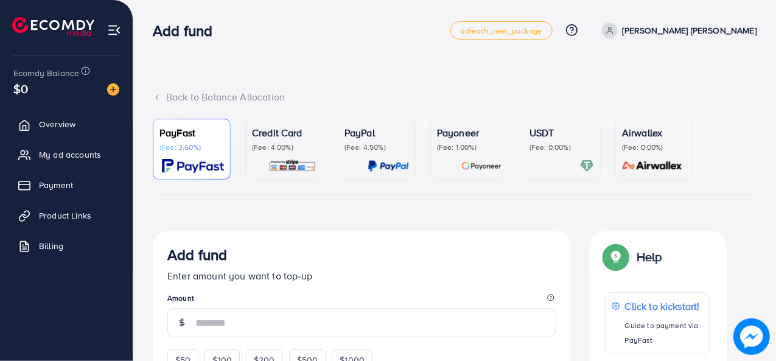
click at [286, 133] on p "Credit Card" at bounding box center [284, 132] width 65 height 15
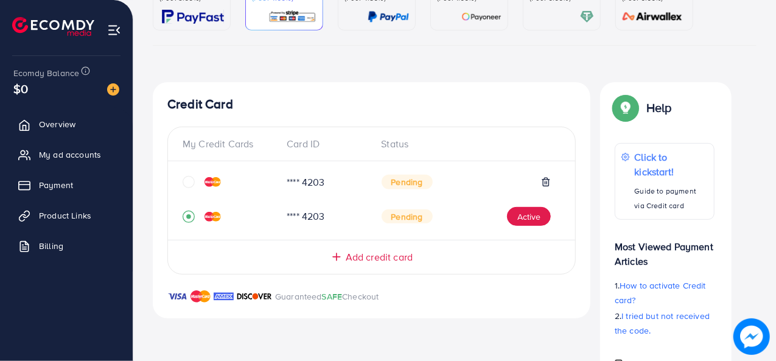
scroll to position [150, 0]
click at [541, 220] on button "Active" at bounding box center [529, 215] width 44 height 19
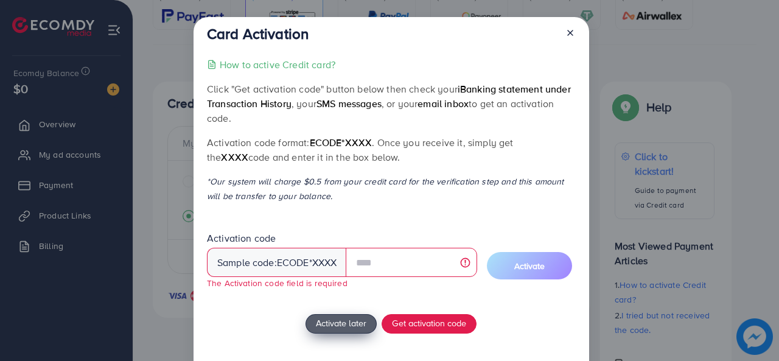
click at [343, 311] on div "How to active Credit card? Click "Get activation code" button below then check …" at bounding box center [391, 229] width 368 height 344
click at [340, 327] on span "Activate later" at bounding box center [341, 322] width 51 height 13
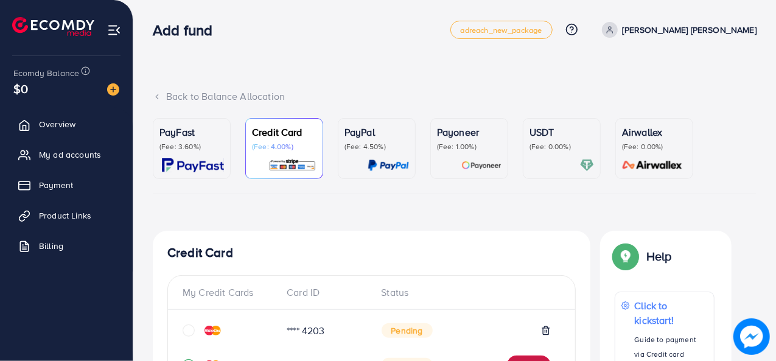
scroll to position [0, 0]
click at [217, 155] on div "PayFast (Fee: 3.60%)" at bounding box center [191, 148] width 65 height 47
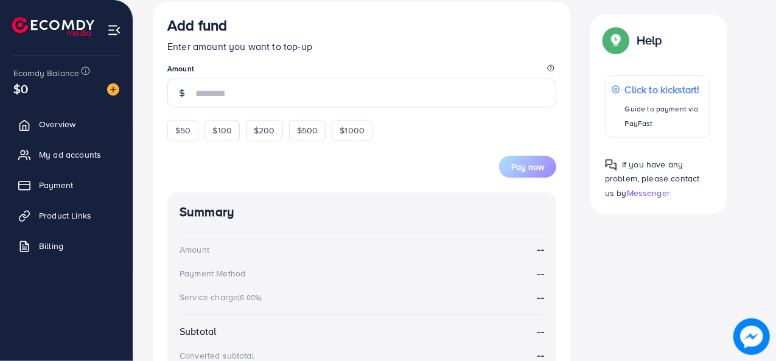
scroll to position [231, 0]
click at [185, 125] on span "$50" at bounding box center [182, 129] width 15 height 12
type input "**"
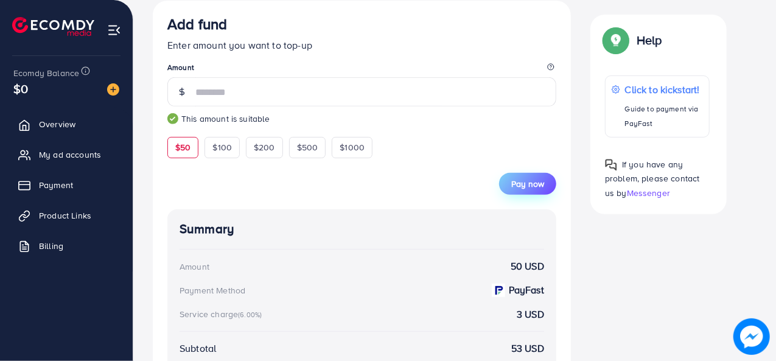
click at [531, 178] on span "Pay now" at bounding box center [527, 184] width 33 height 12
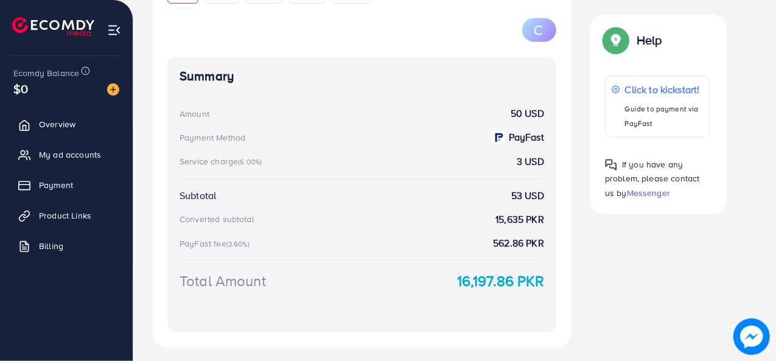
scroll to position [414, 0]
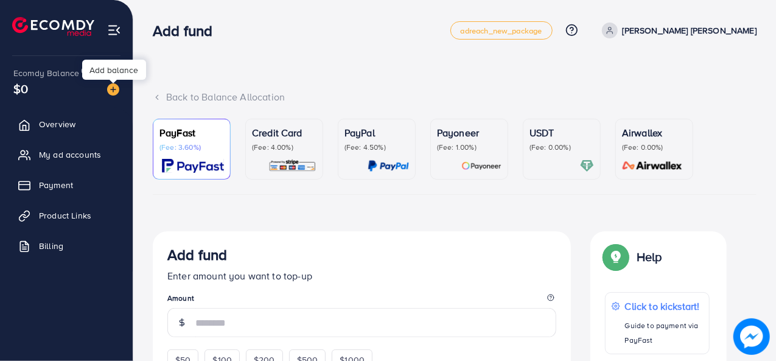
click at [119, 93] on img at bounding box center [113, 89] width 12 height 12
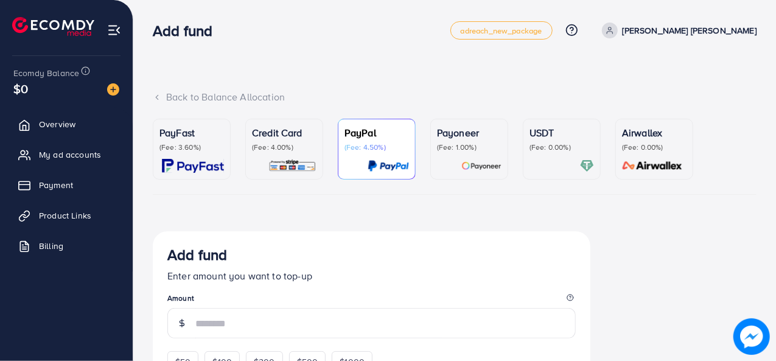
click at [191, 139] on p "PayFast" at bounding box center [191, 132] width 65 height 15
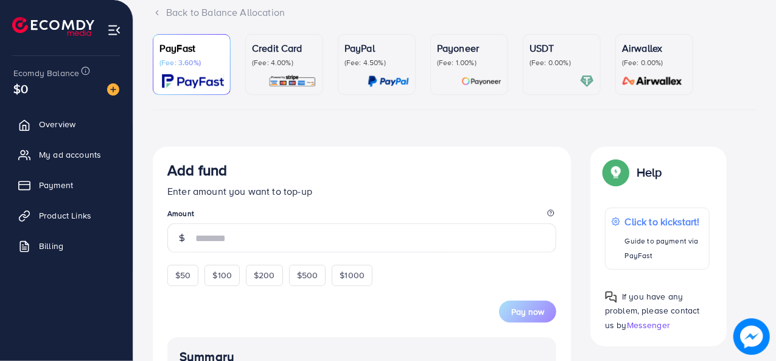
scroll to position [86, 0]
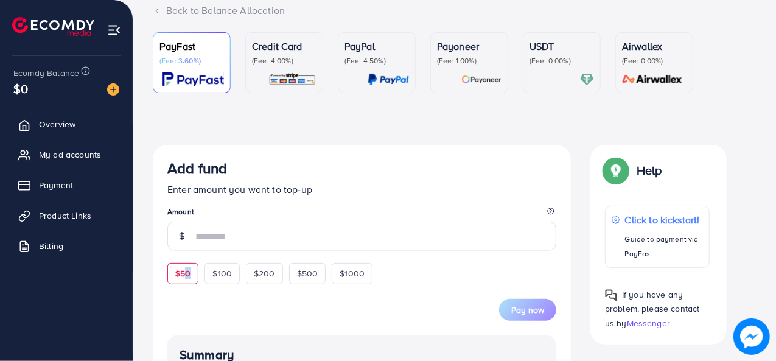
drag, startPoint x: 198, startPoint y: 268, endPoint x: 185, endPoint y: 277, distance: 15.9
click at [185, 277] on div "$50 $100 $200 $500 $1000" at bounding box center [292, 270] width 250 height 27
click at [185, 277] on span "$50" at bounding box center [182, 273] width 15 height 12
type input "**"
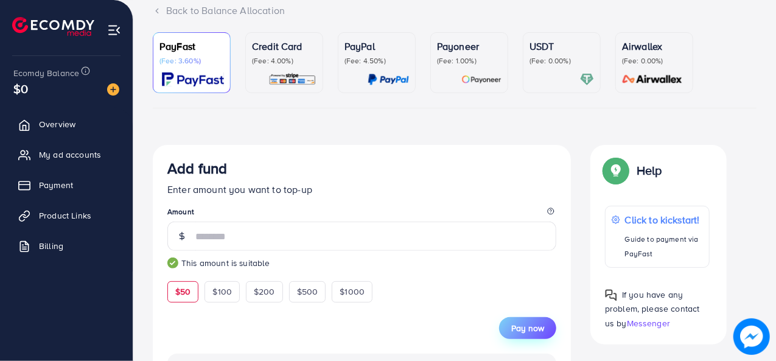
click at [517, 322] on span "Pay now" at bounding box center [527, 328] width 33 height 12
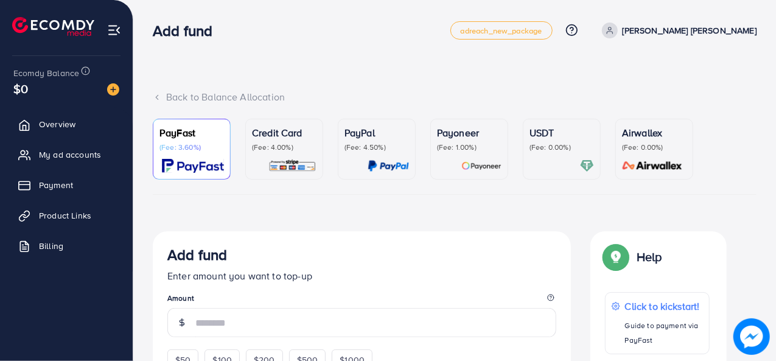
click at [215, 130] on p "PayFast" at bounding box center [191, 132] width 65 height 15
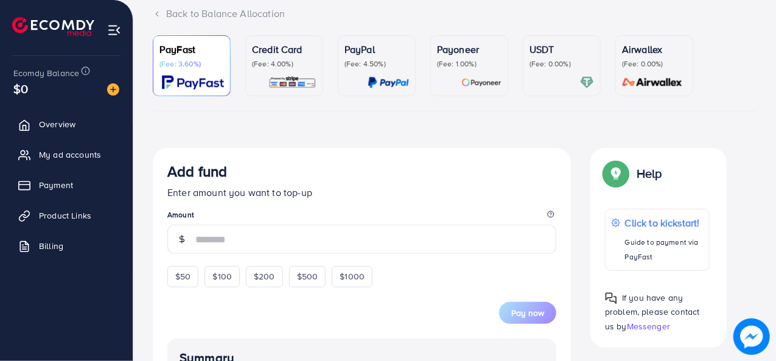
scroll to position [85, 0]
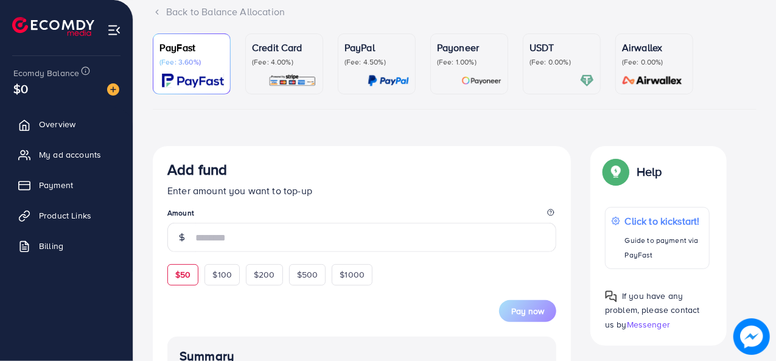
click at [178, 274] on span "$50" at bounding box center [182, 274] width 15 height 12
type input "**"
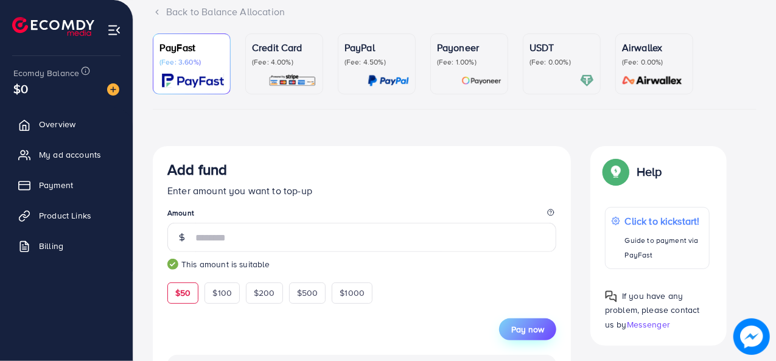
click at [523, 333] on span "Pay now" at bounding box center [527, 329] width 33 height 12
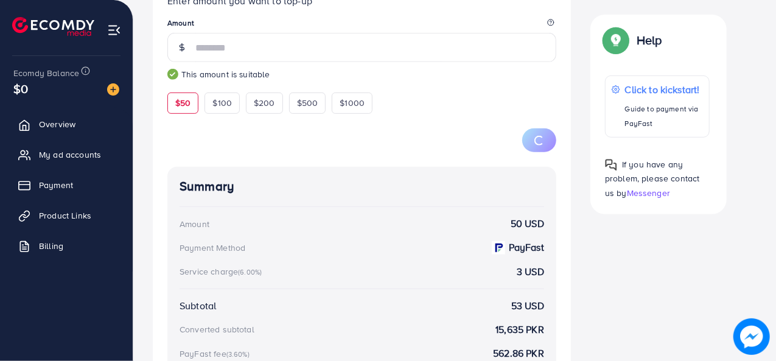
scroll to position [276, 0]
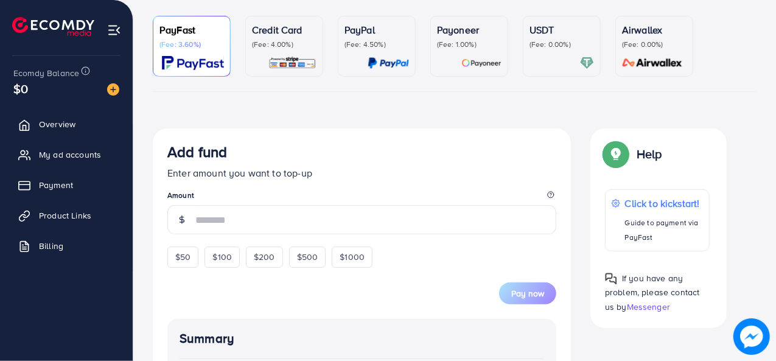
scroll to position [103, 0]
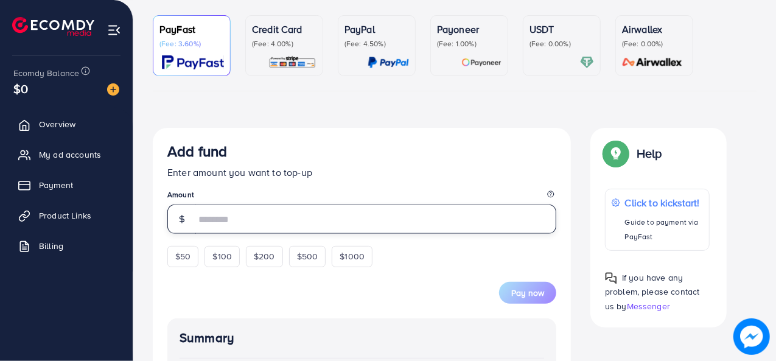
click at [237, 220] on input "number" at bounding box center [375, 218] width 361 height 29
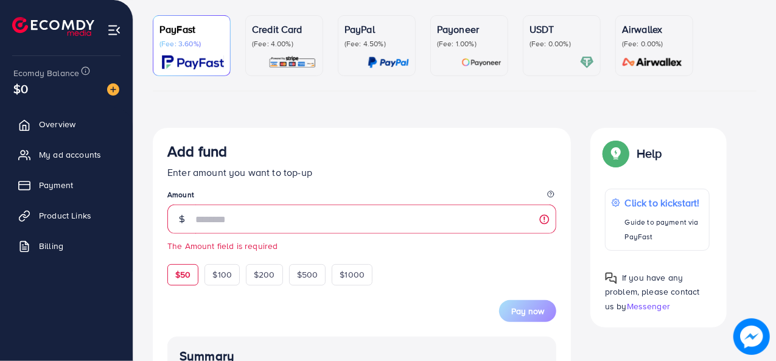
click at [184, 258] on div "$50 $100 $200 $500 $1000" at bounding box center [292, 271] width 250 height 27
click at [189, 284] on div "$50" at bounding box center [182, 274] width 31 height 21
type input "**"
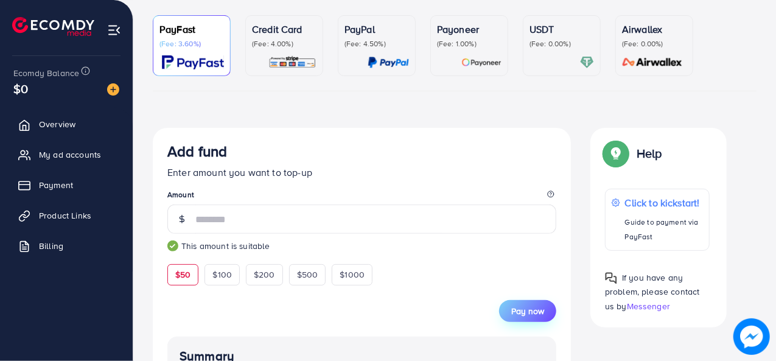
click at [525, 310] on span "Pay now" at bounding box center [527, 311] width 33 height 12
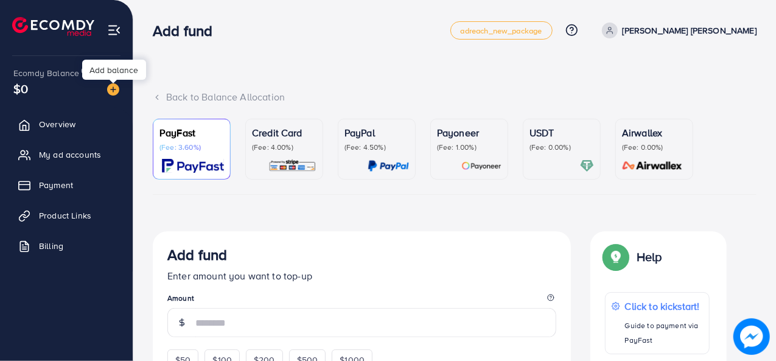
click at [117, 90] on img at bounding box center [113, 89] width 12 height 12
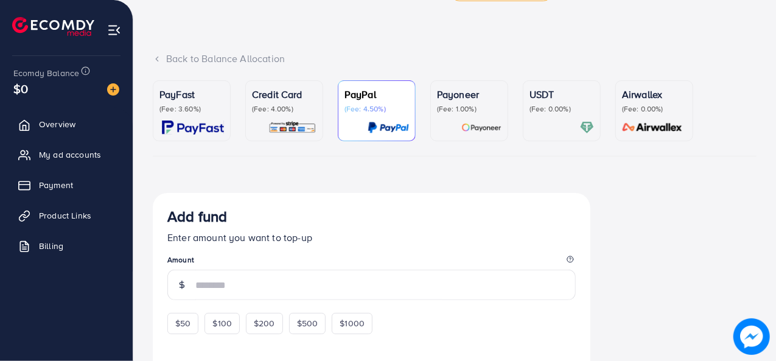
scroll to position [39, 0]
click at [191, 320] on div "$50" at bounding box center [182, 322] width 31 height 21
type input "**"
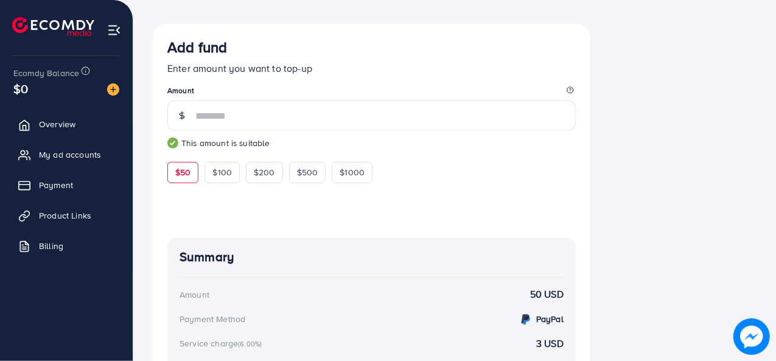
scroll to position [0, 0]
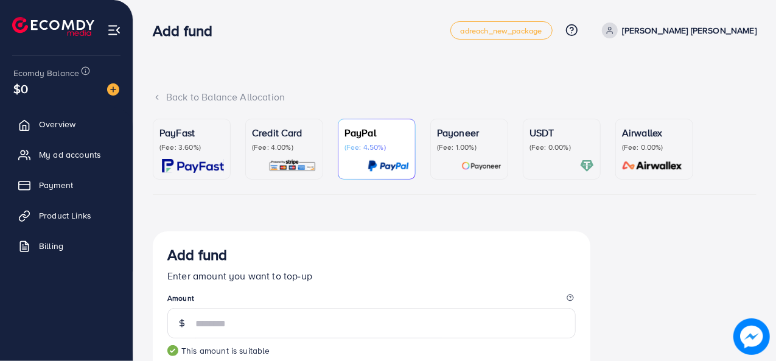
click at [162, 139] on p "PayFast" at bounding box center [191, 132] width 65 height 15
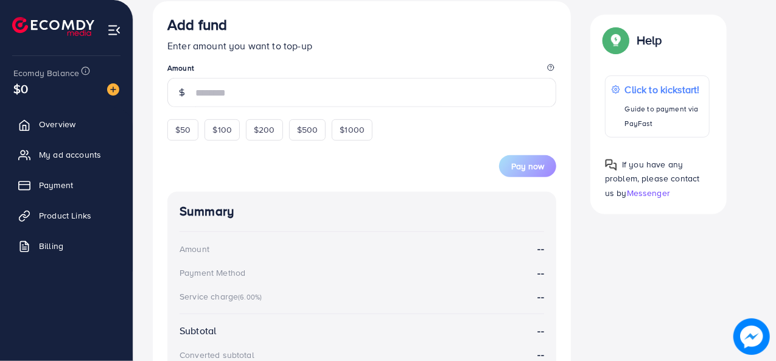
scroll to position [232, 0]
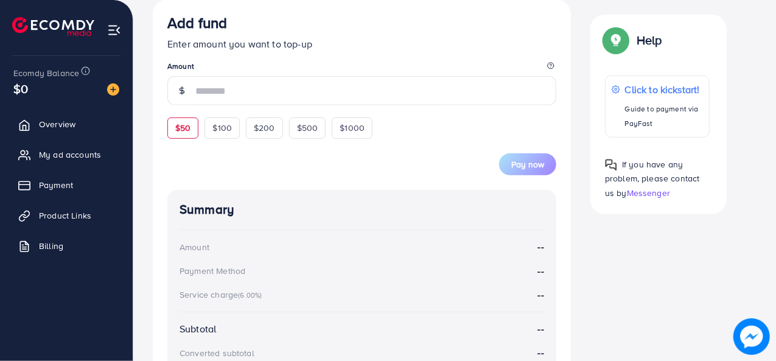
click at [181, 131] on span "$50" at bounding box center [182, 128] width 15 height 12
type input "**"
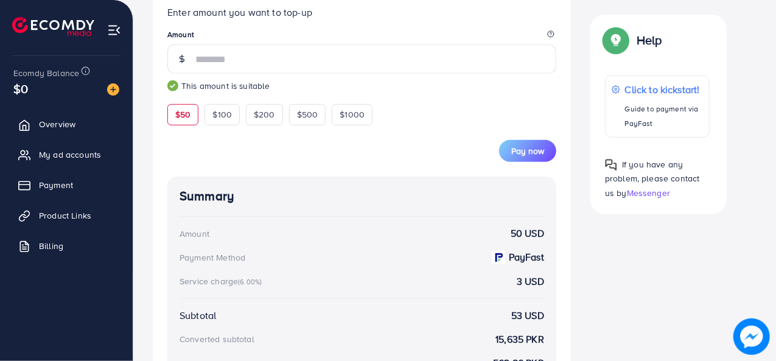
scroll to position [263, 0]
click at [521, 162] on div "Add fund Enter amount you want to top-up Amount ** This amount is suitable $50 …" at bounding box center [362, 218] width 418 height 500
click at [525, 151] on span "Pay now" at bounding box center [527, 151] width 33 height 12
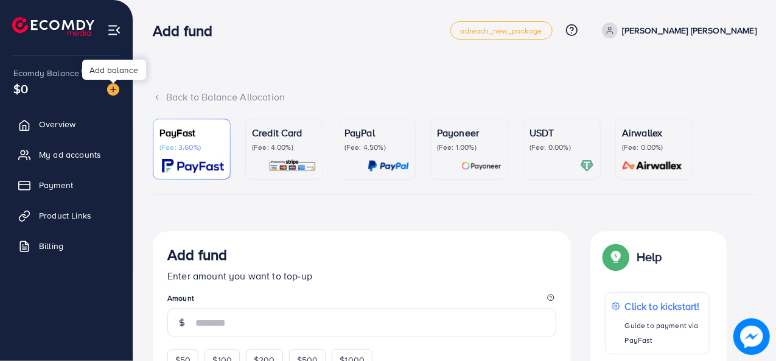
click at [116, 88] on img at bounding box center [113, 89] width 12 height 12
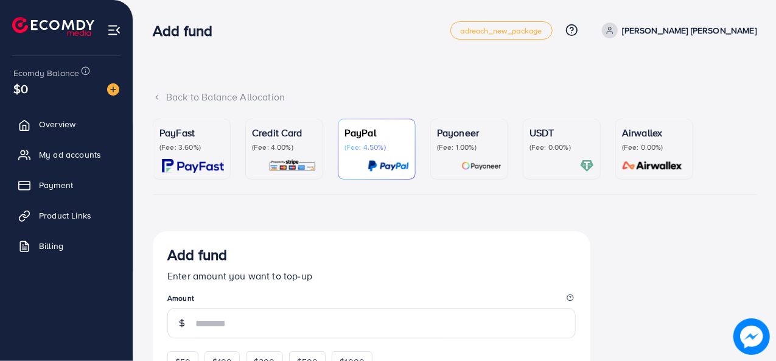
click at [198, 153] on div "PayFast (Fee: 3.60%)" at bounding box center [191, 148] width 65 height 47
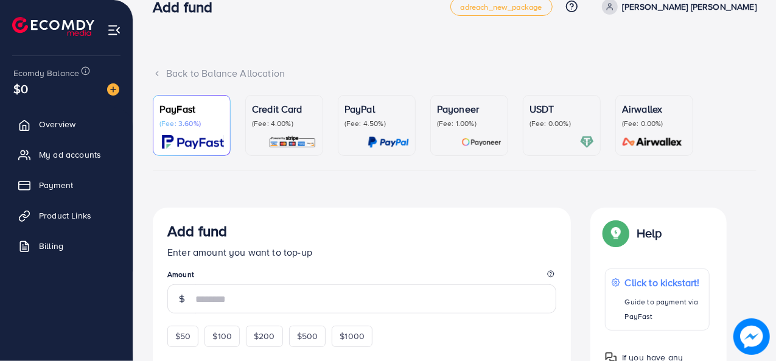
scroll to position [104, 0]
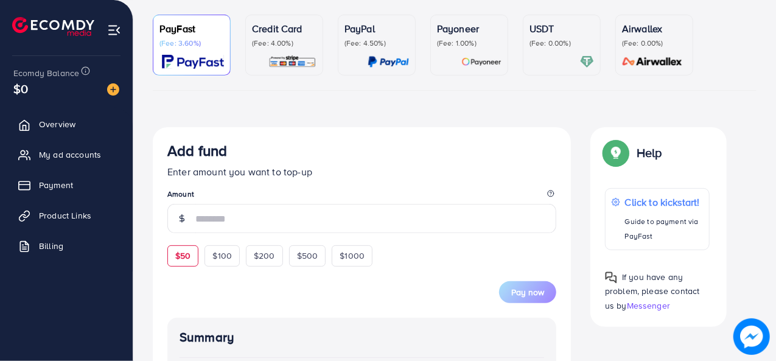
click at [189, 262] on div "$50" at bounding box center [182, 255] width 31 height 21
type input "**"
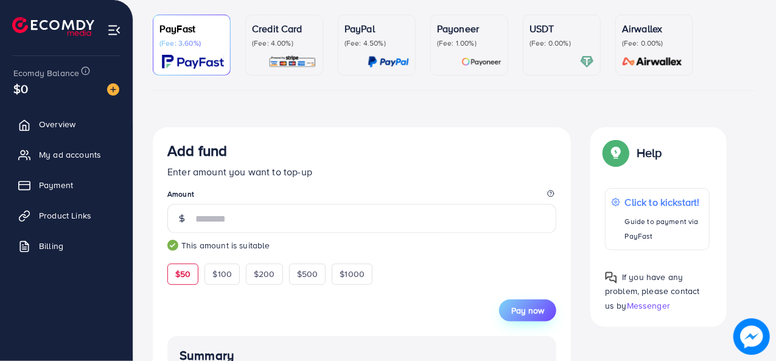
click at [523, 315] on span "Pay now" at bounding box center [527, 310] width 33 height 12
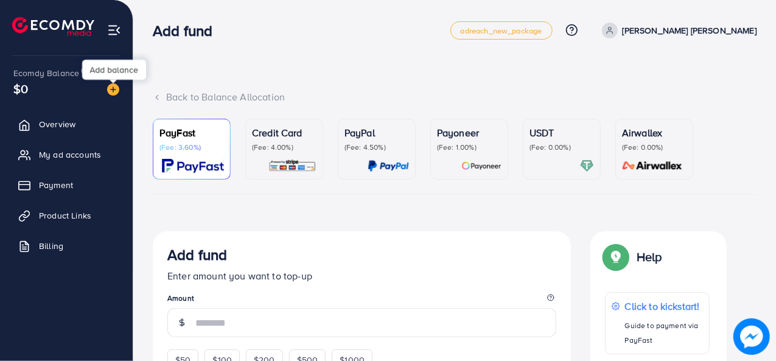
click at [113, 87] on img at bounding box center [113, 89] width 12 height 12
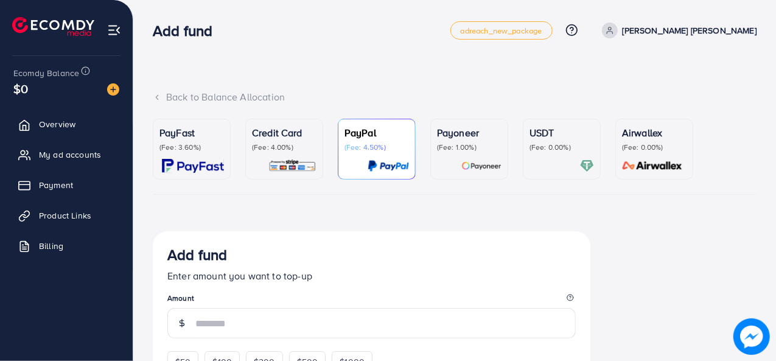
click at [175, 139] on p "PayFast" at bounding box center [191, 132] width 65 height 15
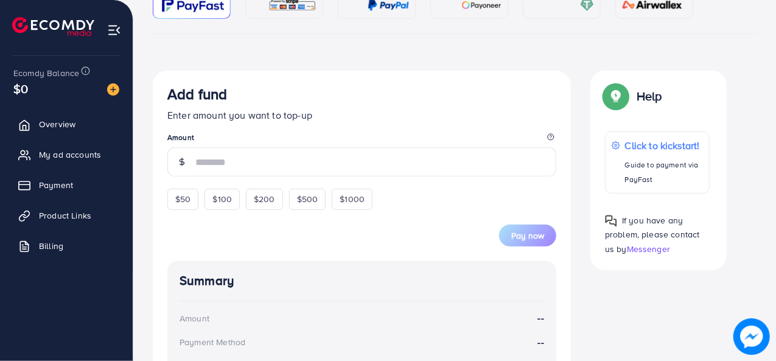
scroll to position [164, 0]
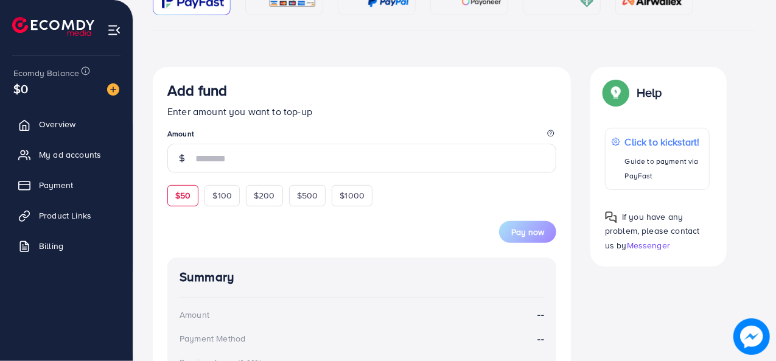
click at [188, 199] on span "$50" at bounding box center [182, 195] width 15 height 12
type input "**"
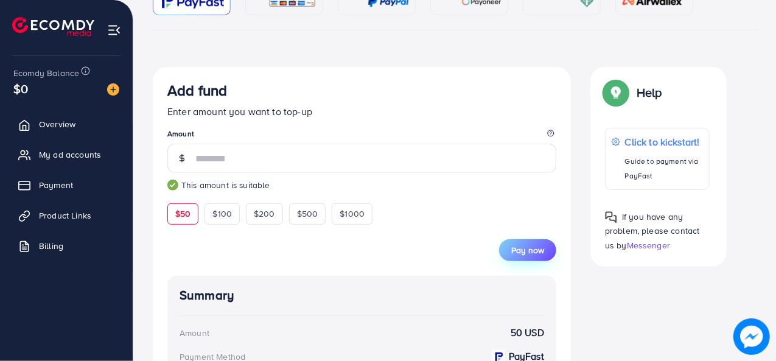
click at [533, 245] on span "Pay now" at bounding box center [527, 250] width 33 height 12
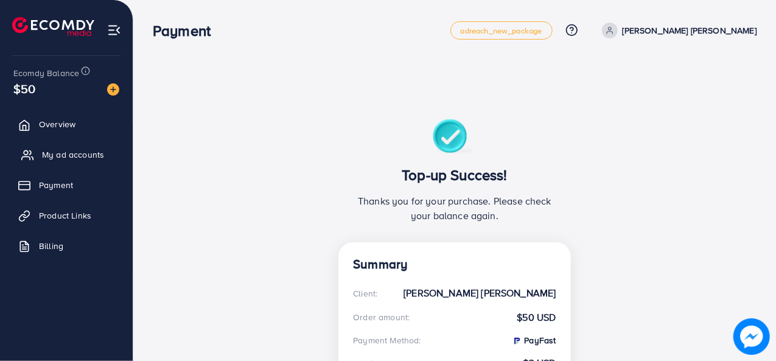
click at [52, 158] on span "My ad accounts" at bounding box center [73, 154] width 62 height 12
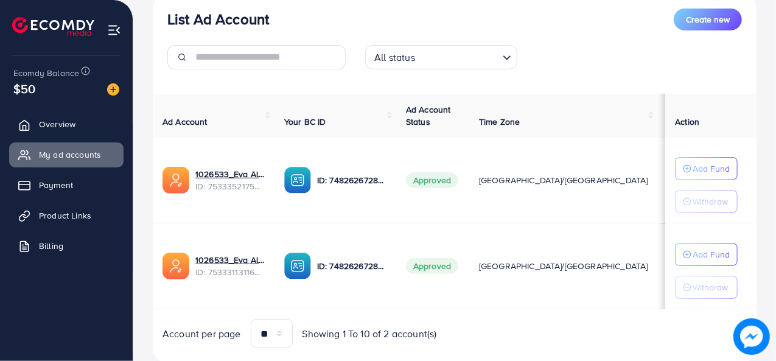
scroll to position [156, 0]
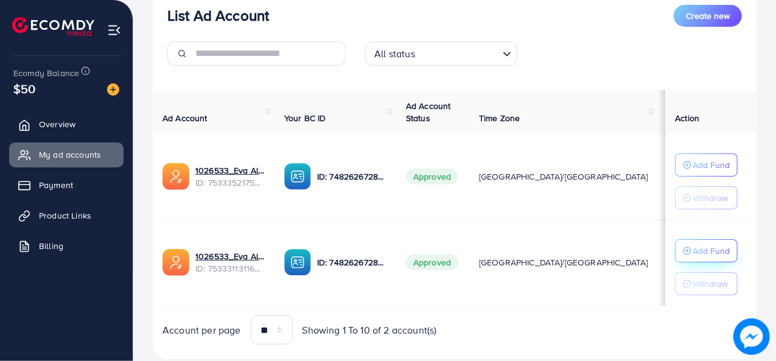
click at [693, 252] on p "Add Fund" at bounding box center [711, 250] width 37 height 15
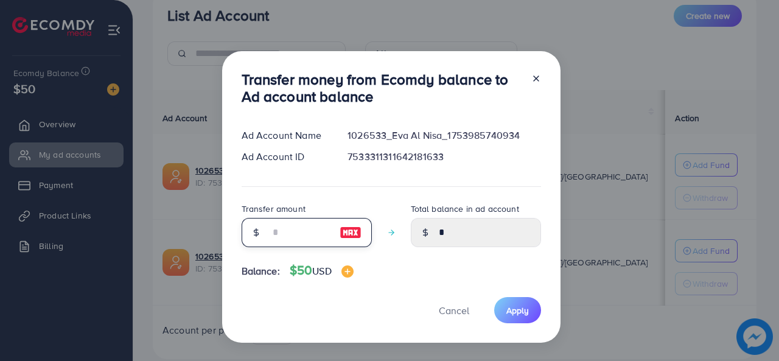
click at [276, 236] on input "number" at bounding box center [300, 232] width 61 height 29
type input "*"
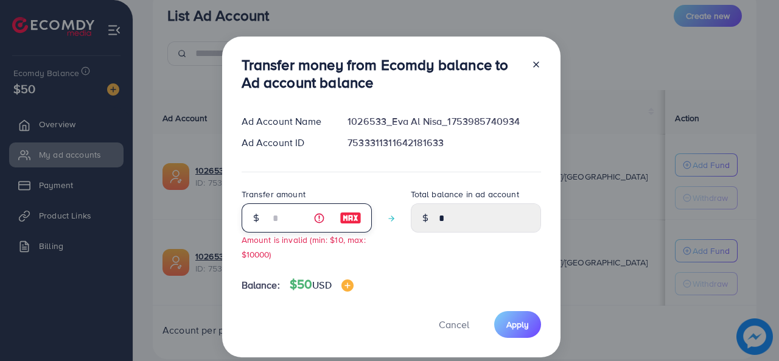
type input "****"
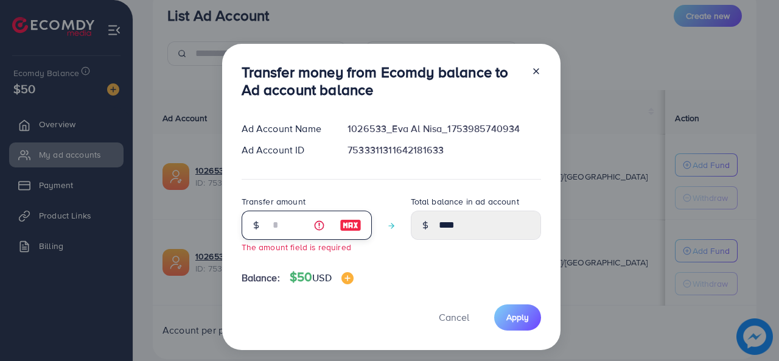
type input "*"
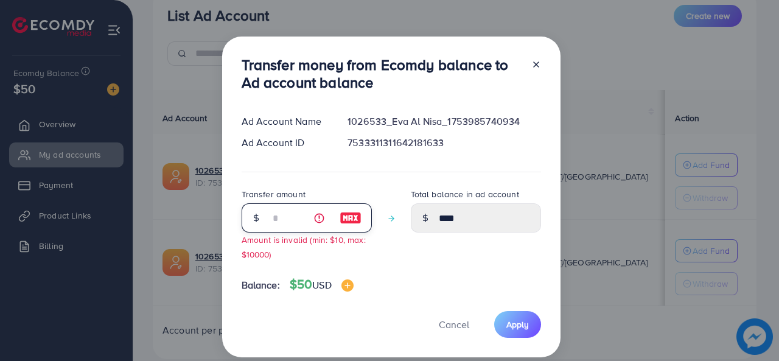
type input "****"
type input "**"
type input "*****"
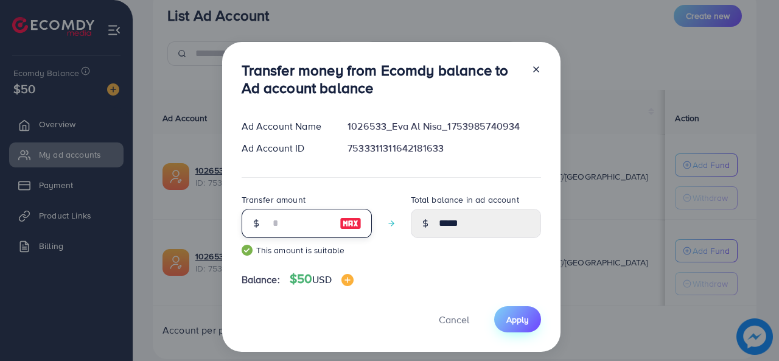
type input "**"
click at [511, 321] on span "Apply" at bounding box center [517, 319] width 23 height 12
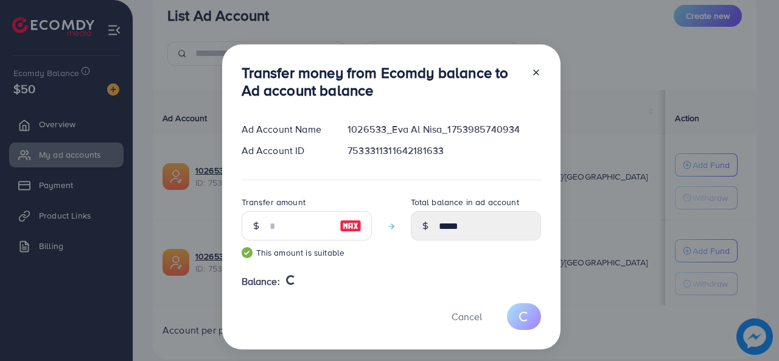
type input "*"
